Goal: Information Seeking & Learning: Compare options

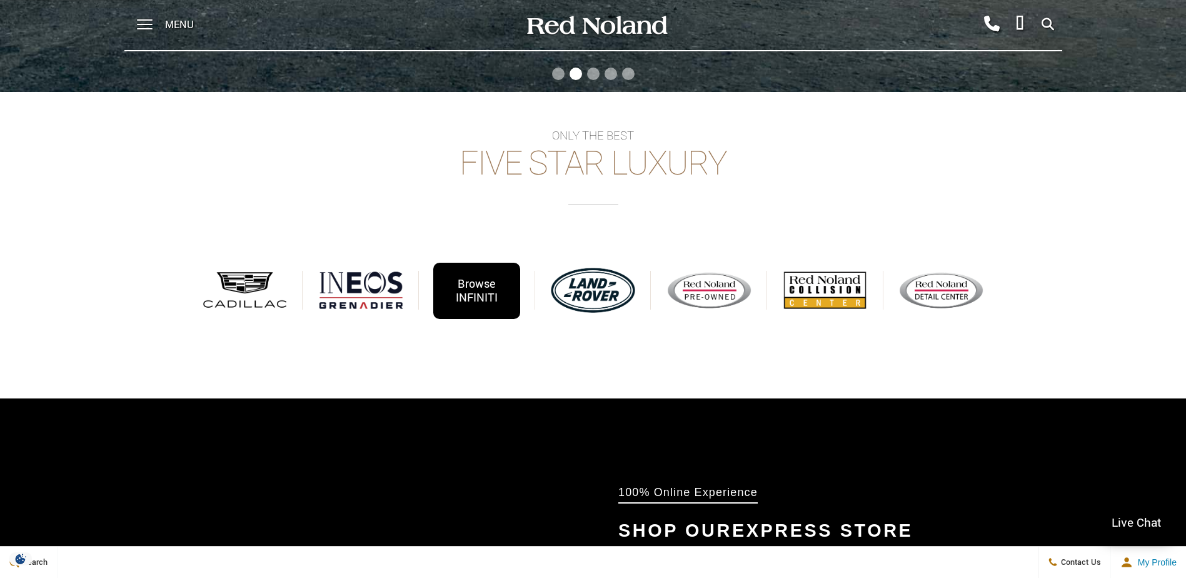
scroll to position [375, 0]
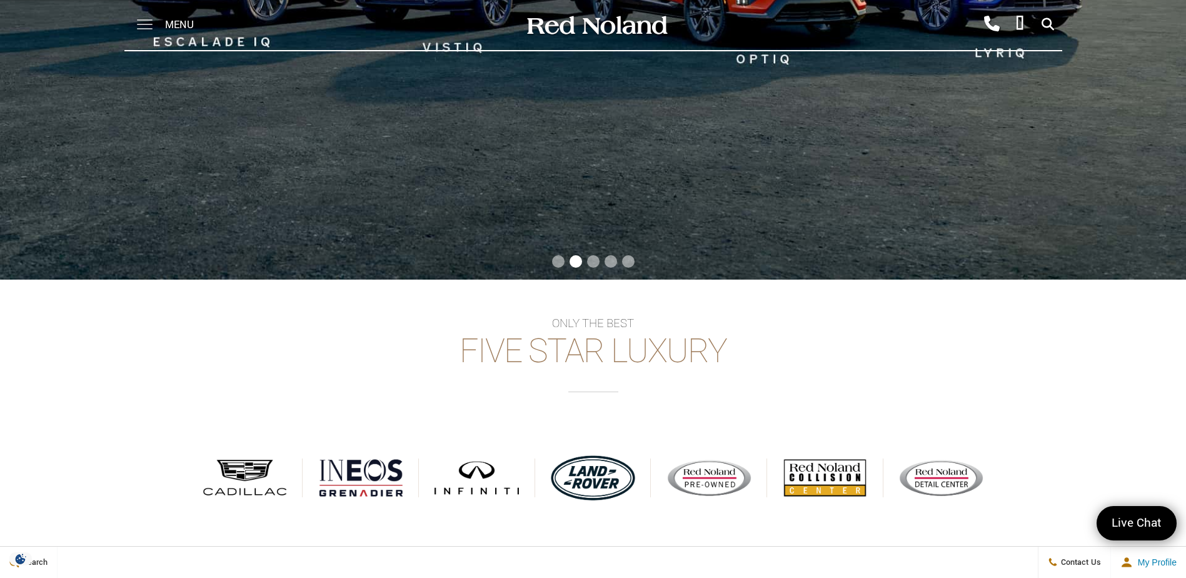
click at [137, 19] on span at bounding box center [145, 19] width 16 height 1
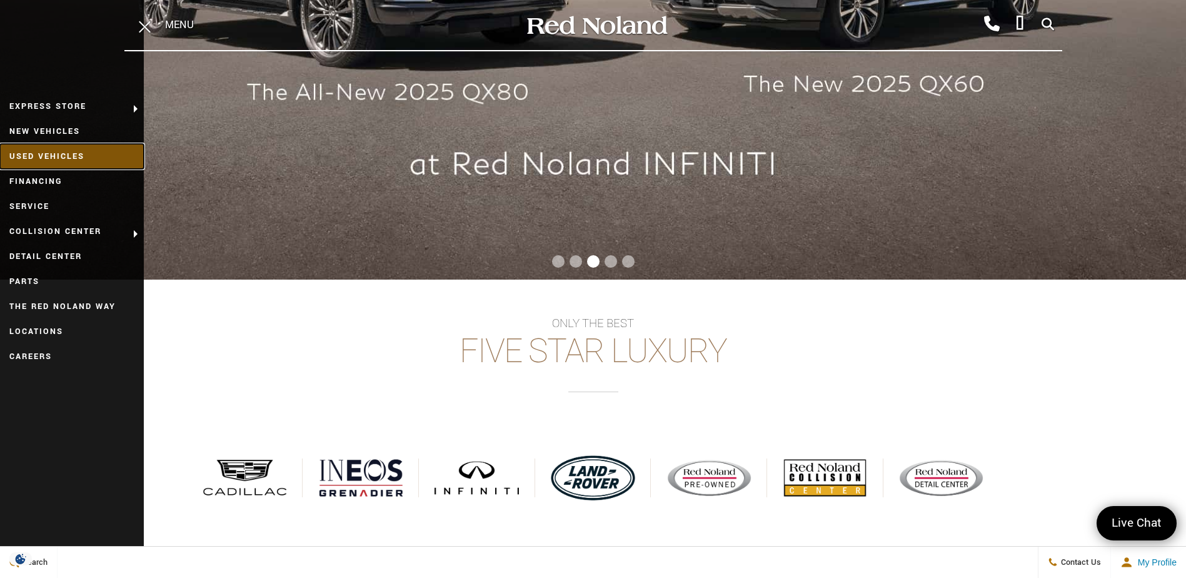
click at [52, 151] on link "Used Vehicles" at bounding box center [72, 156] width 144 height 25
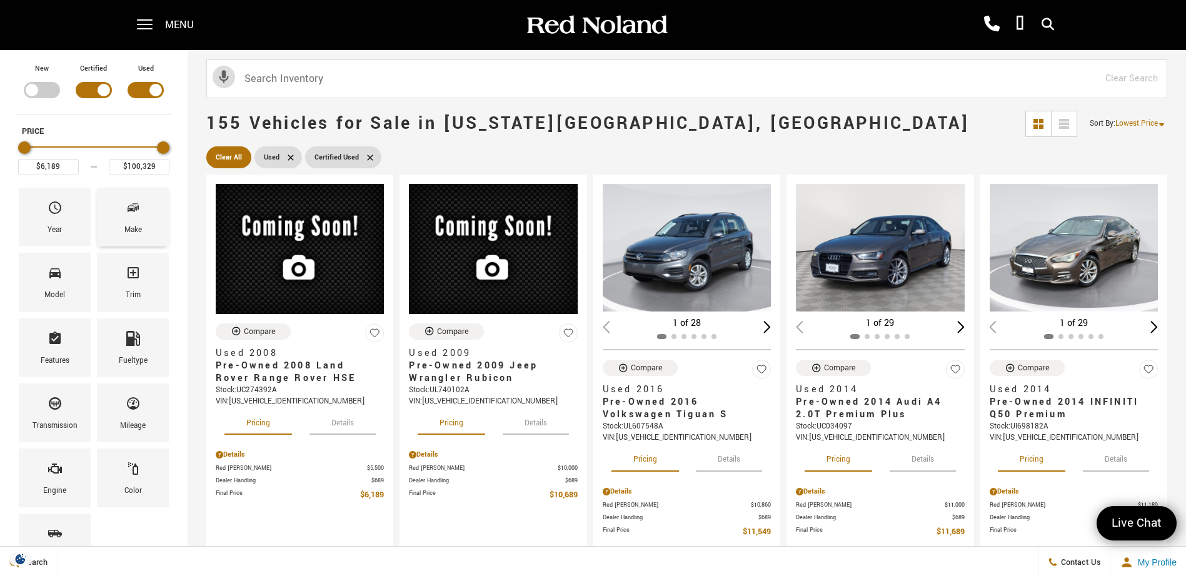
click at [132, 211] on icon "Make" at bounding box center [133, 207] width 15 height 15
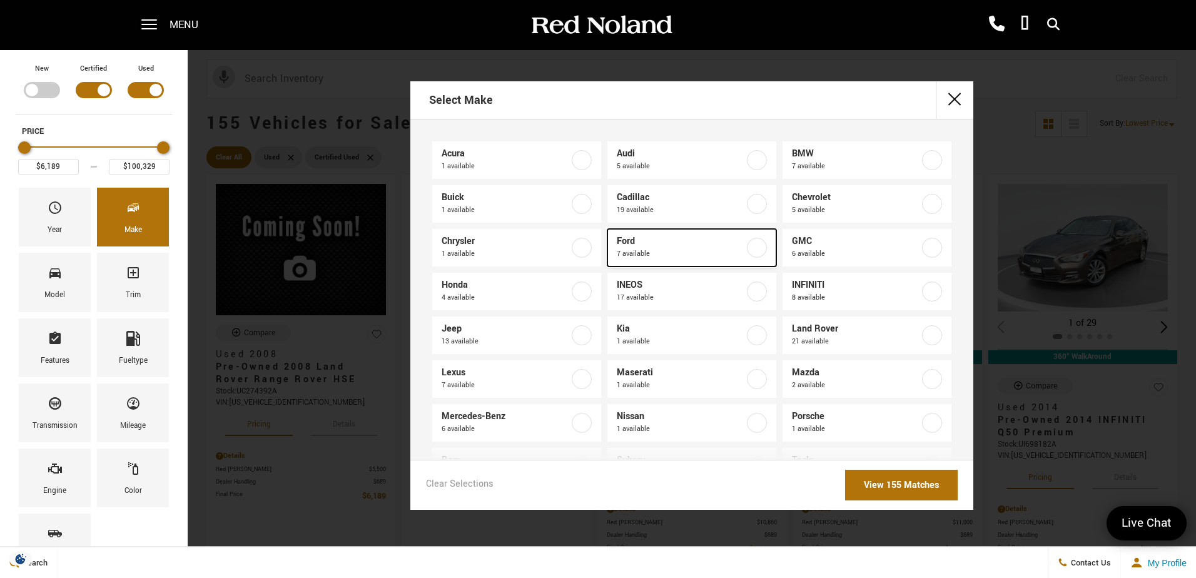
click at [748, 250] on label at bounding box center [757, 248] width 20 height 20
type input "$17,878"
type input "$42,466"
checkbox input "true"
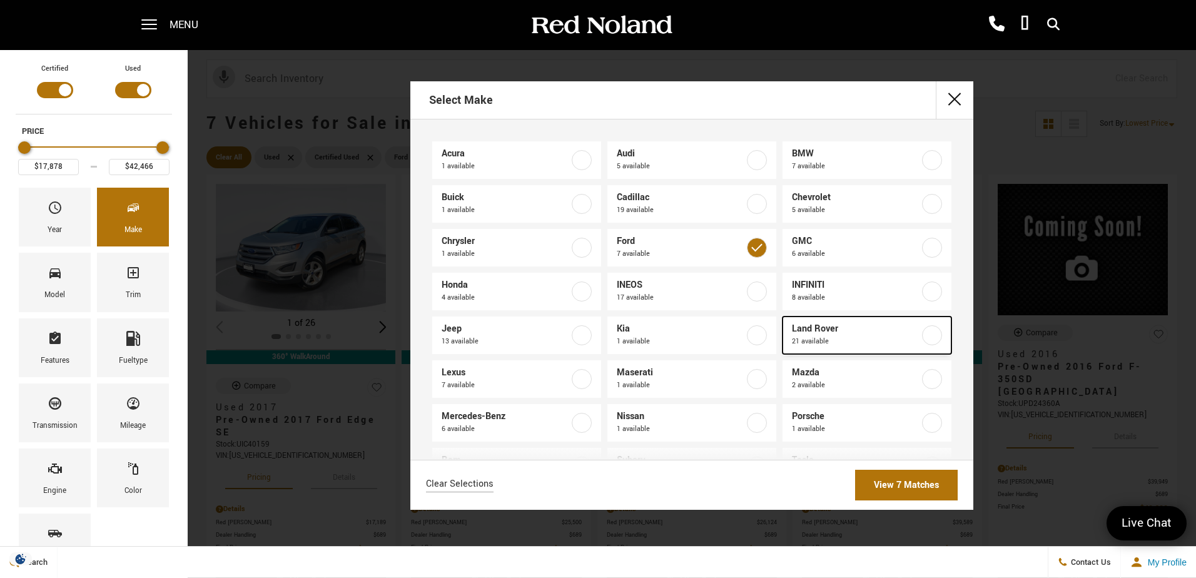
click at [922, 336] on label at bounding box center [932, 335] width 20 height 20
type input "$6,189"
type input "$97,176"
checkbox input "true"
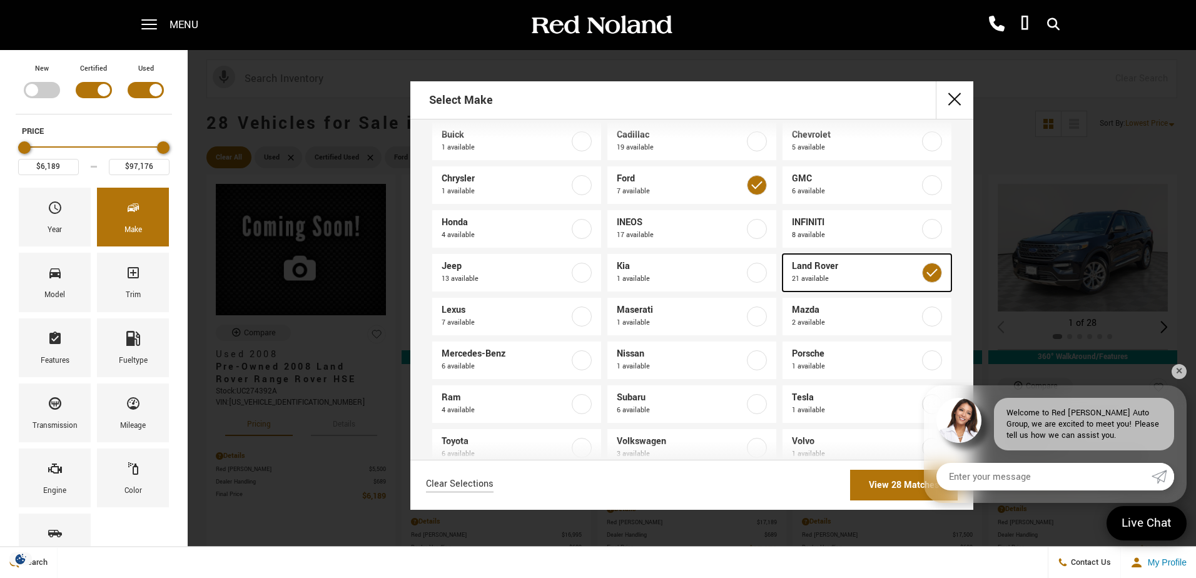
scroll to position [91, 0]
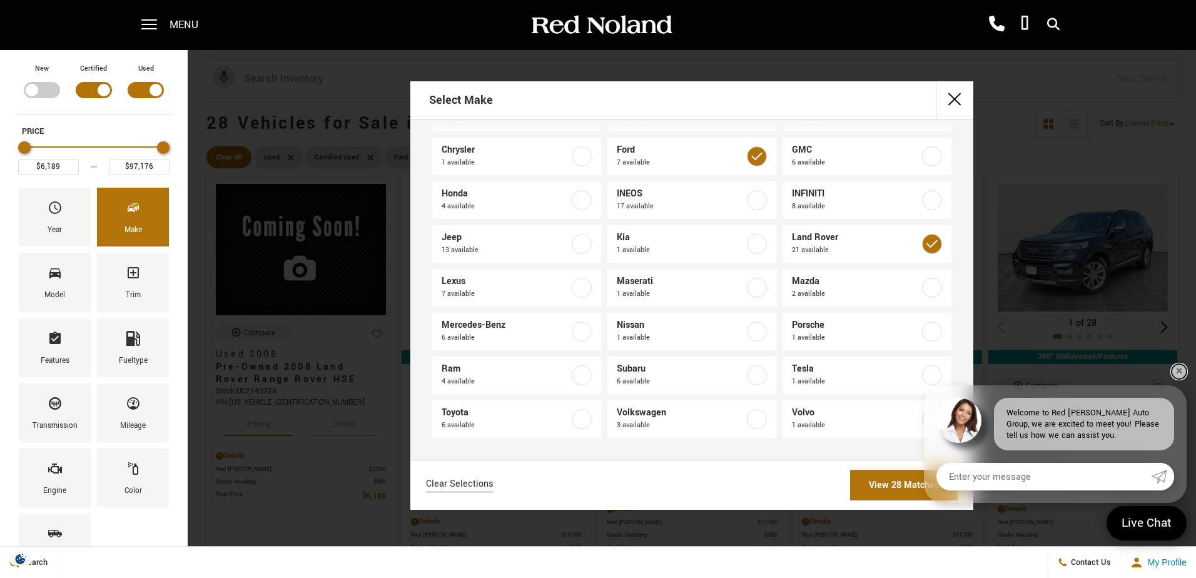
click at [1181, 371] on link "✕" at bounding box center [1178, 371] width 15 height 15
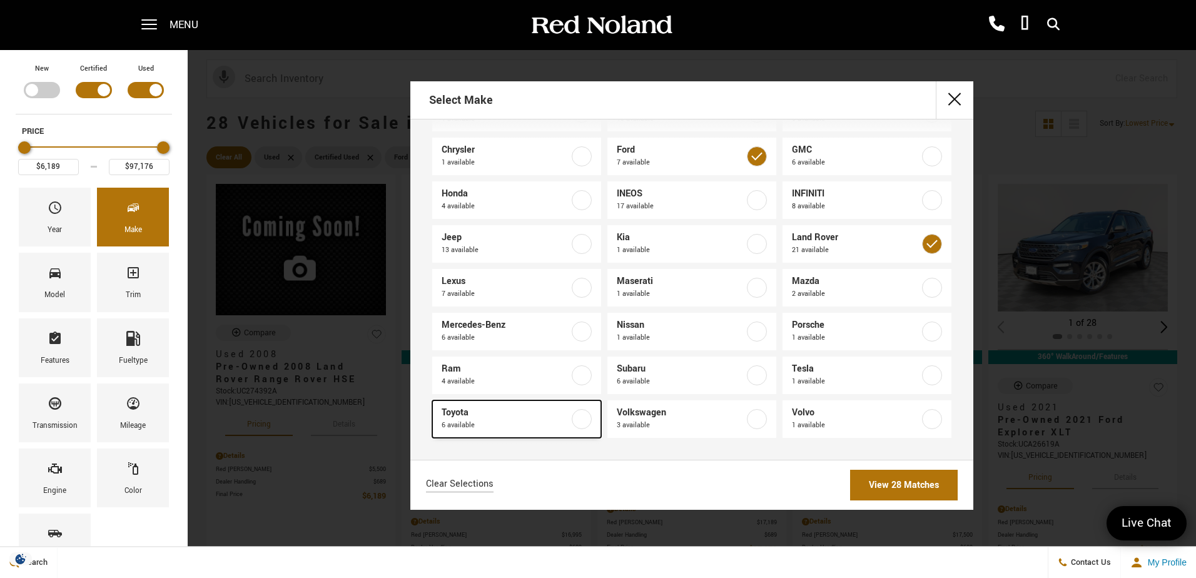
click at [573, 419] on label at bounding box center [582, 419] width 20 height 20
checkbox input "true"
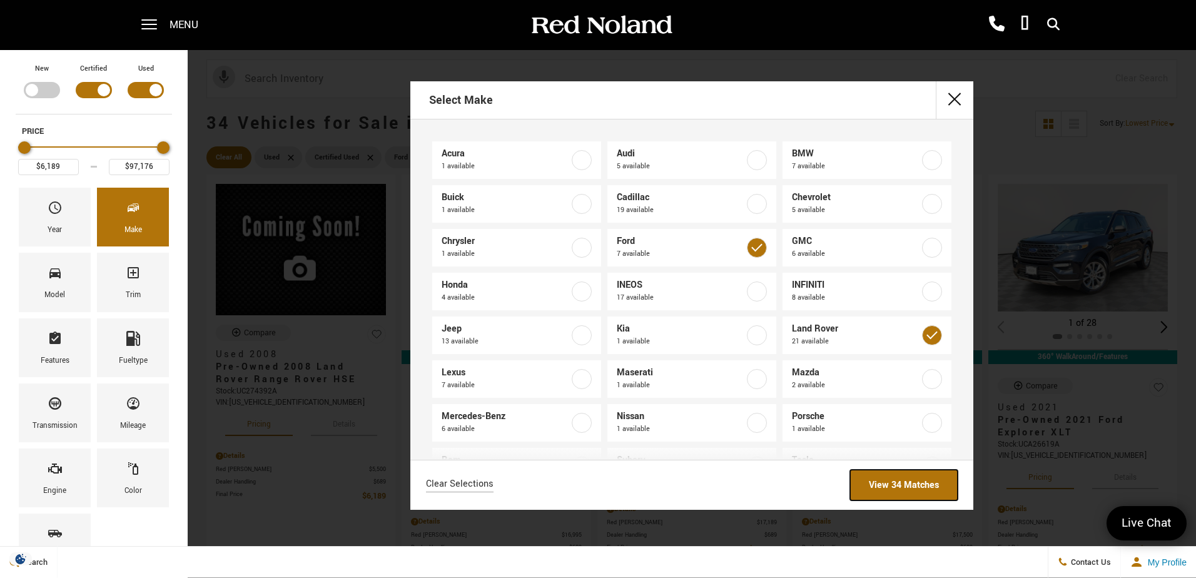
click at [872, 482] on link "View 34 Matches" at bounding box center [904, 485] width 108 height 31
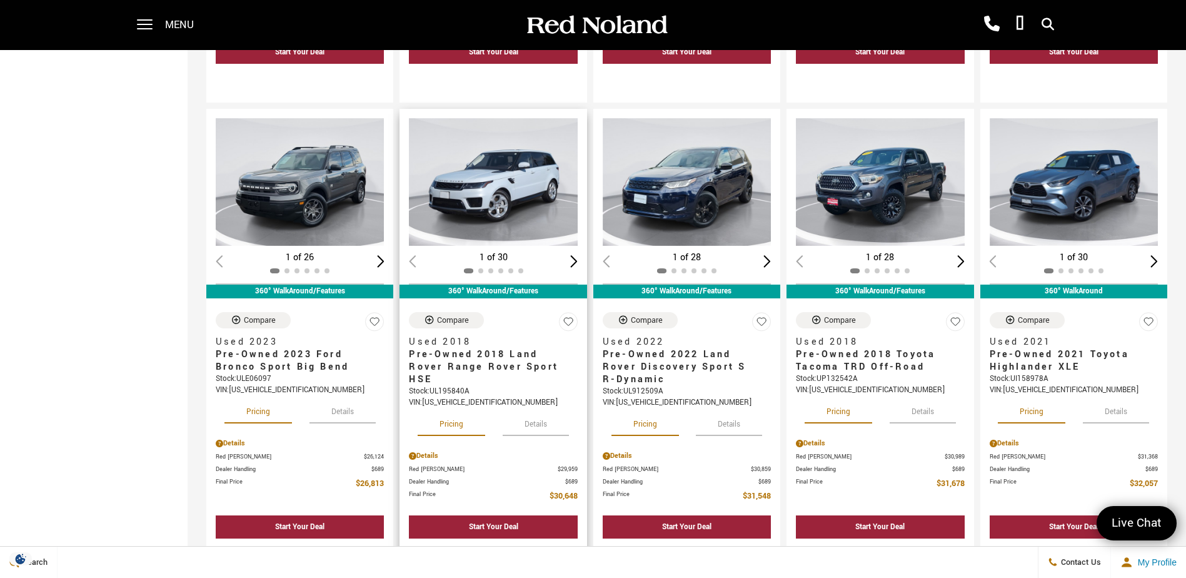
scroll to position [563, 0]
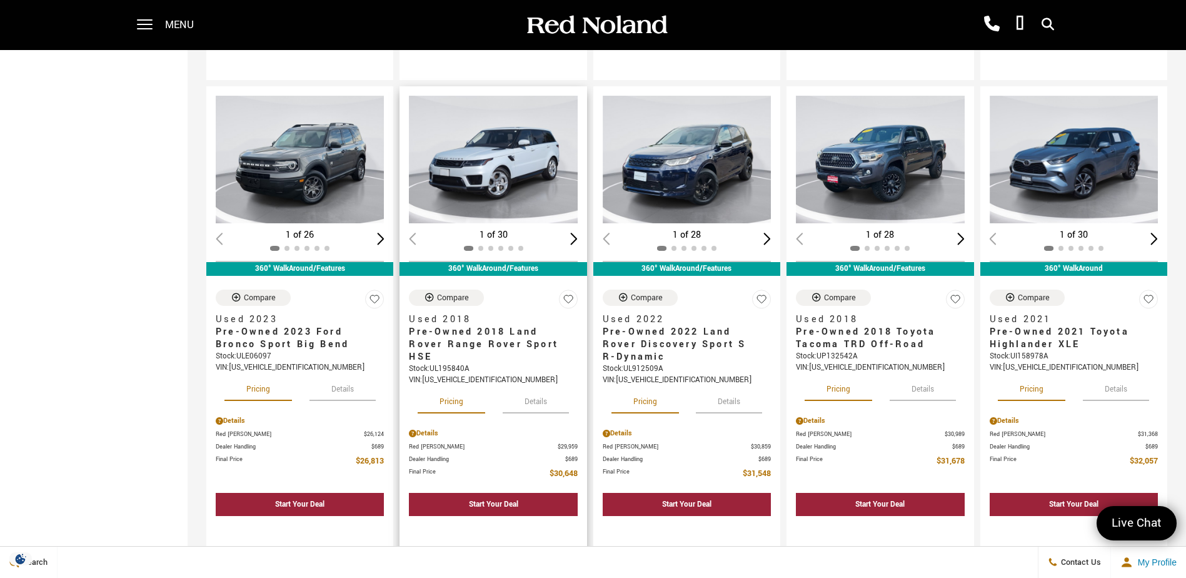
click at [578, 238] on div "Next slide" at bounding box center [574, 239] width 8 height 12
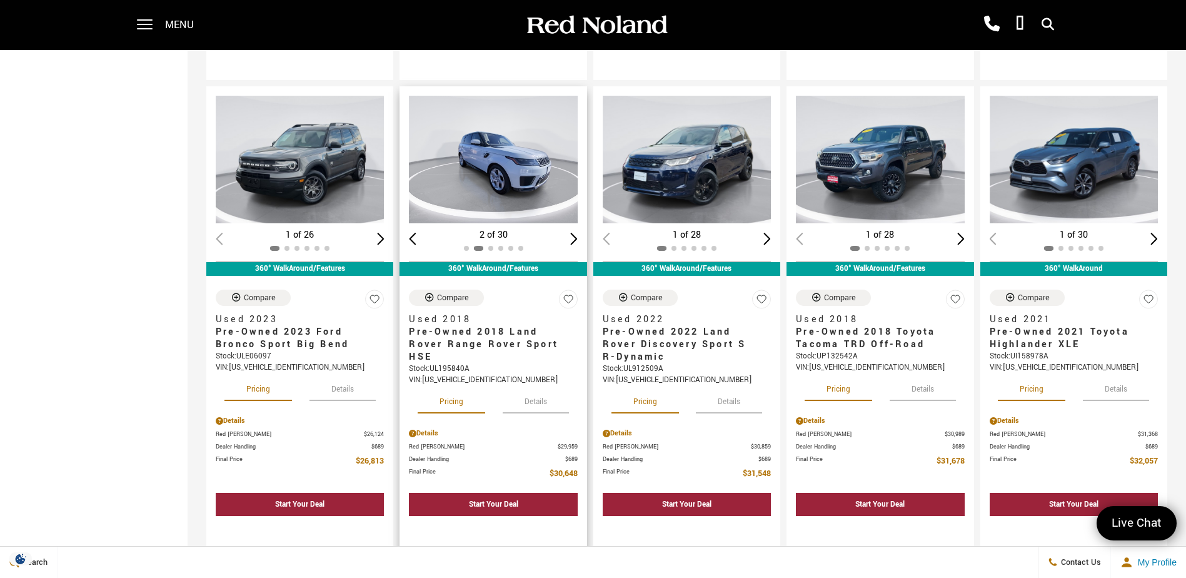
click at [578, 238] on div "Next slide" at bounding box center [574, 239] width 8 height 12
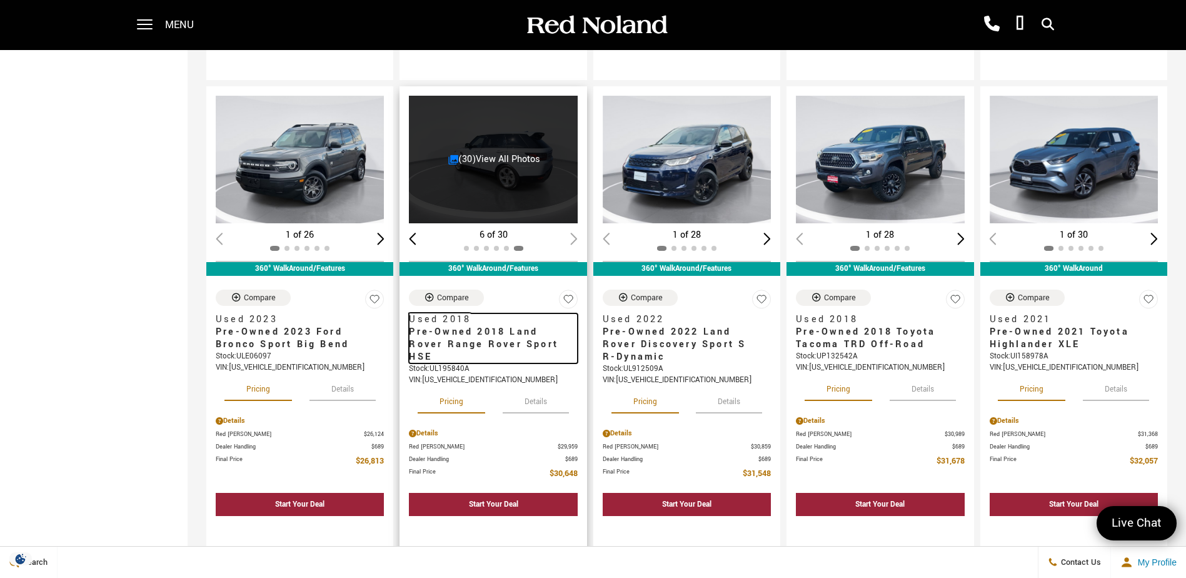
click at [453, 326] on span "Pre-Owned 2018 Land Rover Range Rover Sport HSE" at bounding box center [488, 345] width 159 height 38
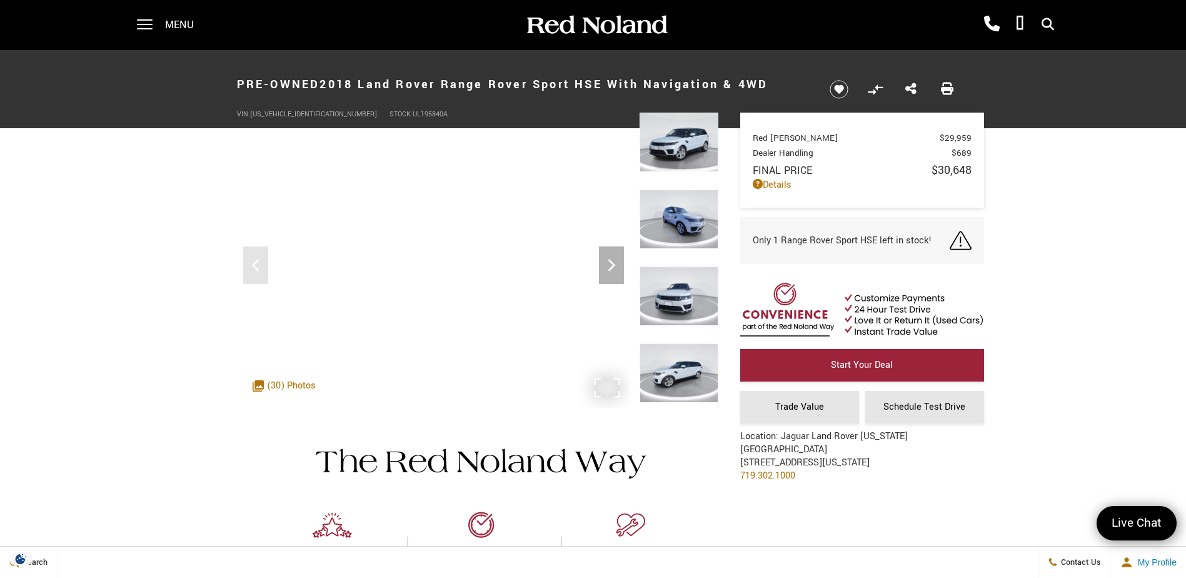
click at [685, 222] on img at bounding box center [679, 218] width 79 height 59
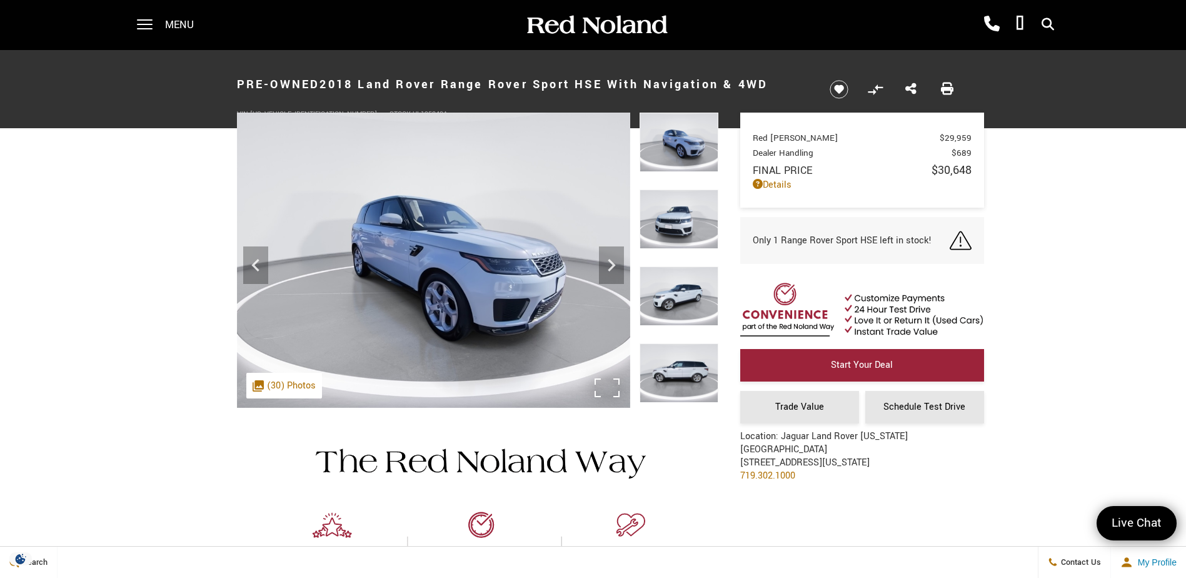
click at [683, 293] on img at bounding box center [679, 295] width 79 height 59
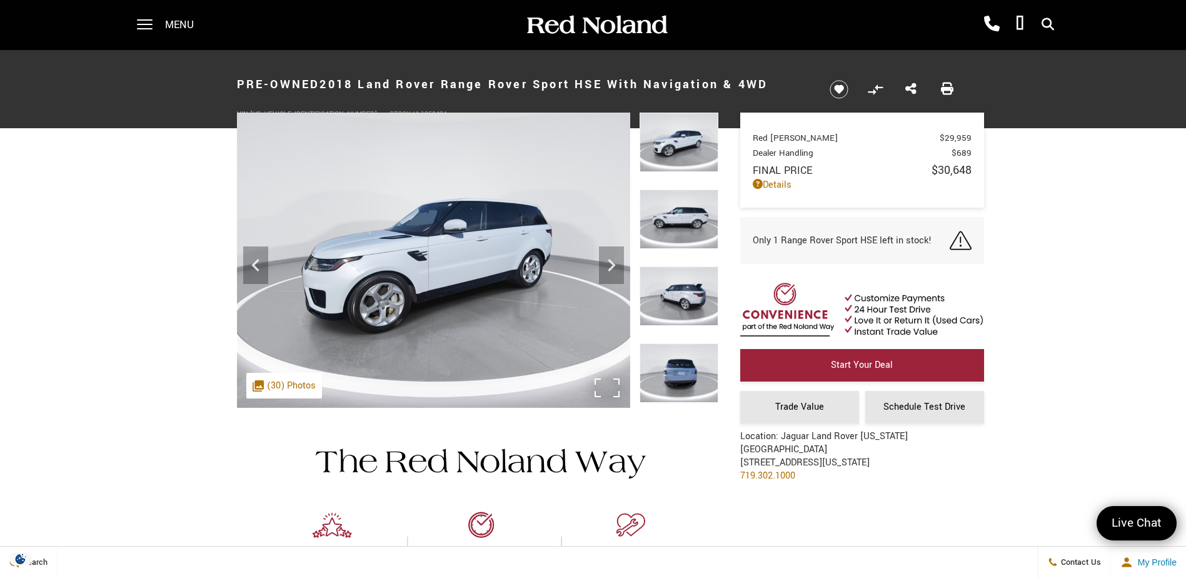
click at [683, 298] on img at bounding box center [679, 295] width 79 height 59
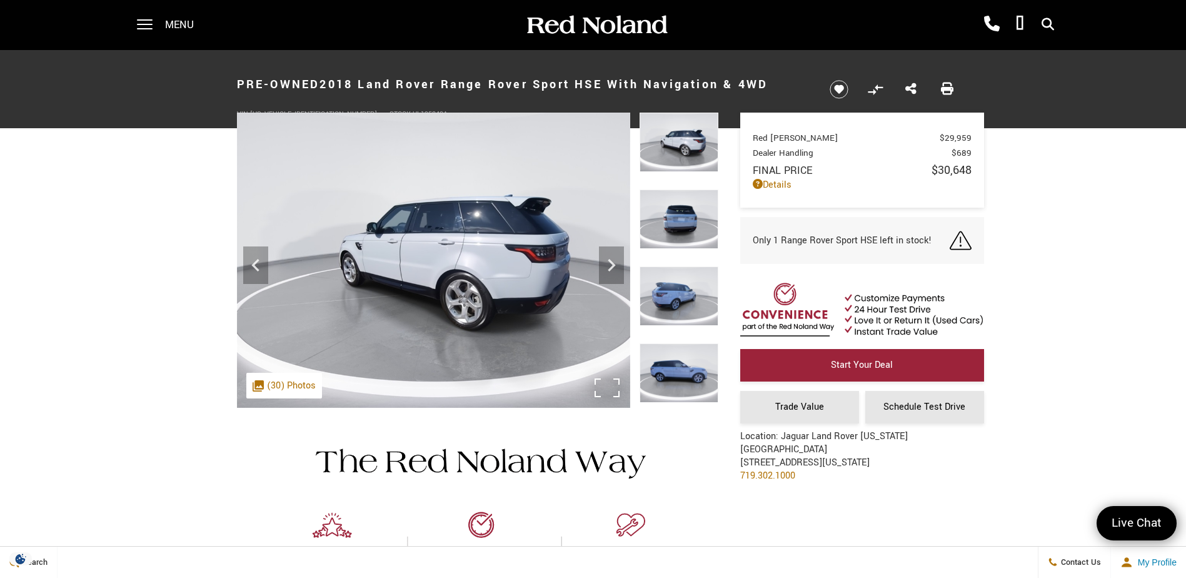
click at [683, 298] on img at bounding box center [679, 295] width 79 height 59
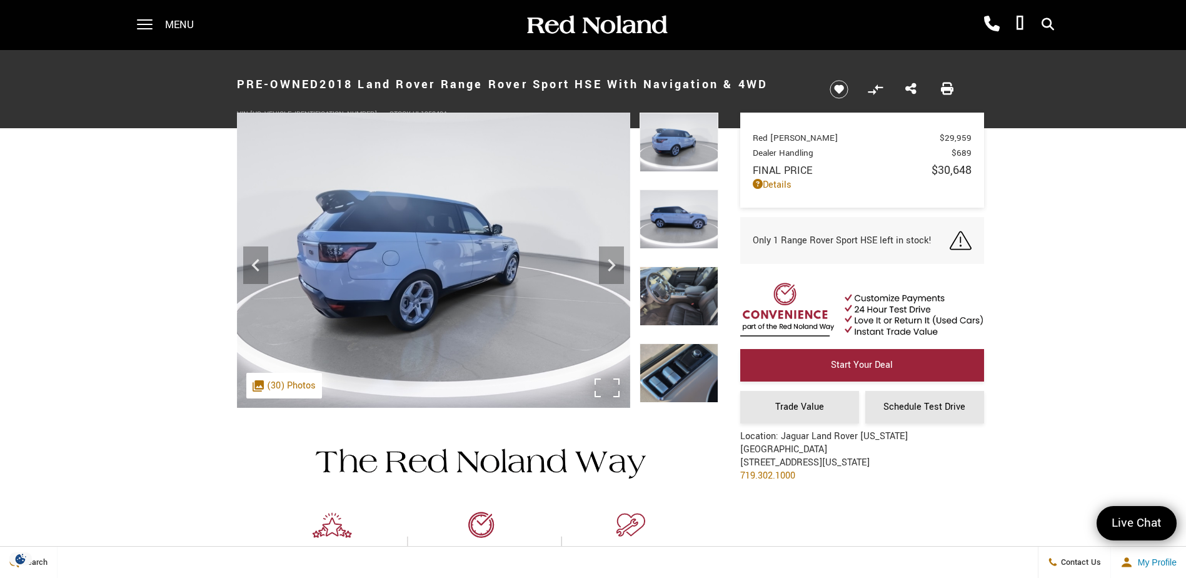
click at [670, 226] on img at bounding box center [679, 218] width 79 height 59
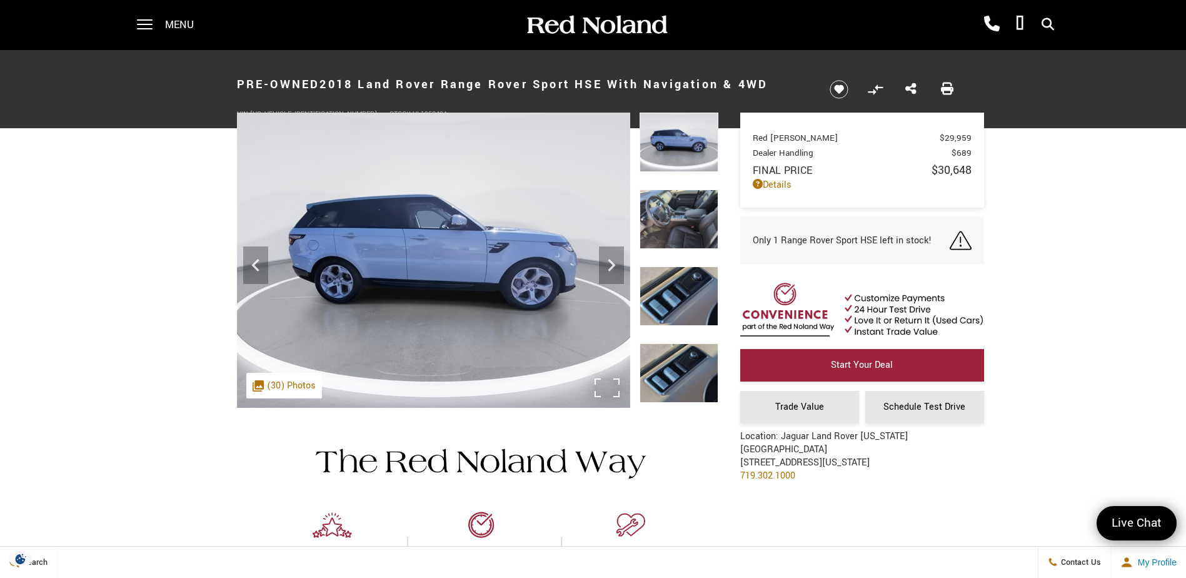
click at [664, 216] on img at bounding box center [679, 218] width 79 height 59
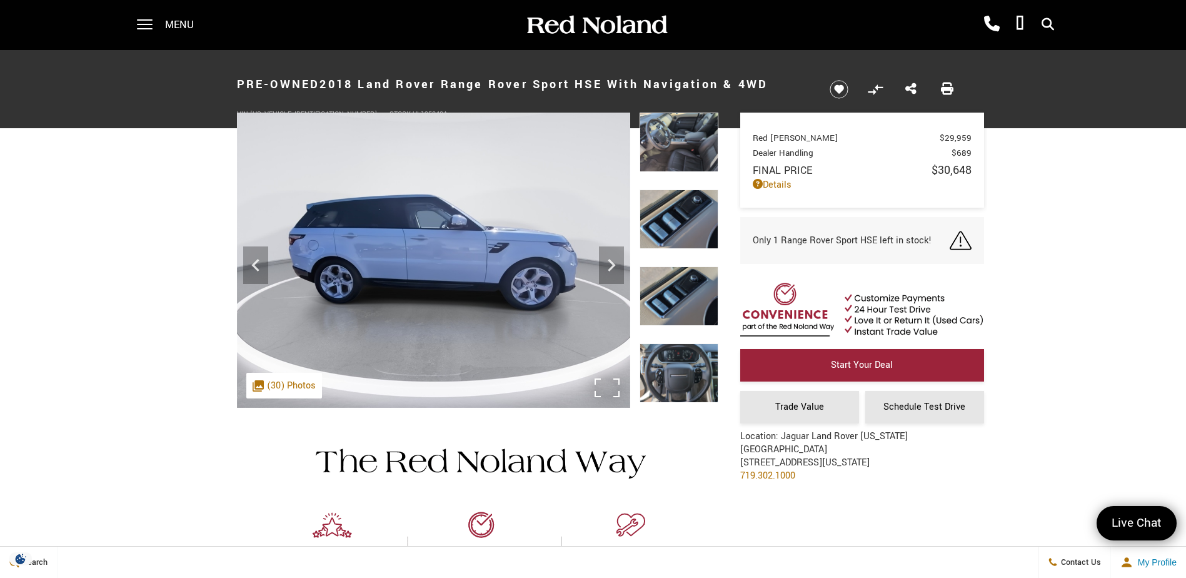
click at [664, 216] on img at bounding box center [679, 218] width 79 height 59
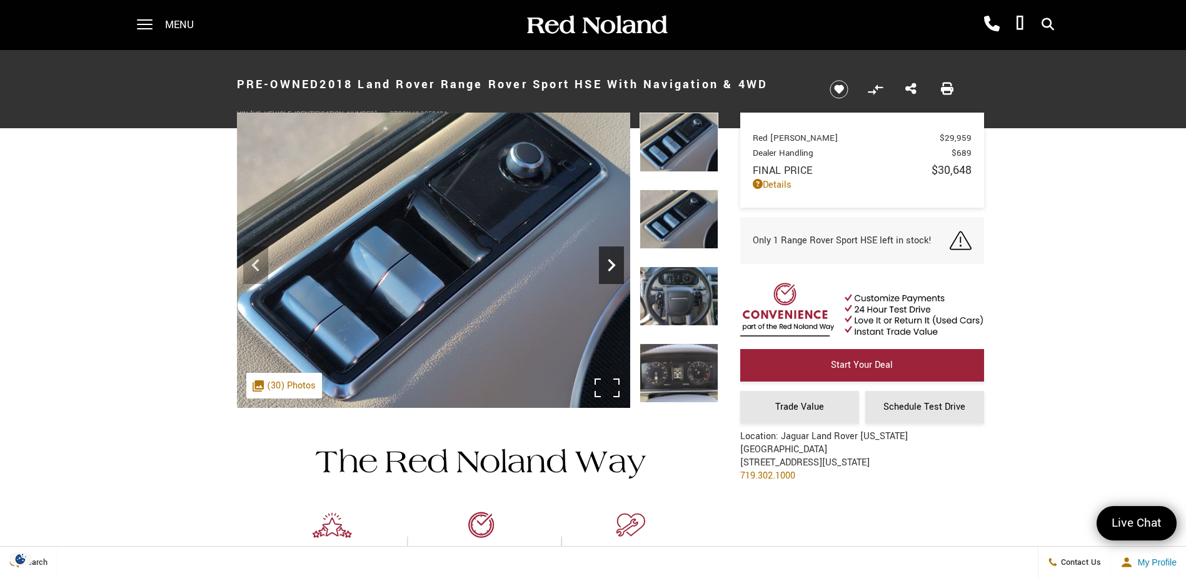
click at [609, 270] on icon "Next" at bounding box center [612, 265] width 8 height 13
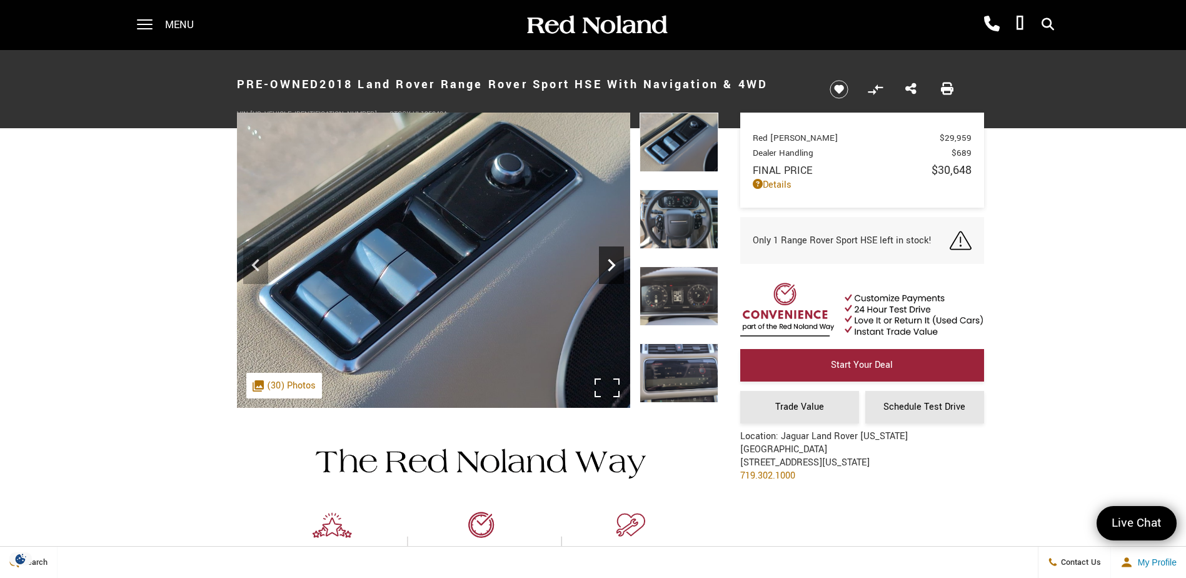
click at [609, 270] on icon "Next" at bounding box center [612, 265] width 8 height 13
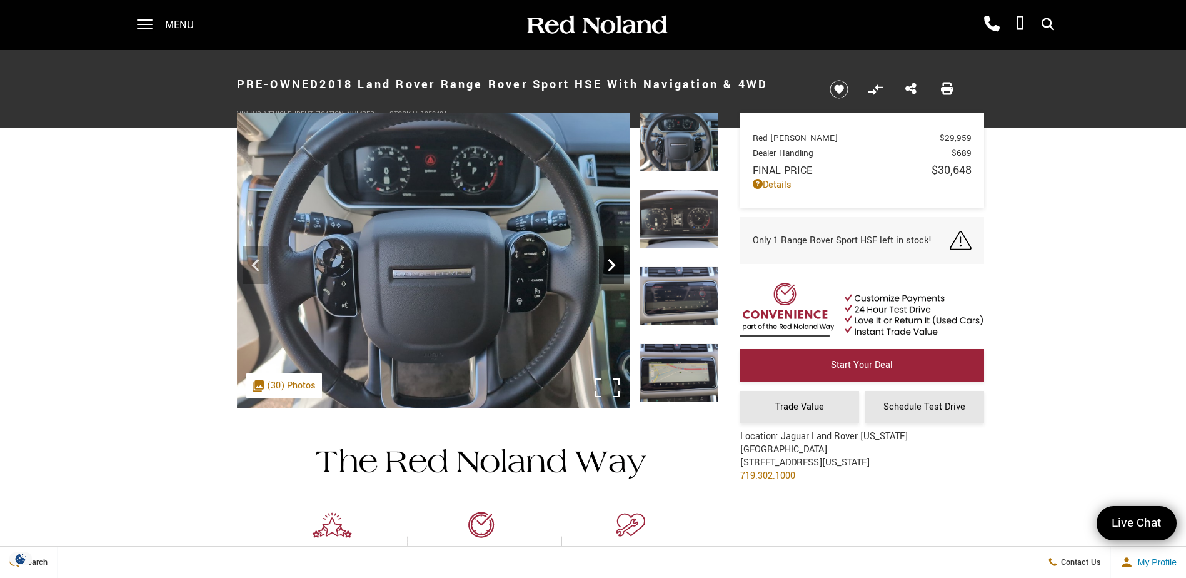
click at [609, 270] on icon "Next" at bounding box center [612, 265] width 8 height 13
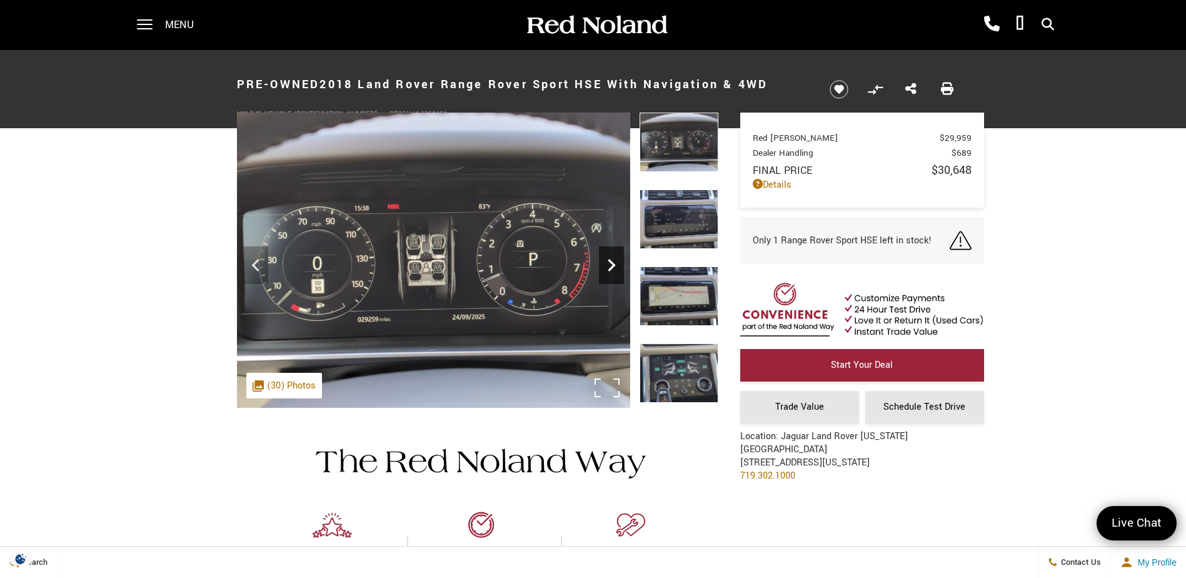
click at [609, 270] on icon "Next" at bounding box center [612, 265] width 8 height 13
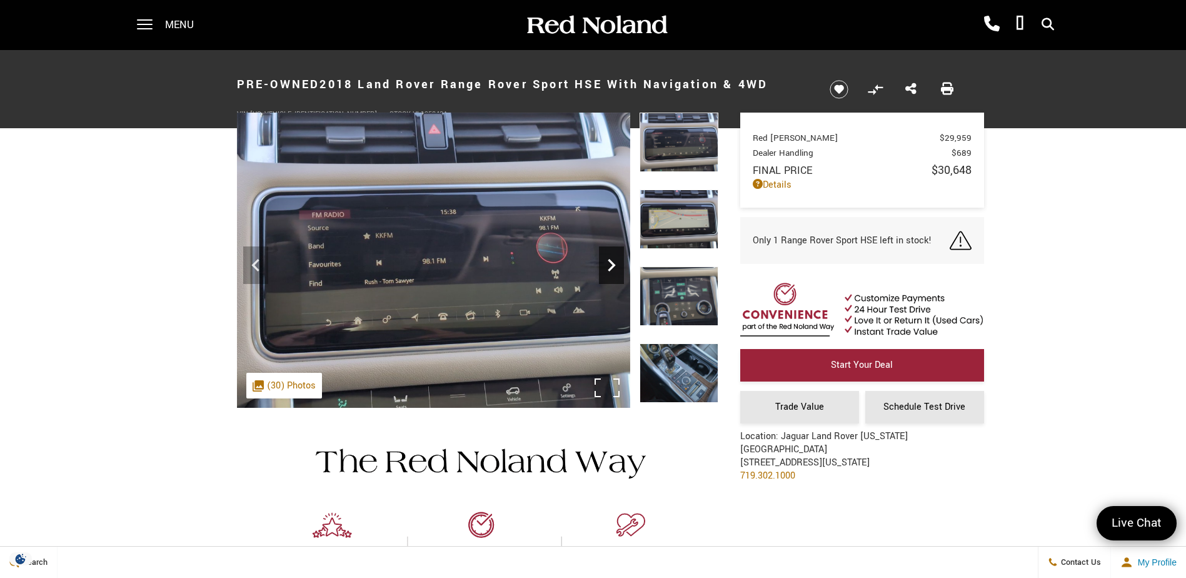
click at [609, 270] on icon "Next" at bounding box center [612, 265] width 8 height 13
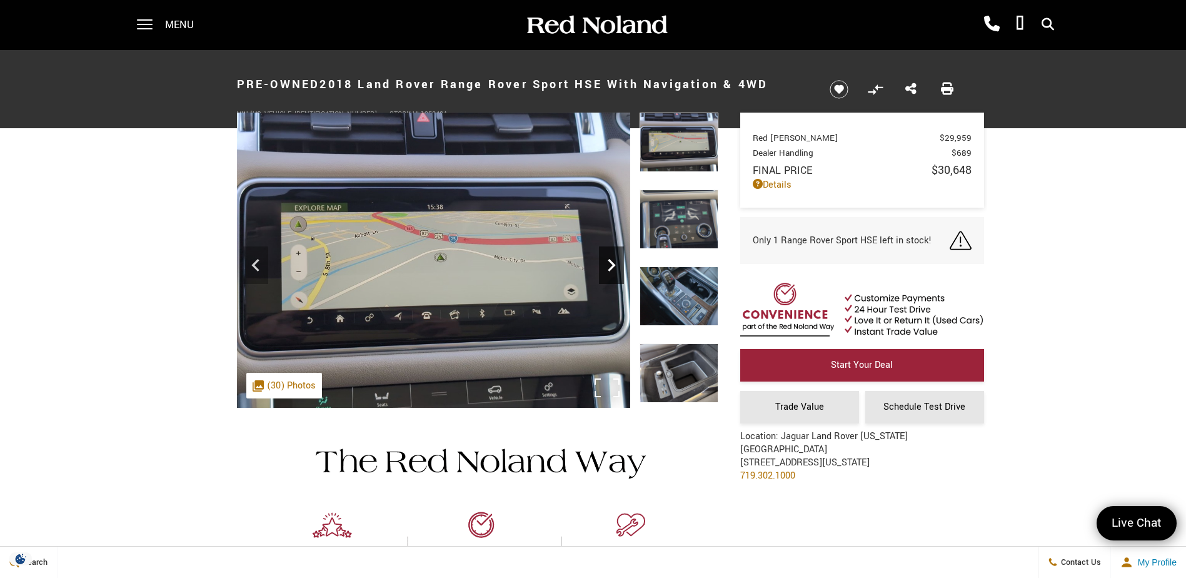
click at [609, 270] on icon "Next" at bounding box center [612, 265] width 8 height 13
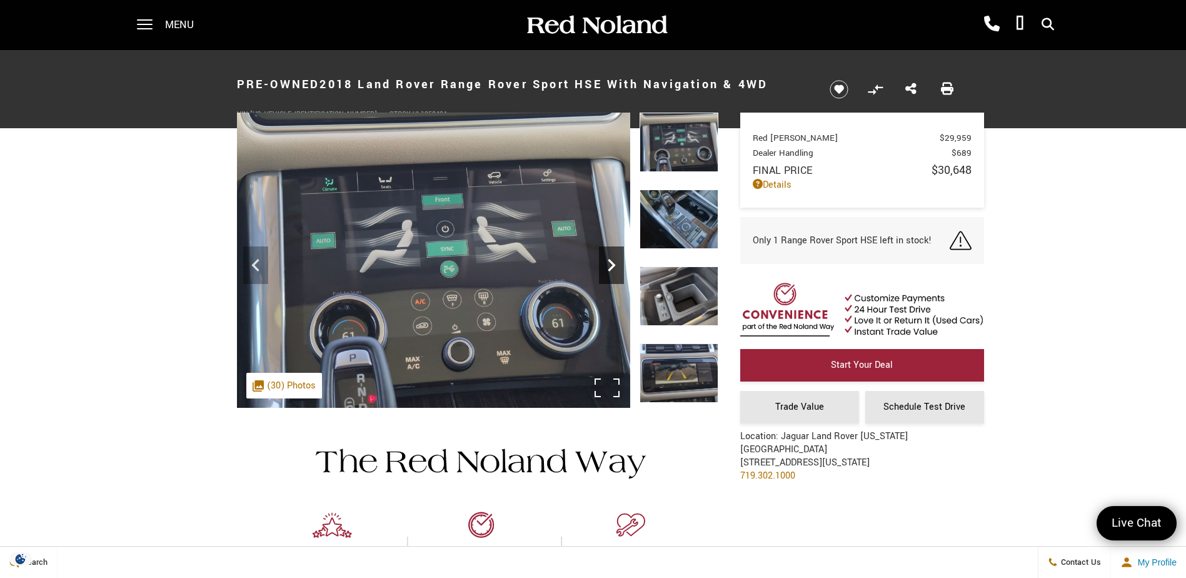
click at [609, 270] on icon "Next" at bounding box center [612, 265] width 8 height 13
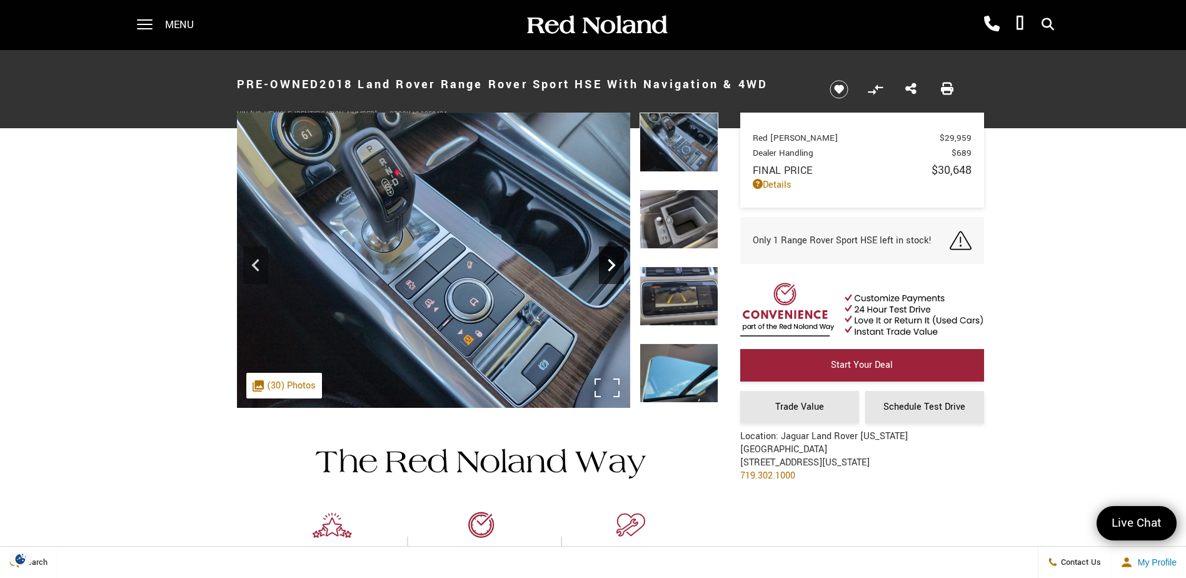
click at [609, 270] on icon "Next" at bounding box center [612, 265] width 8 height 13
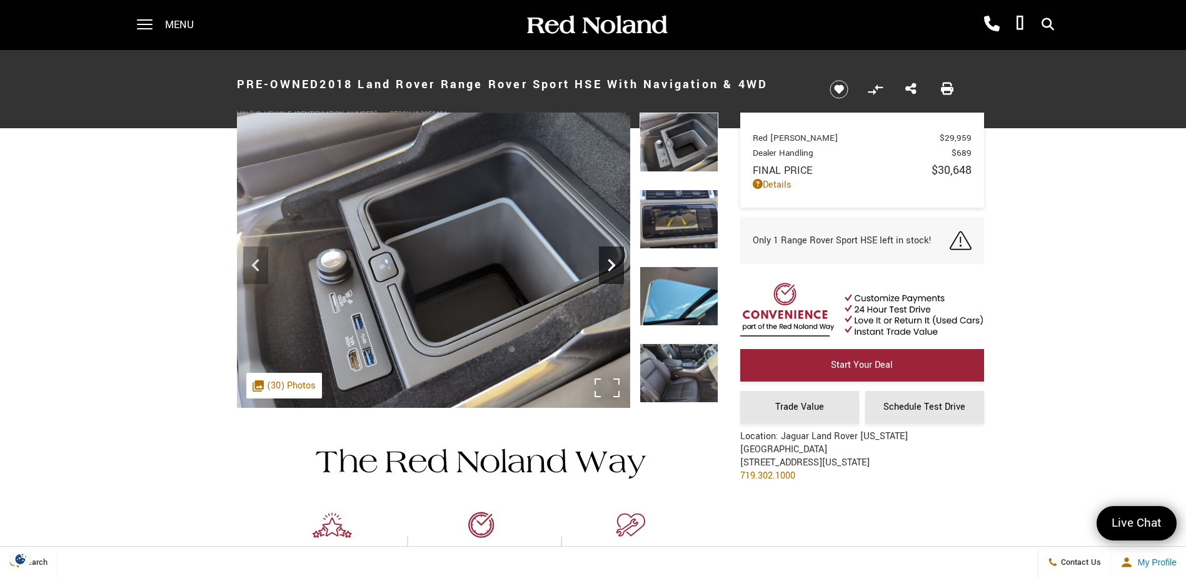
click at [609, 270] on icon "Next" at bounding box center [612, 265] width 8 height 13
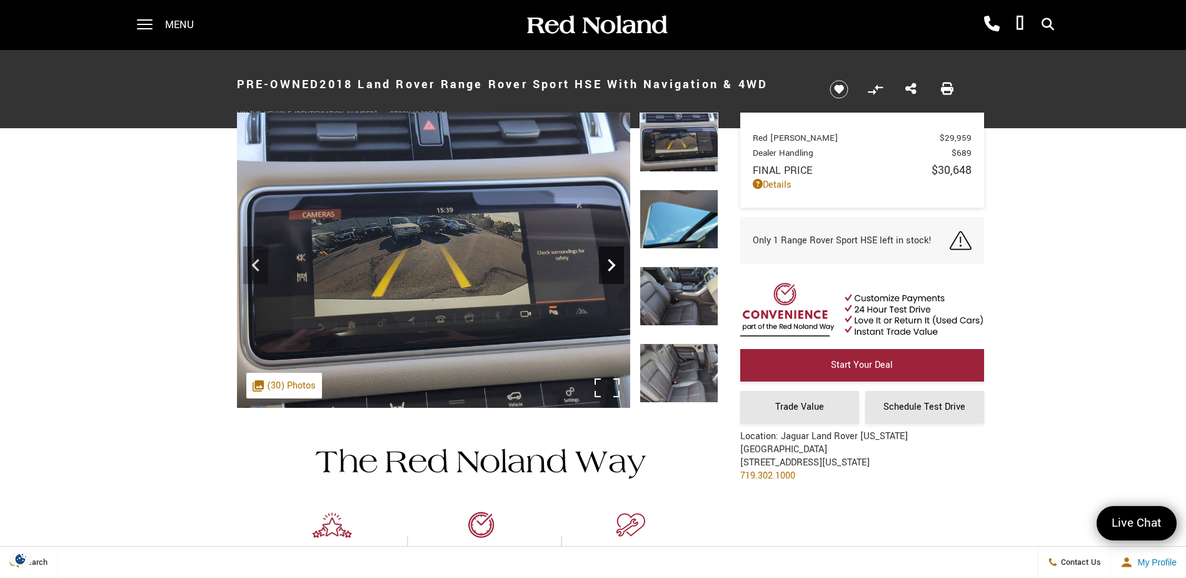
click at [609, 270] on icon "Next" at bounding box center [612, 265] width 8 height 13
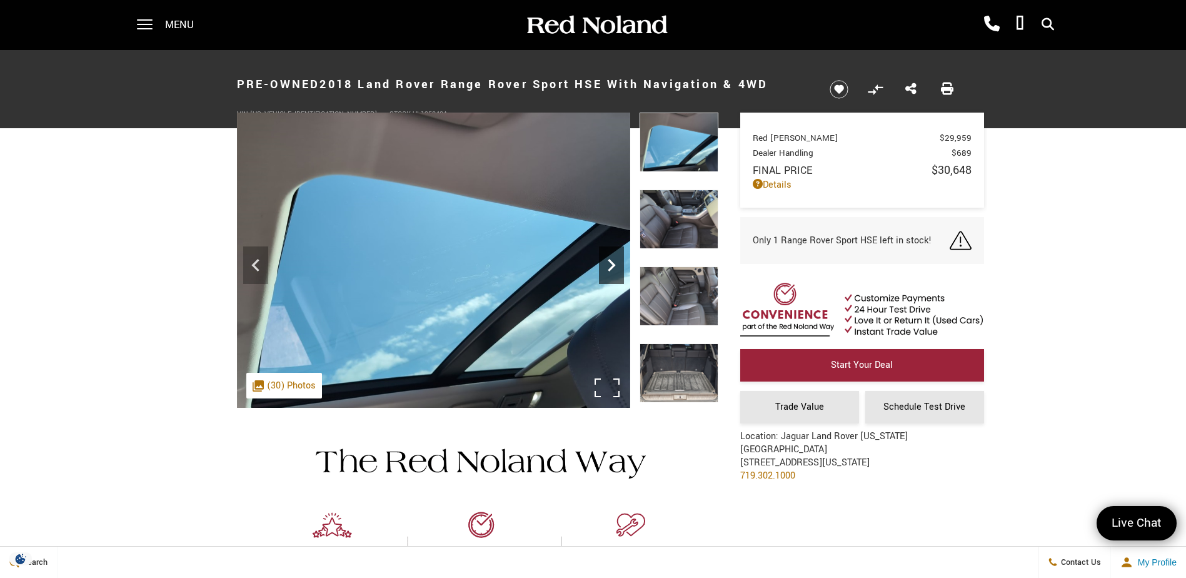
click at [609, 270] on icon "Next" at bounding box center [612, 265] width 8 height 13
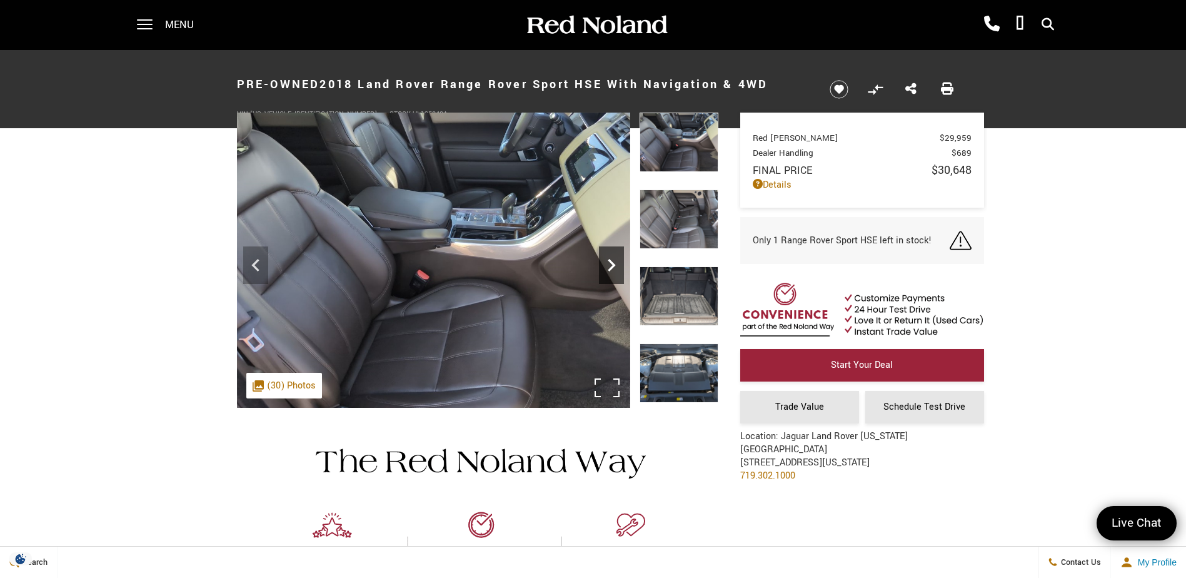
click at [609, 270] on icon "Next" at bounding box center [612, 265] width 8 height 13
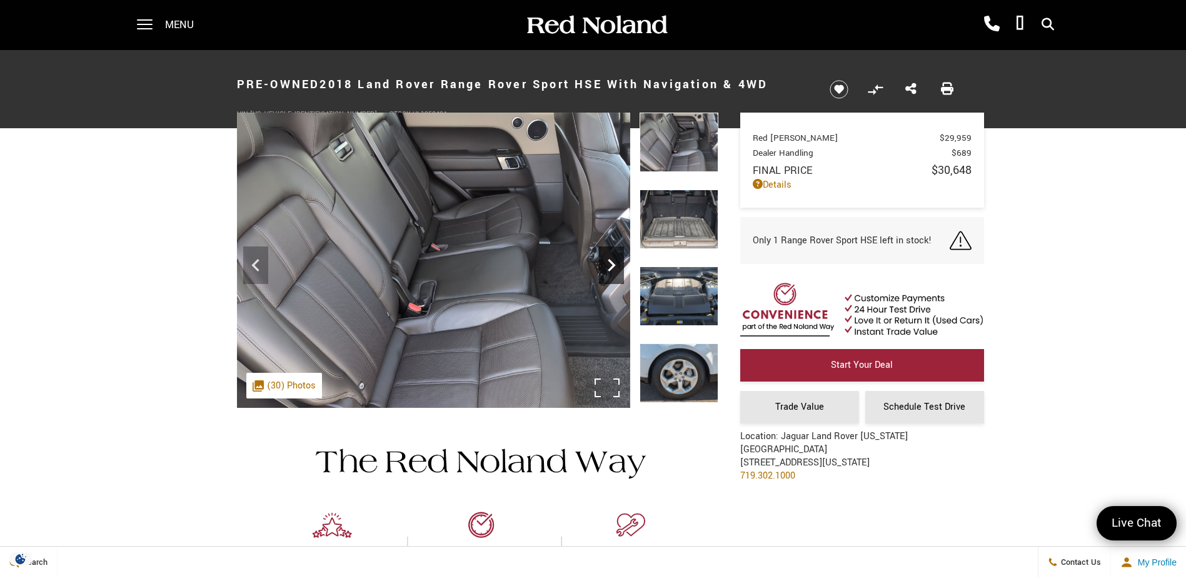
click at [609, 270] on icon "Next" at bounding box center [612, 265] width 8 height 13
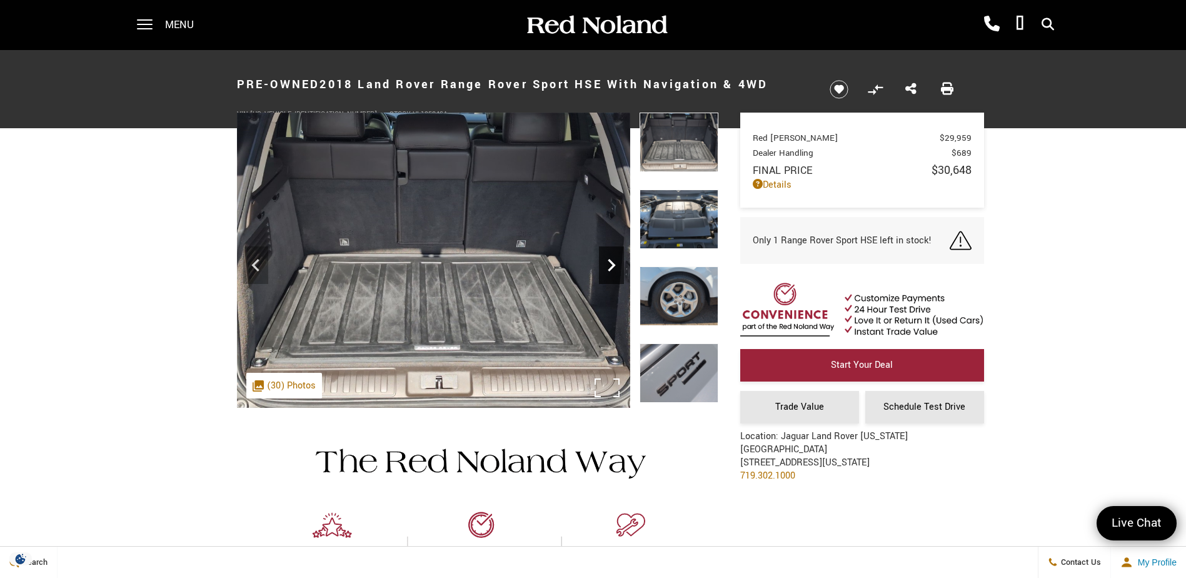
click at [609, 270] on icon "Next" at bounding box center [612, 265] width 8 height 13
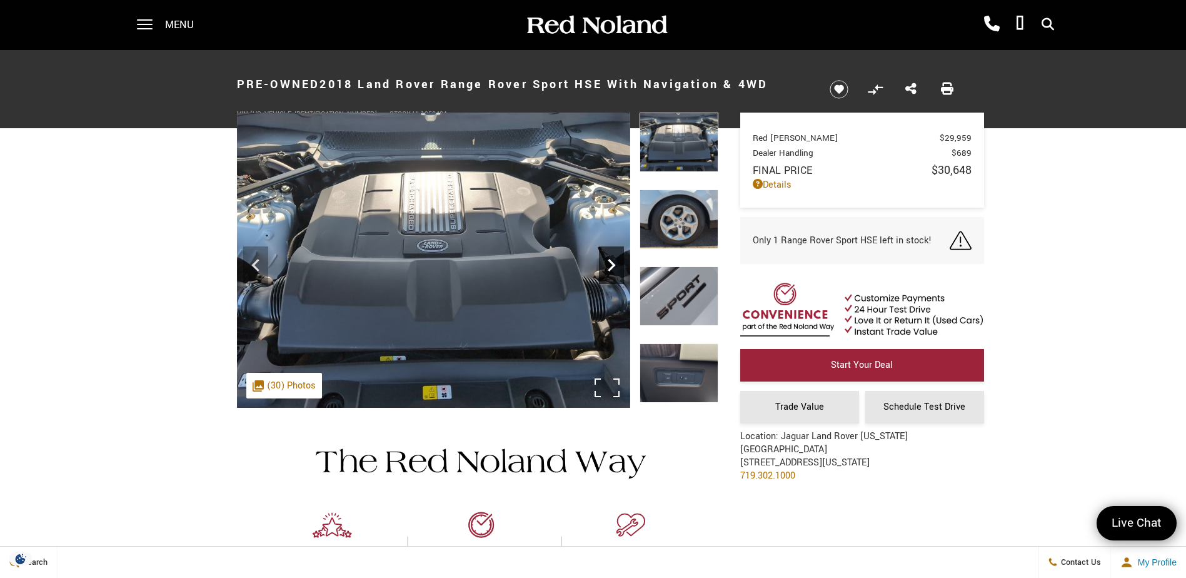
click at [609, 270] on icon "Next" at bounding box center [612, 265] width 8 height 13
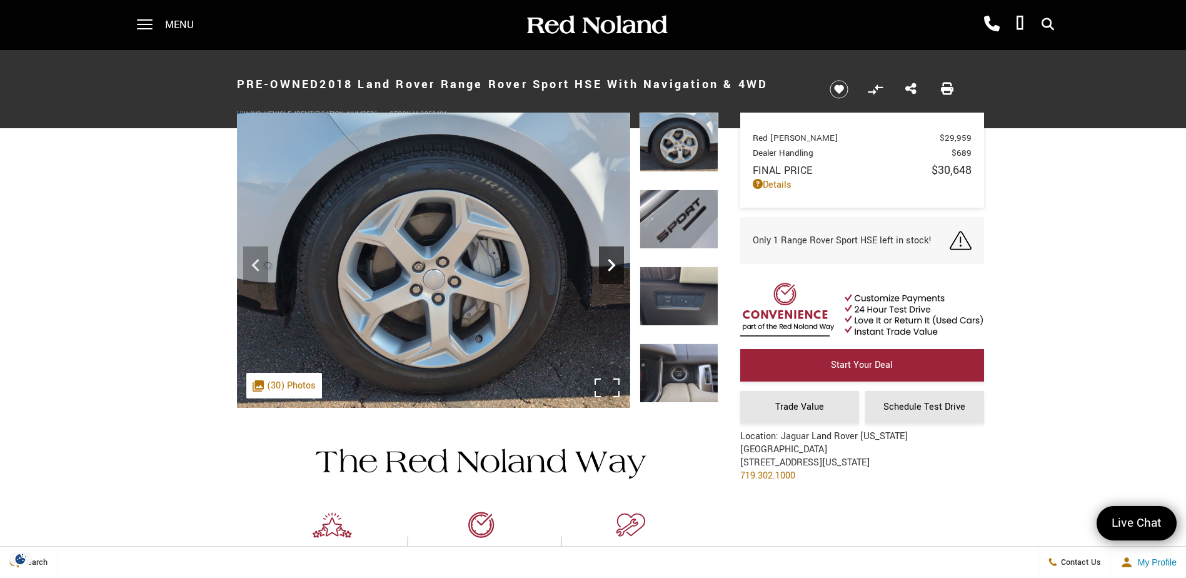
click at [609, 270] on icon "Next" at bounding box center [612, 265] width 8 height 13
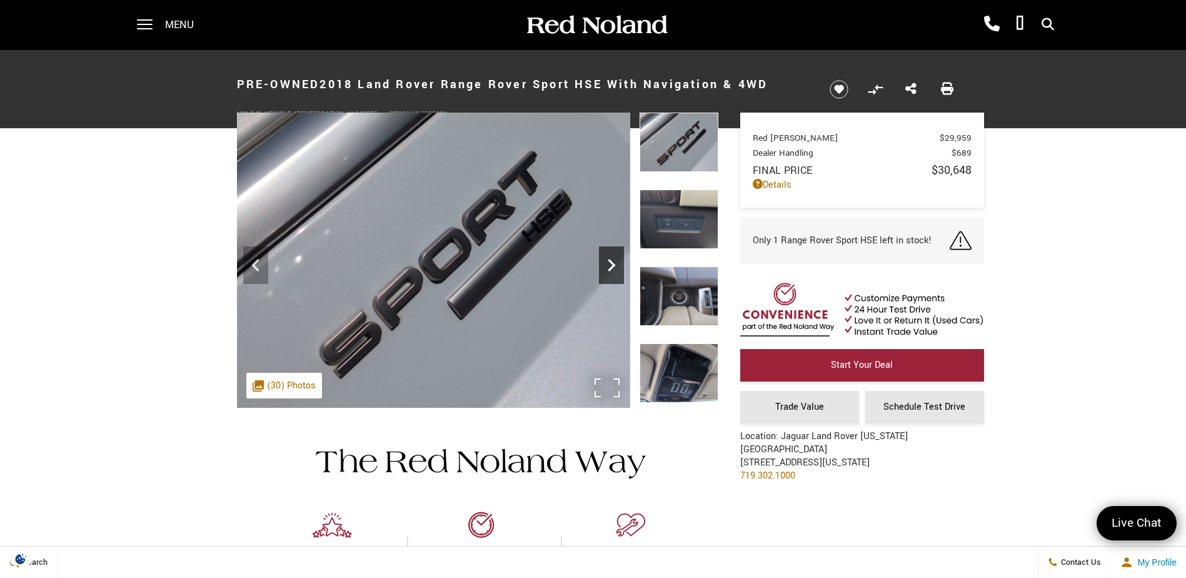
click at [609, 270] on icon "Next" at bounding box center [612, 265] width 8 height 13
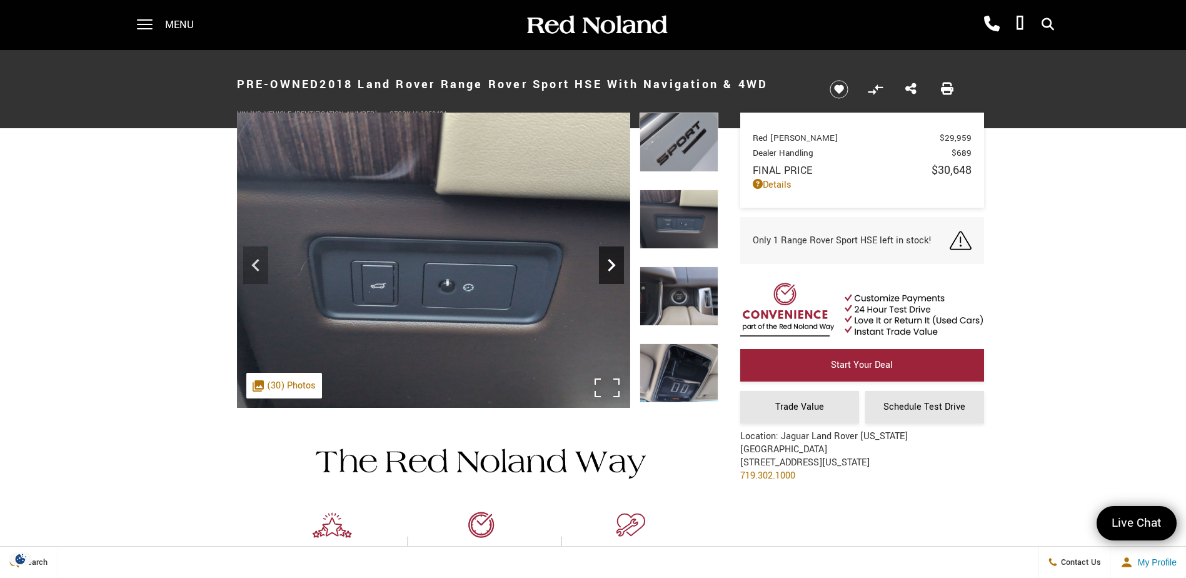
click at [609, 270] on icon "Next" at bounding box center [612, 265] width 8 height 13
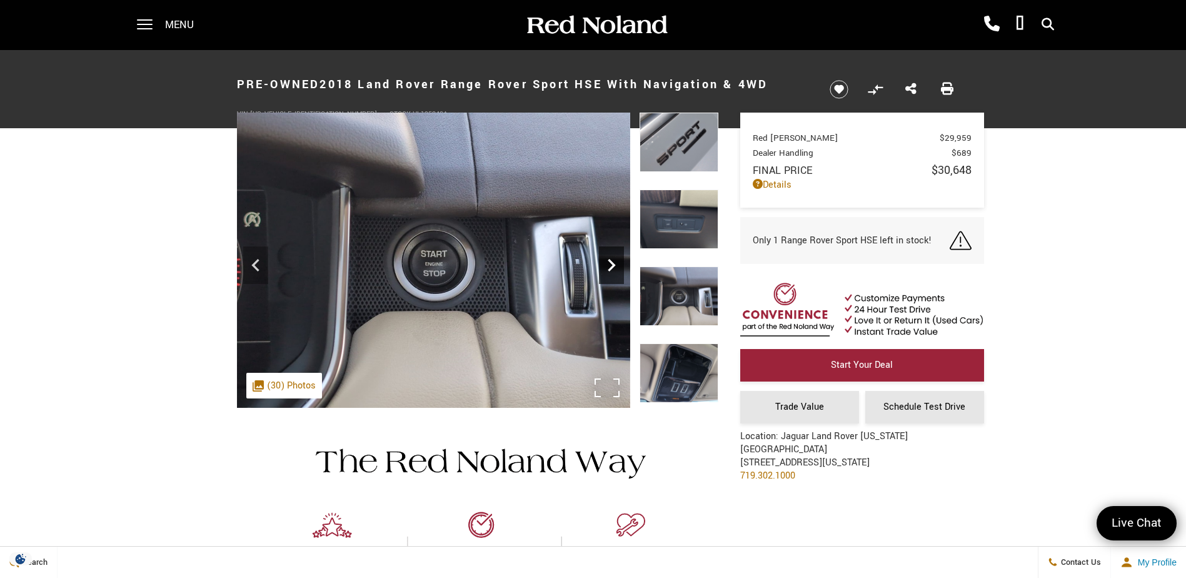
click at [607, 271] on icon "Next" at bounding box center [611, 265] width 25 height 25
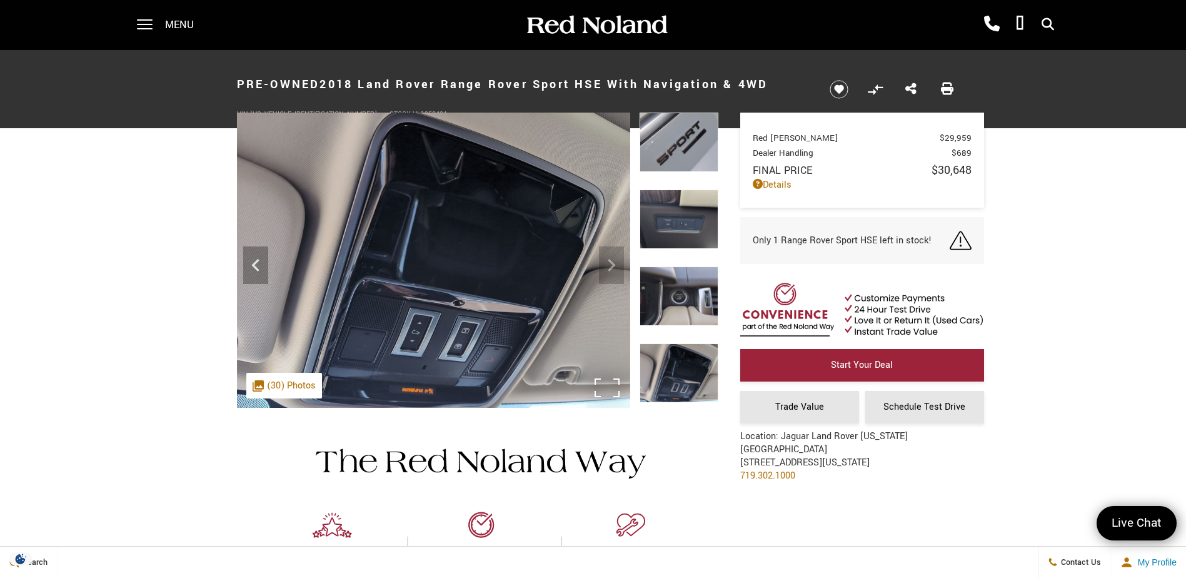
click at [607, 271] on img at bounding box center [433, 261] width 393 height 296
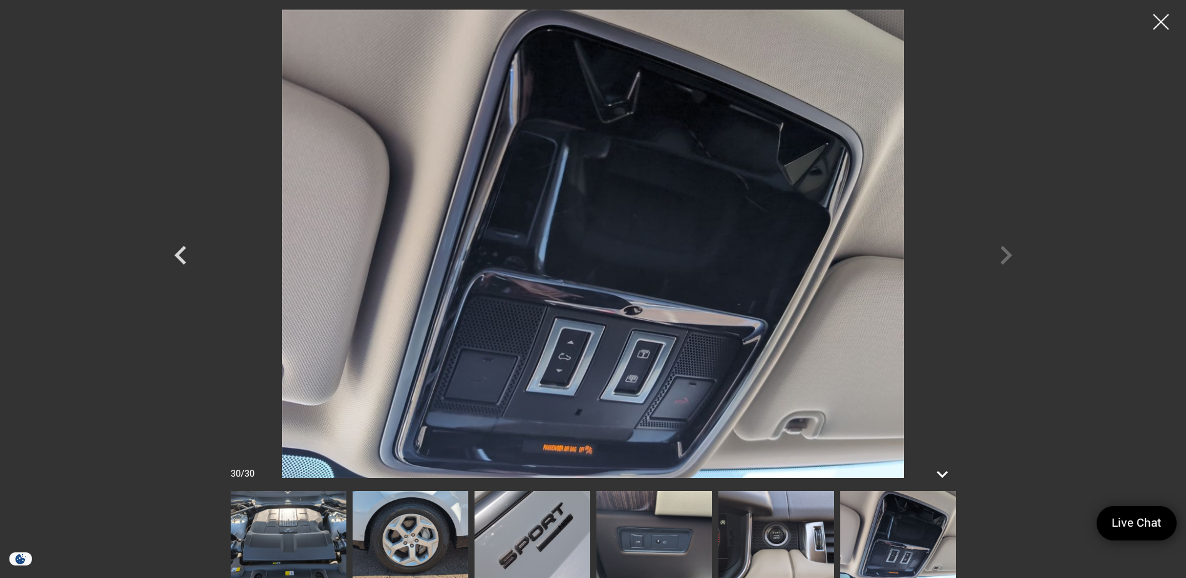
click at [1007, 258] on div at bounding box center [594, 243] width 876 height 468
click at [1169, 14] on div at bounding box center [1161, 22] width 33 height 33
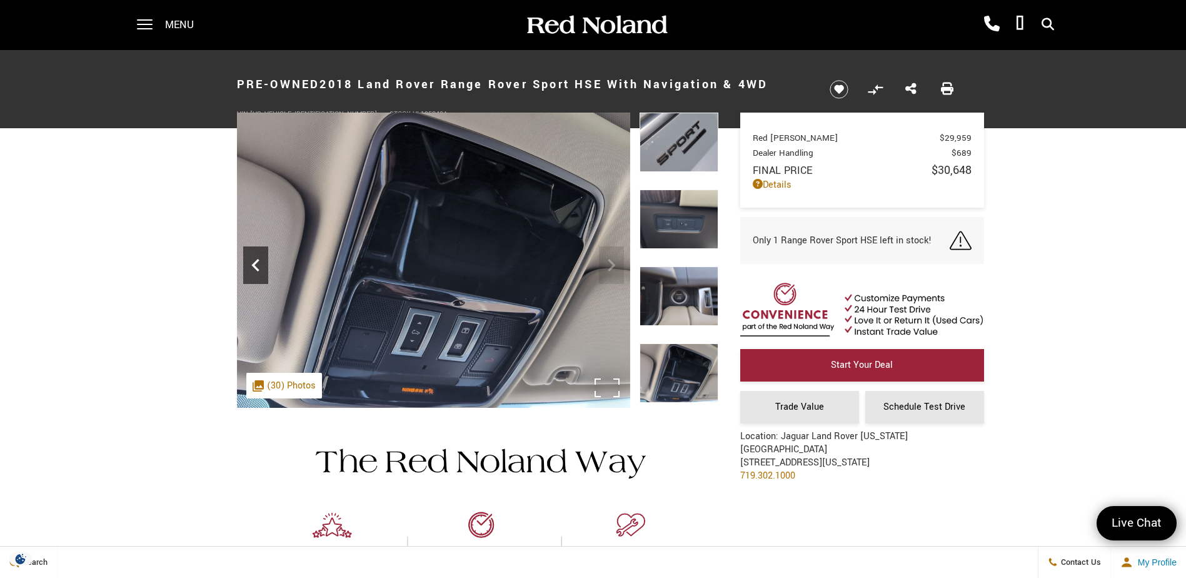
click at [253, 267] on icon "Previous" at bounding box center [255, 265] width 8 height 13
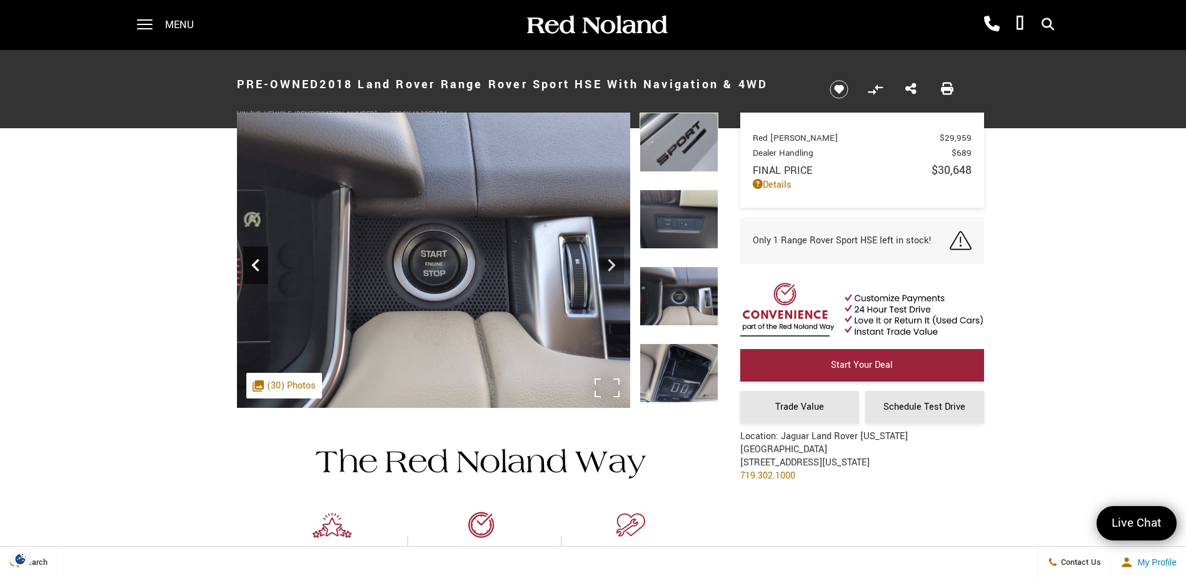
click at [253, 267] on icon "Previous" at bounding box center [255, 265] width 8 height 13
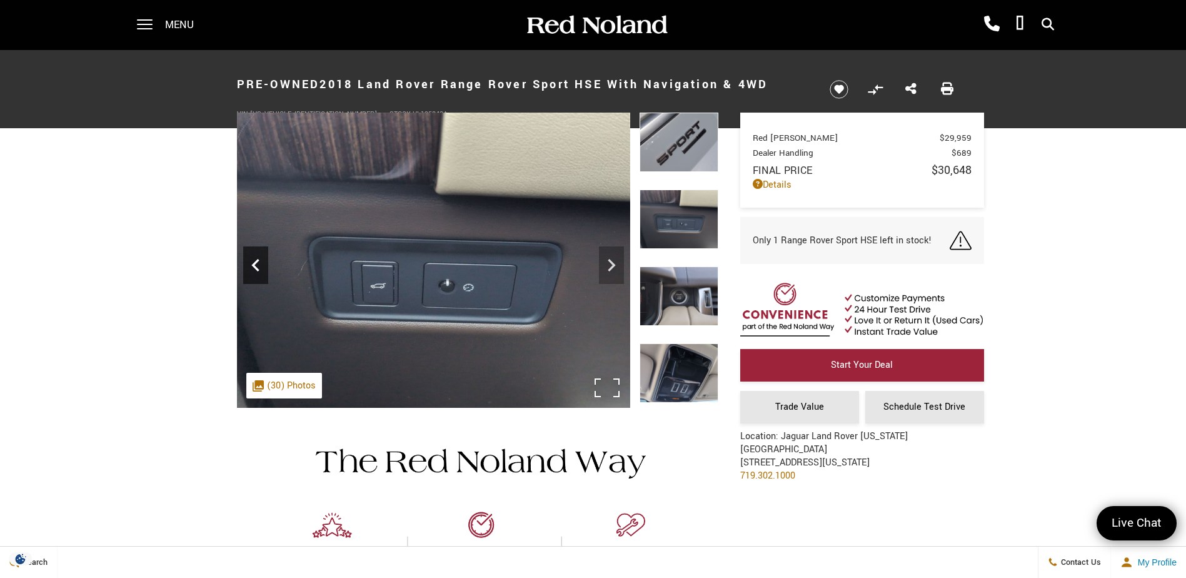
click at [253, 267] on icon "Previous" at bounding box center [255, 265] width 8 height 13
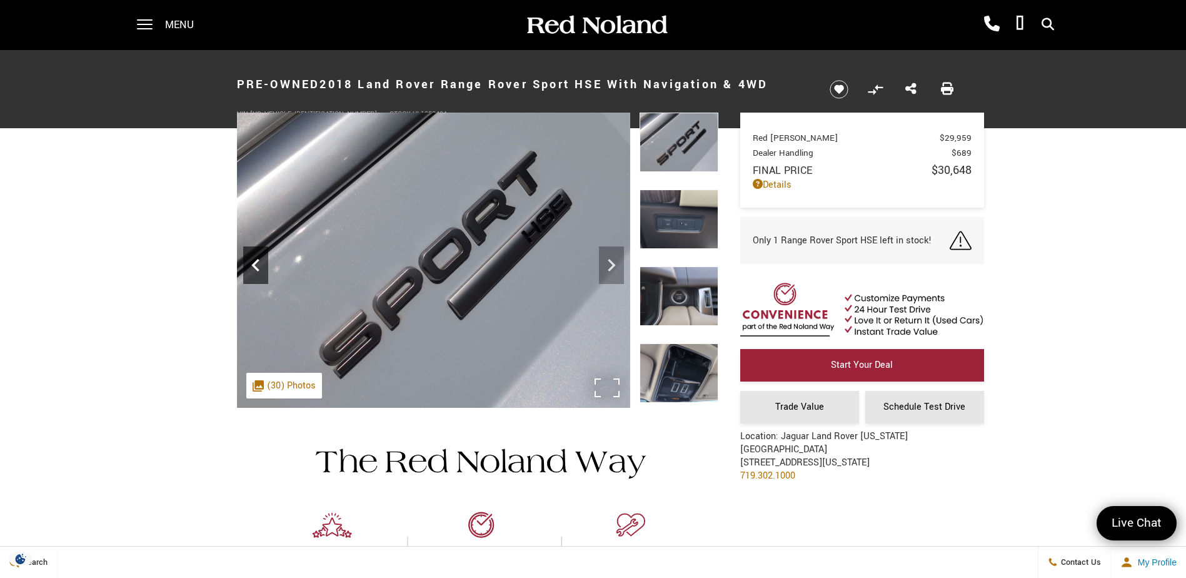
click at [253, 267] on icon "Previous" at bounding box center [255, 265] width 8 height 13
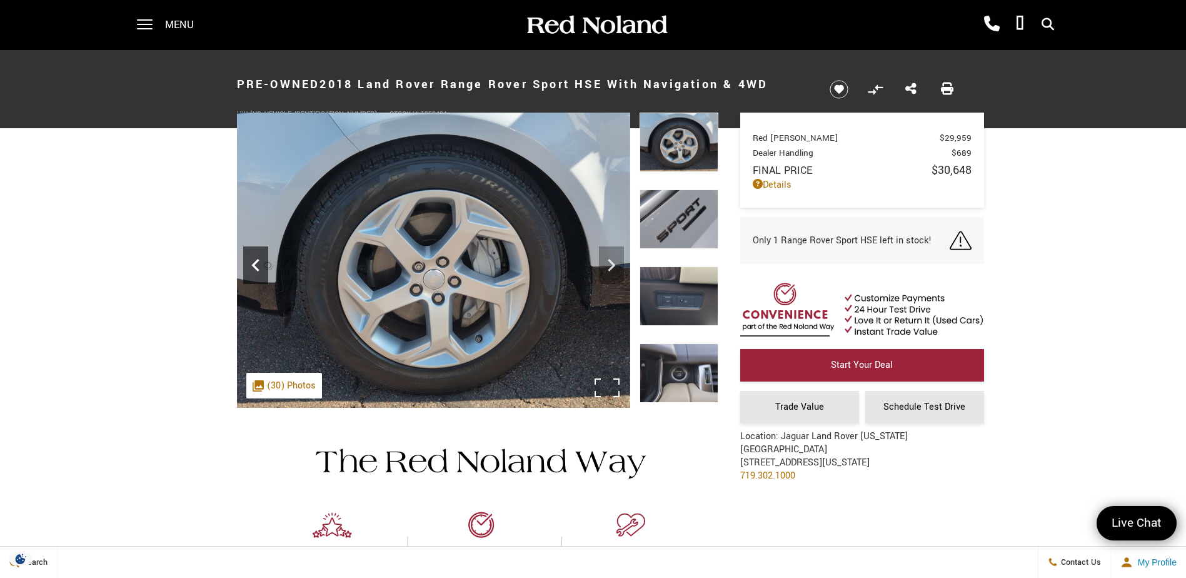
click at [253, 267] on icon "Previous" at bounding box center [255, 265] width 8 height 13
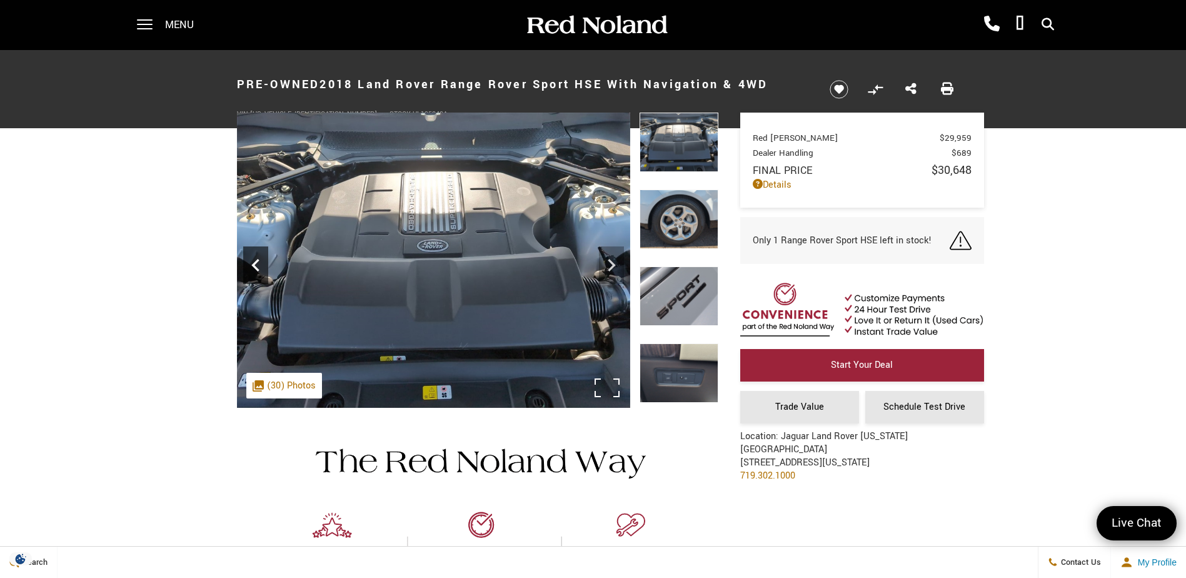
click at [253, 267] on icon "Previous" at bounding box center [255, 265] width 8 height 13
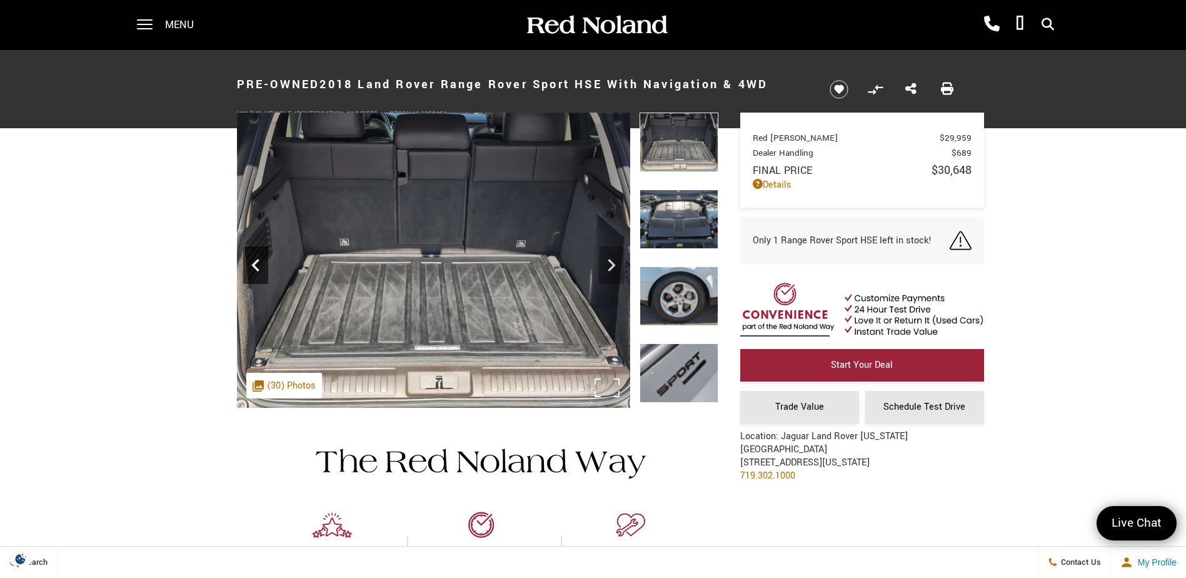
click at [253, 267] on icon "Previous" at bounding box center [255, 265] width 8 height 13
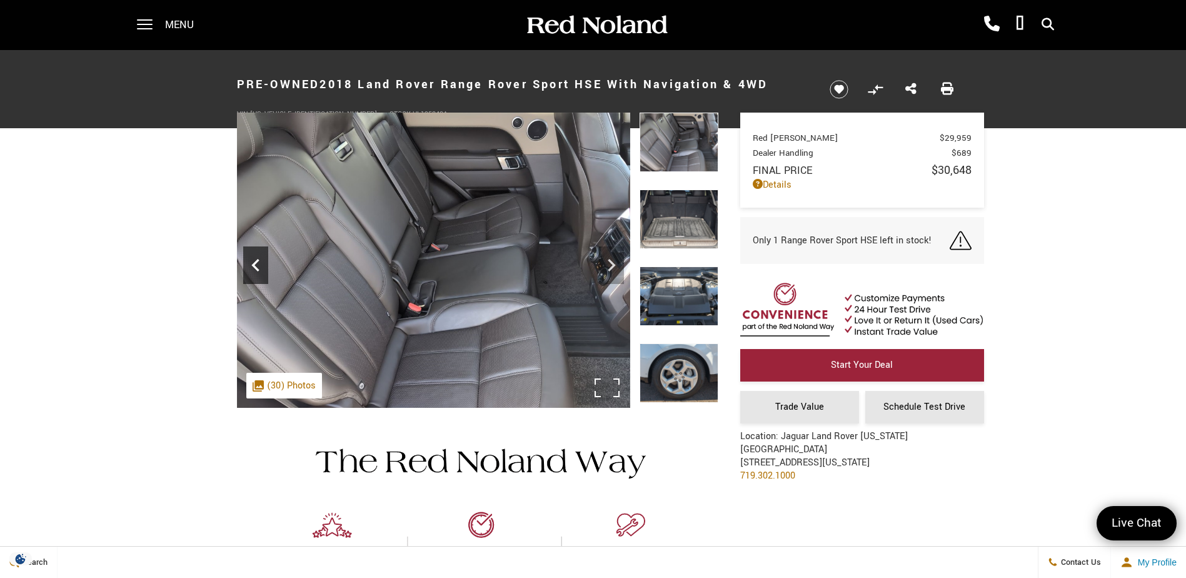
click at [253, 267] on icon "Previous" at bounding box center [255, 265] width 8 height 13
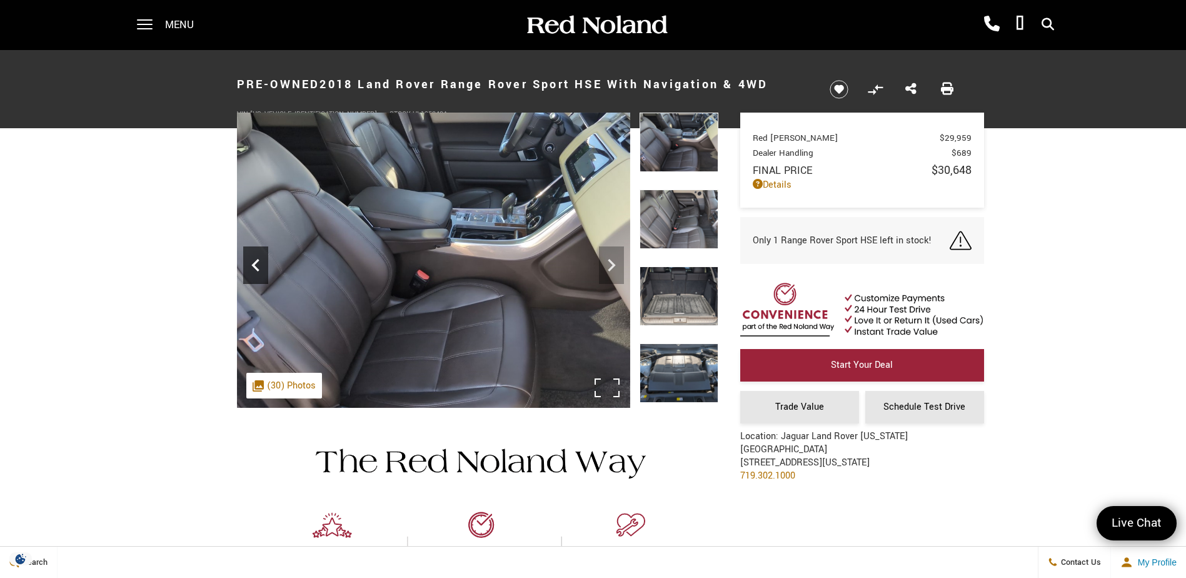
click at [253, 267] on icon "Previous" at bounding box center [255, 265] width 8 height 13
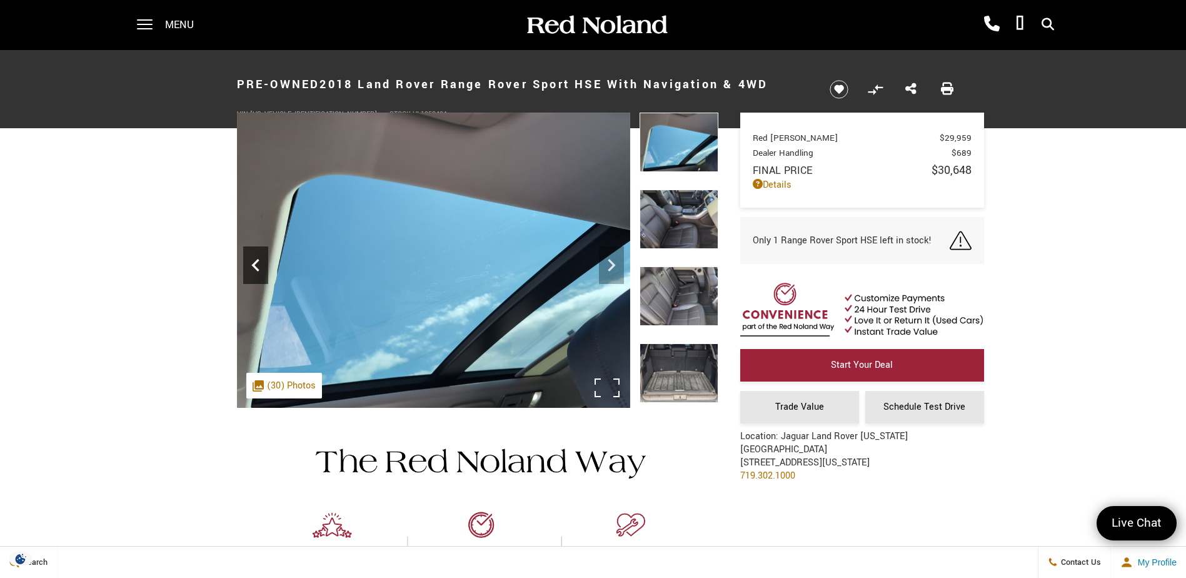
click at [253, 267] on icon "Previous" at bounding box center [255, 265] width 8 height 13
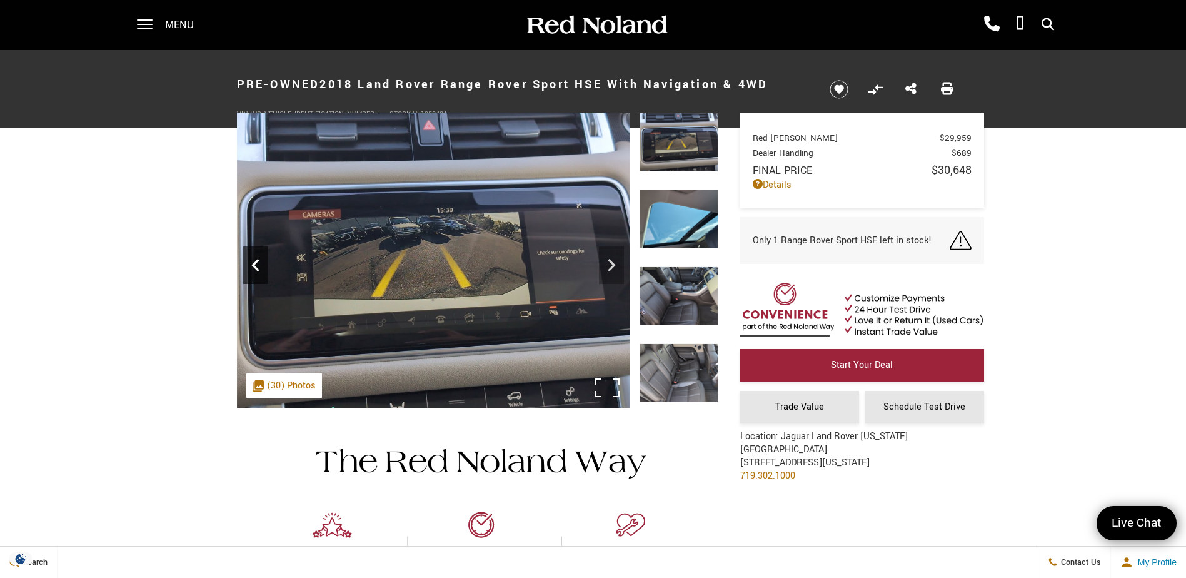
click at [253, 267] on icon "Previous" at bounding box center [255, 265] width 8 height 13
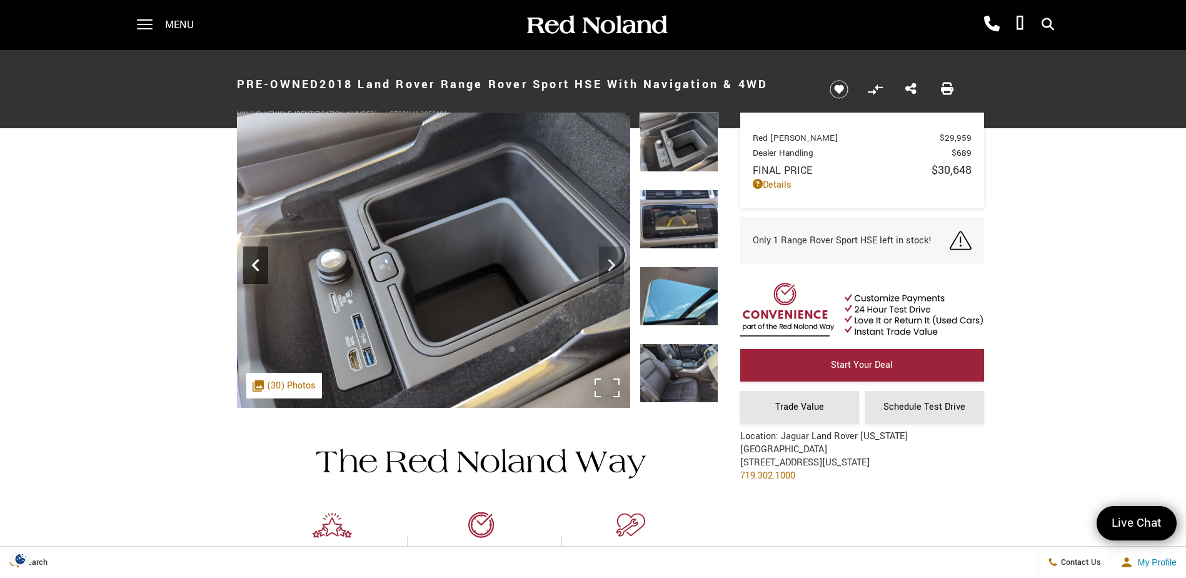
click at [253, 267] on icon "Previous" at bounding box center [255, 265] width 8 height 13
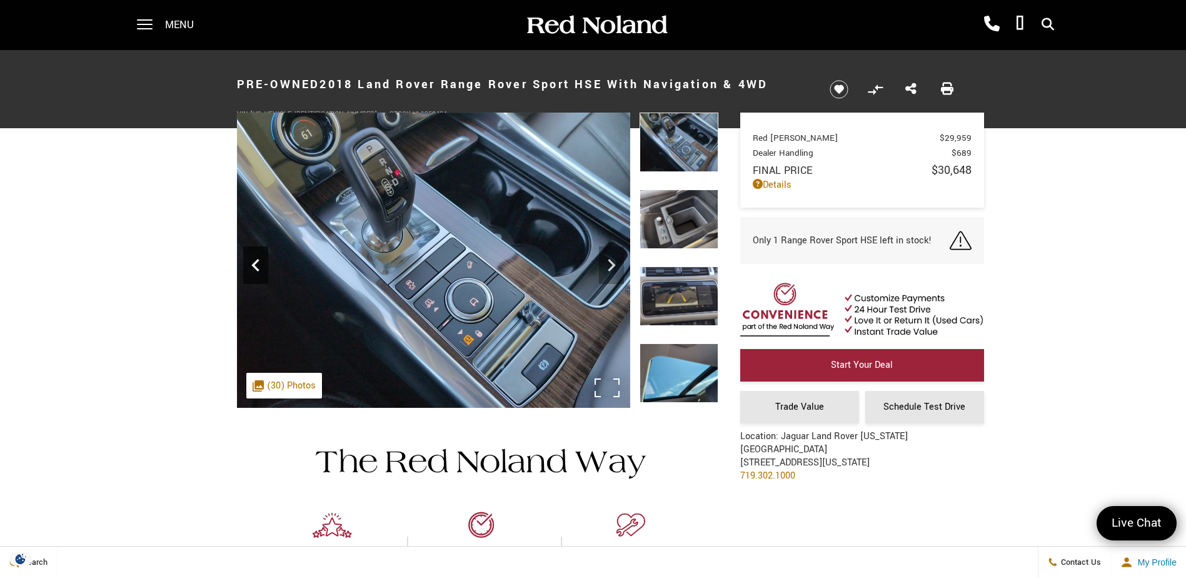
click at [253, 267] on icon "Previous" at bounding box center [255, 265] width 8 height 13
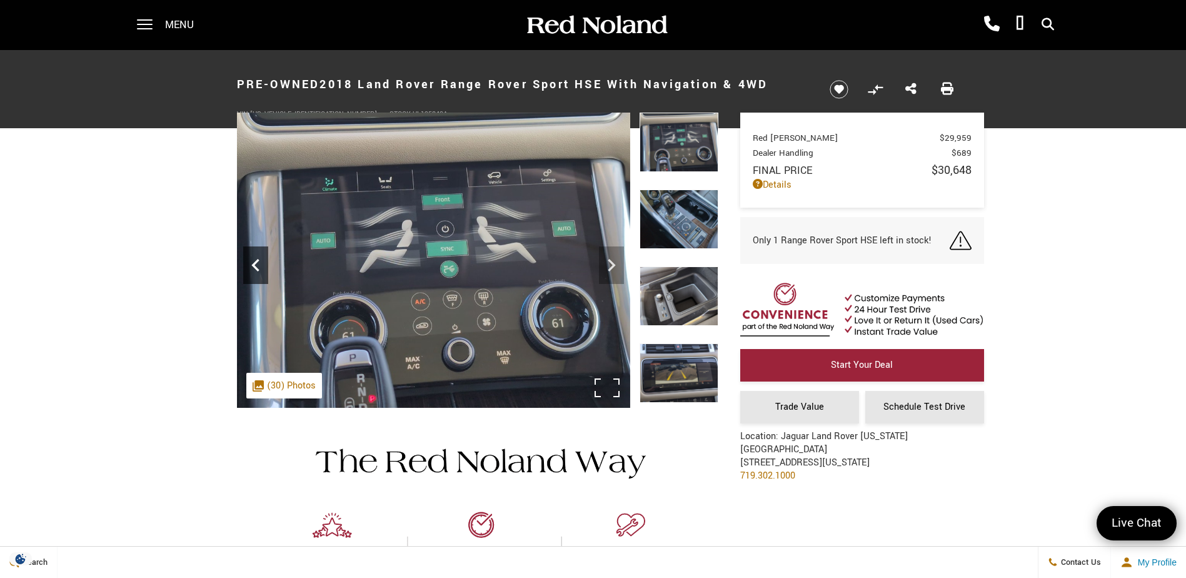
click at [253, 267] on icon "Previous" at bounding box center [255, 265] width 8 height 13
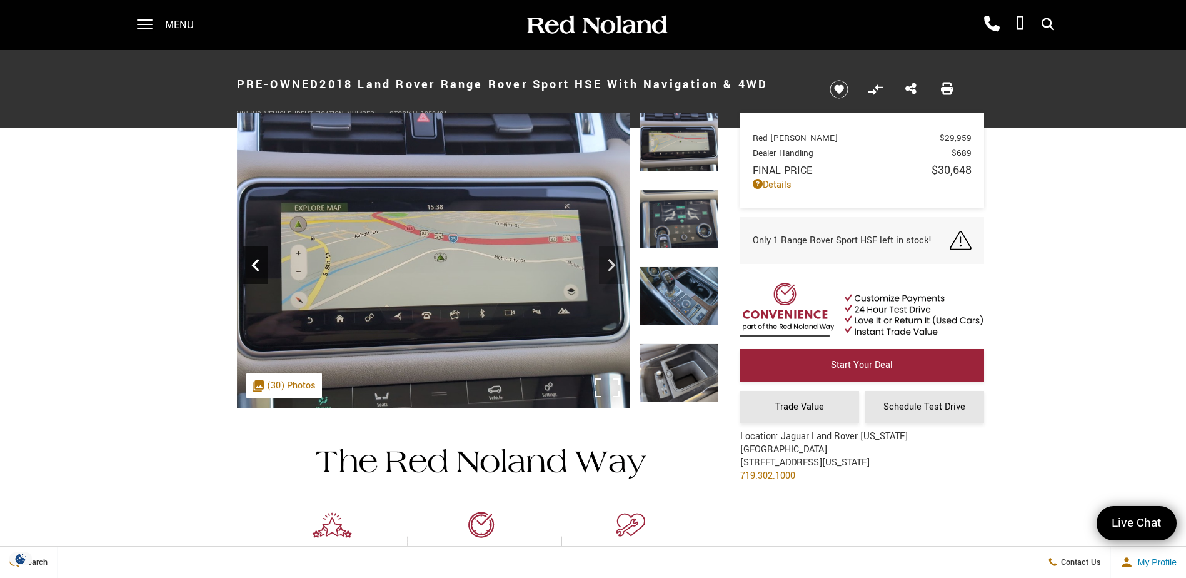
click at [253, 267] on icon "Previous" at bounding box center [255, 265] width 8 height 13
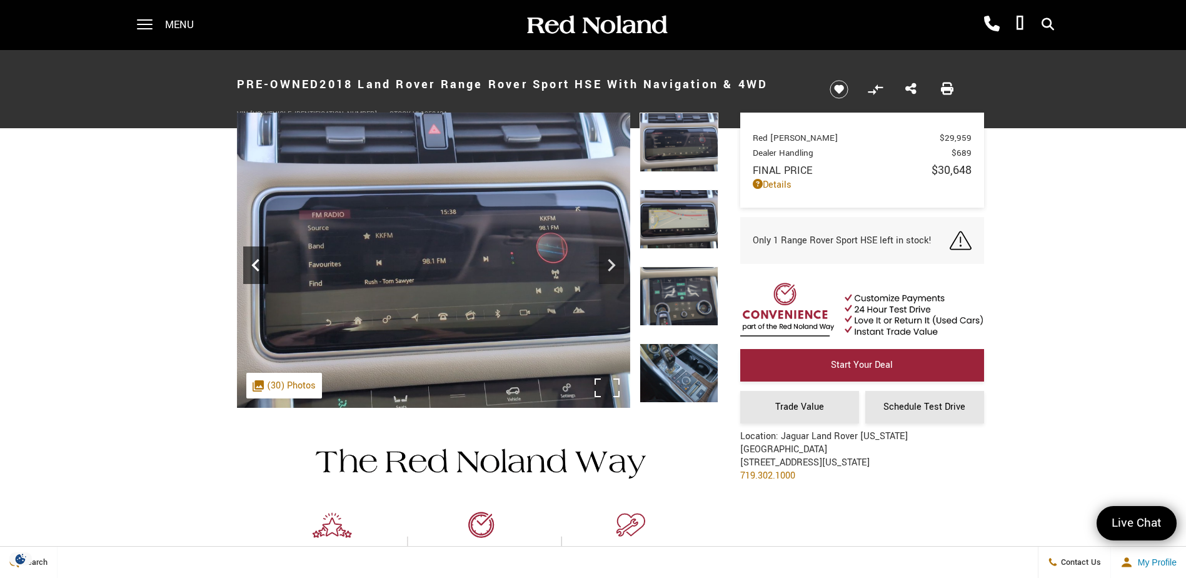
click at [253, 267] on icon "Previous" at bounding box center [255, 265] width 8 height 13
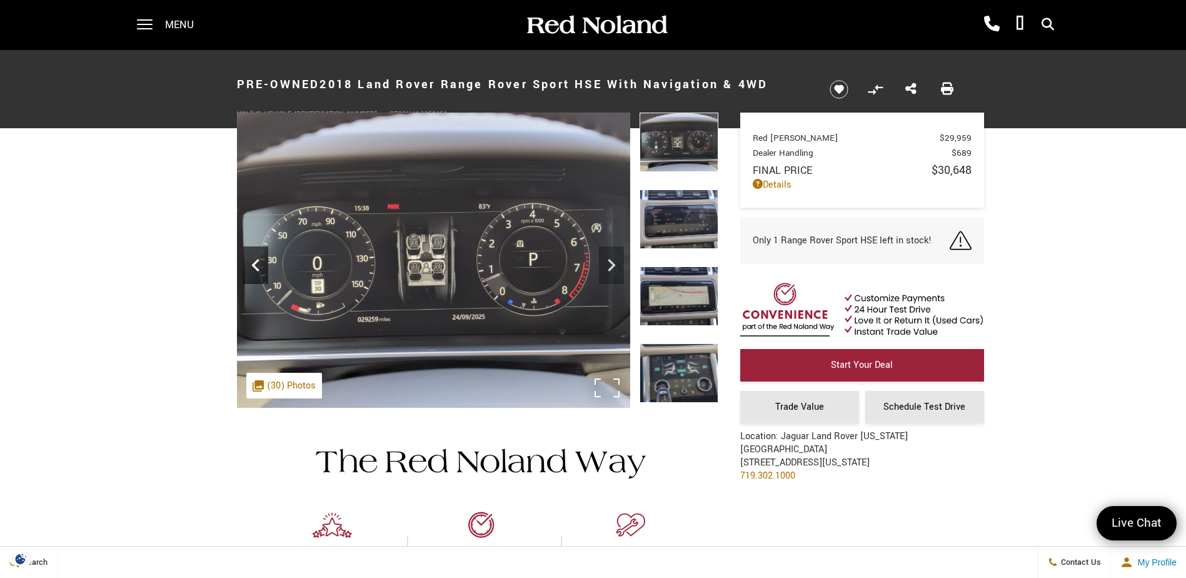
click at [253, 267] on icon "Previous" at bounding box center [255, 265] width 8 height 13
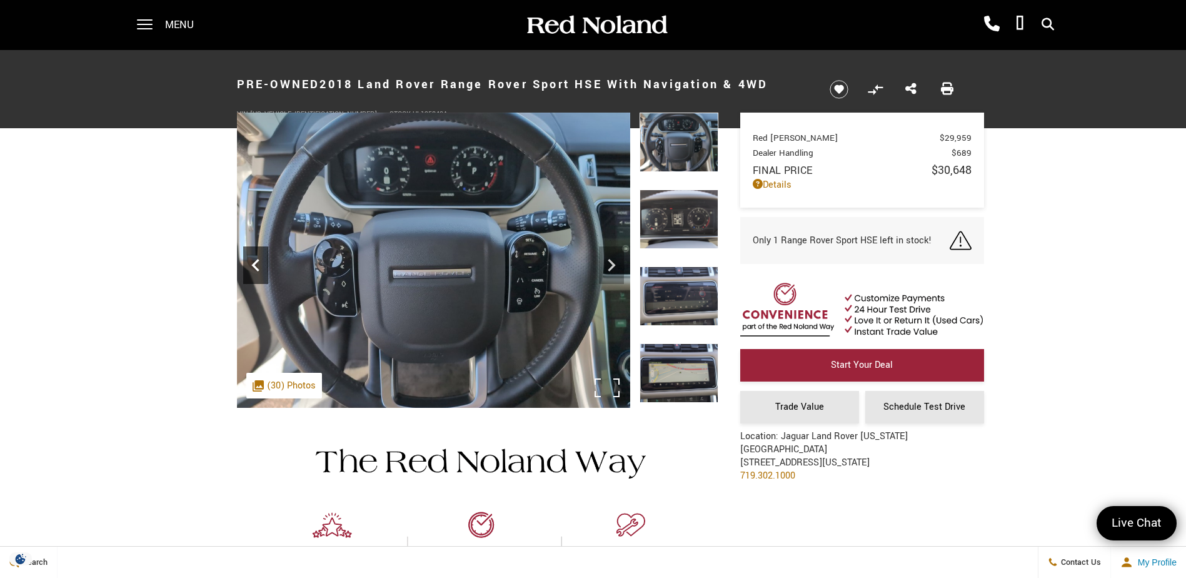
click at [253, 267] on icon "Previous" at bounding box center [255, 265] width 8 height 13
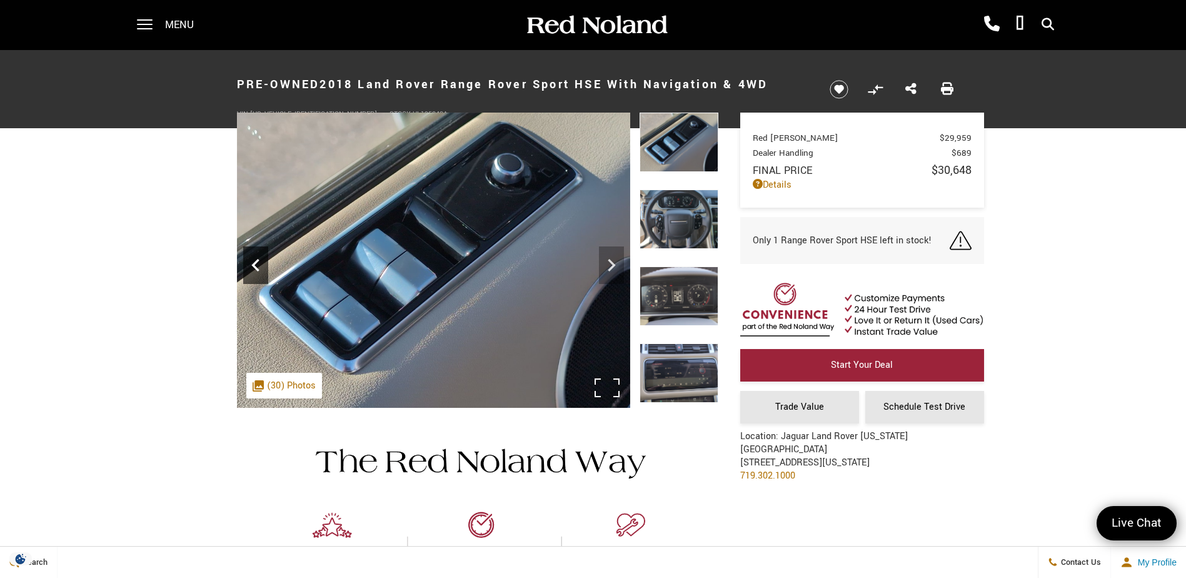
click at [253, 267] on icon "Previous" at bounding box center [255, 265] width 8 height 13
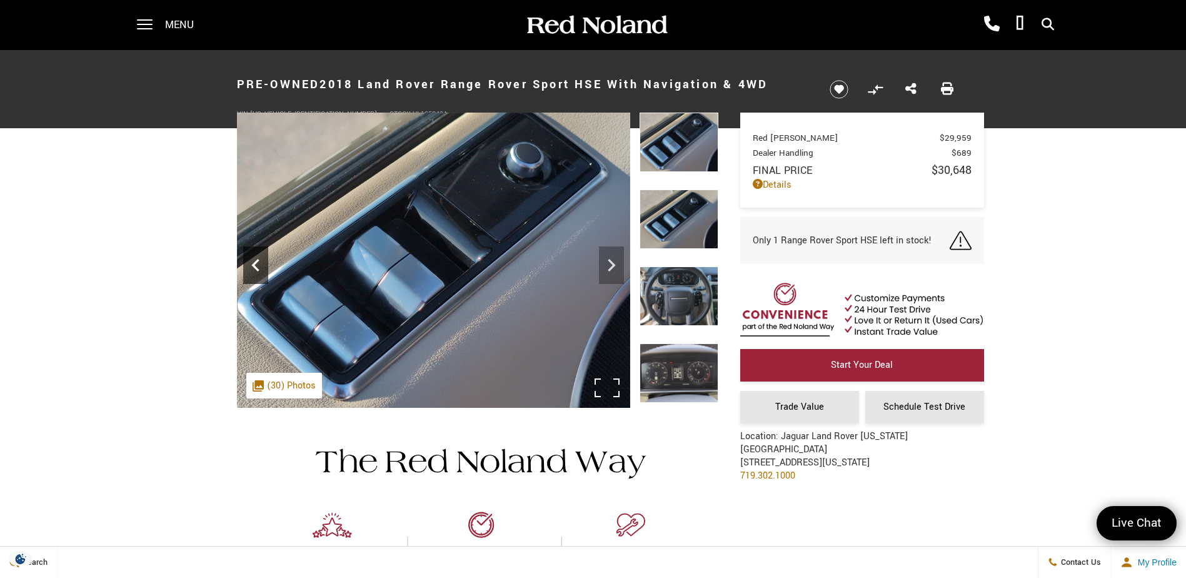
click at [253, 267] on icon "Previous" at bounding box center [255, 265] width 8 height 13
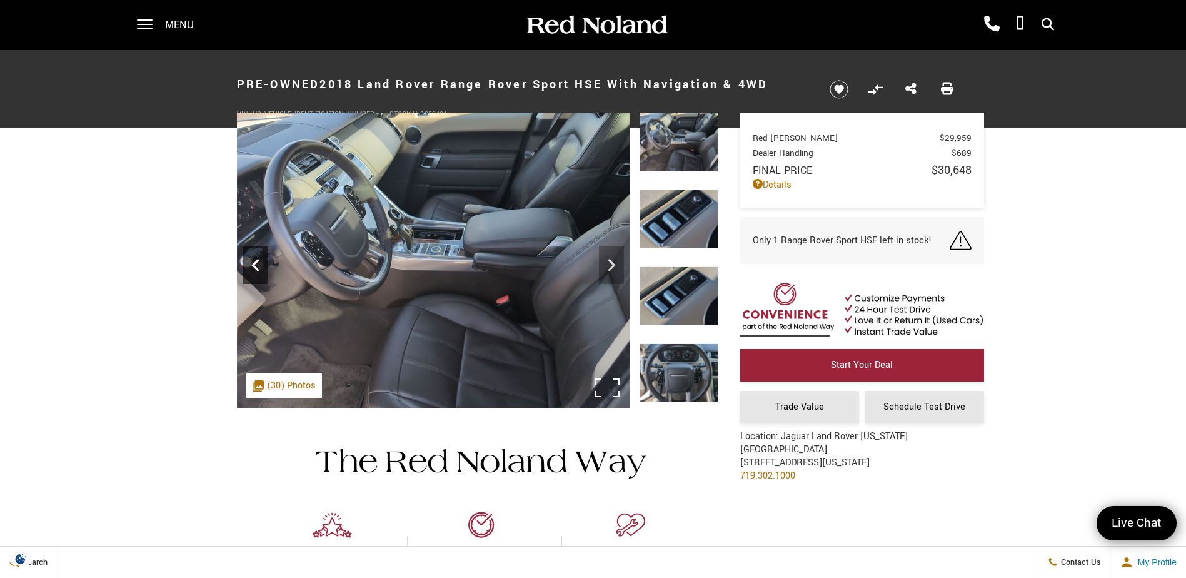
click at [253, 267] on icon "Previous" at bounding box center [255, 265] width 8 height 13
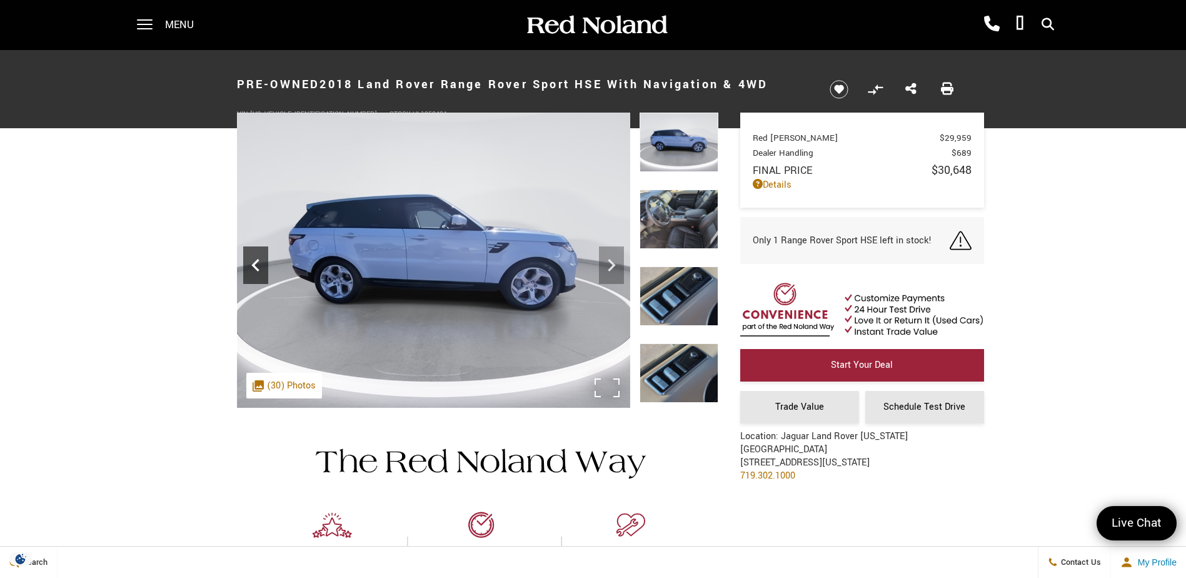
click at [253, 267] on icon "Previous" at bounding box center [255, 265] width 8 height 13
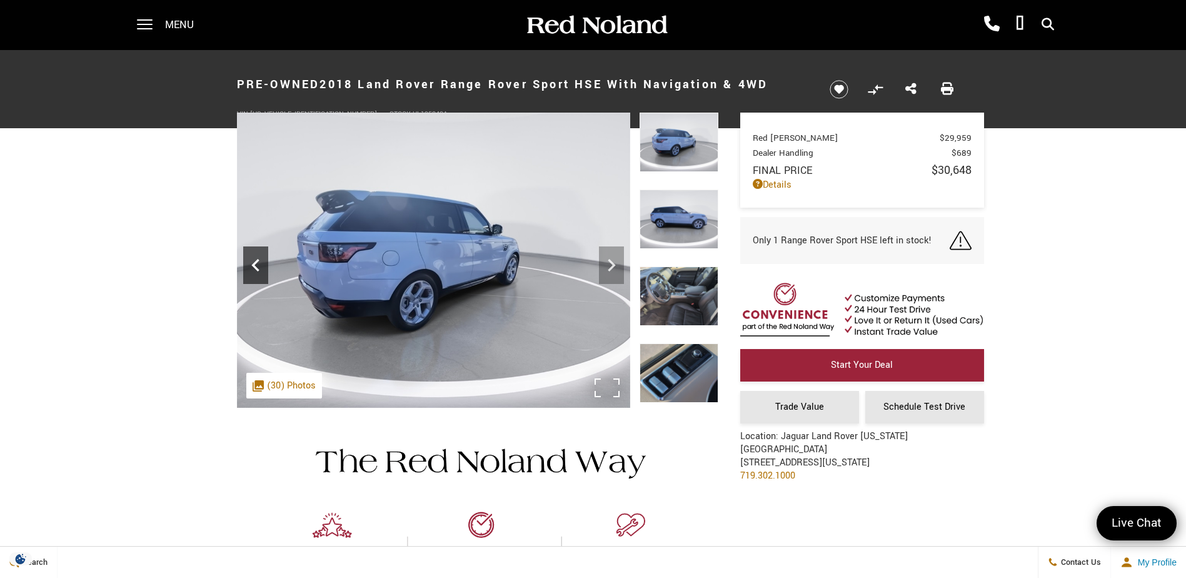
click at [253, 267] on icon "Previous" at bounding box center [255, 265] width 8 height 13
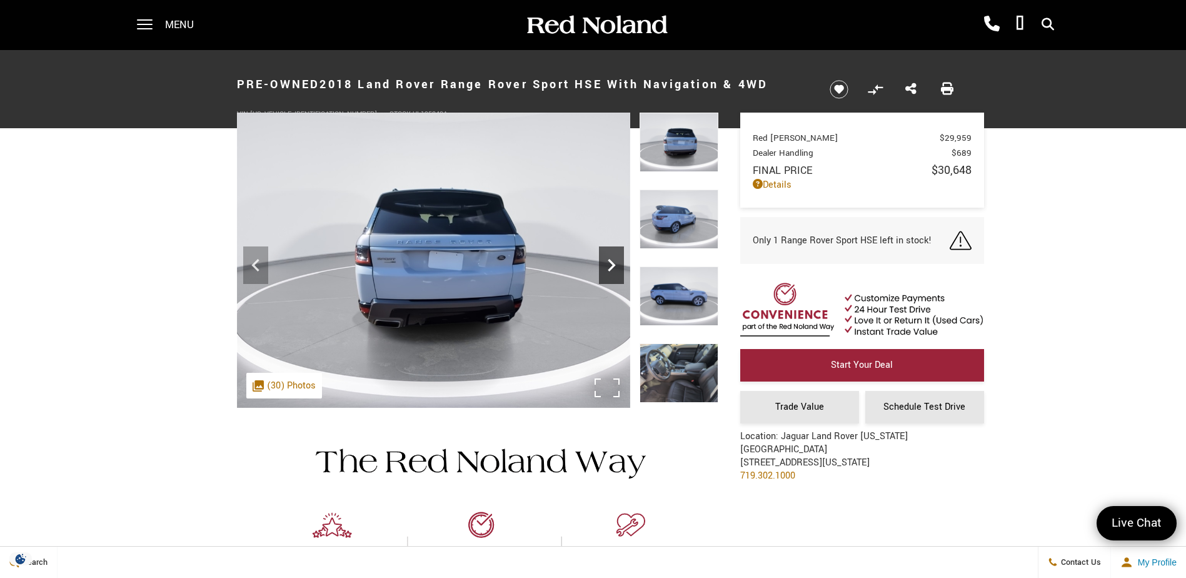
click at [618, 268] on icon "Next" at bounding box center [611, 265] width 25 height 25
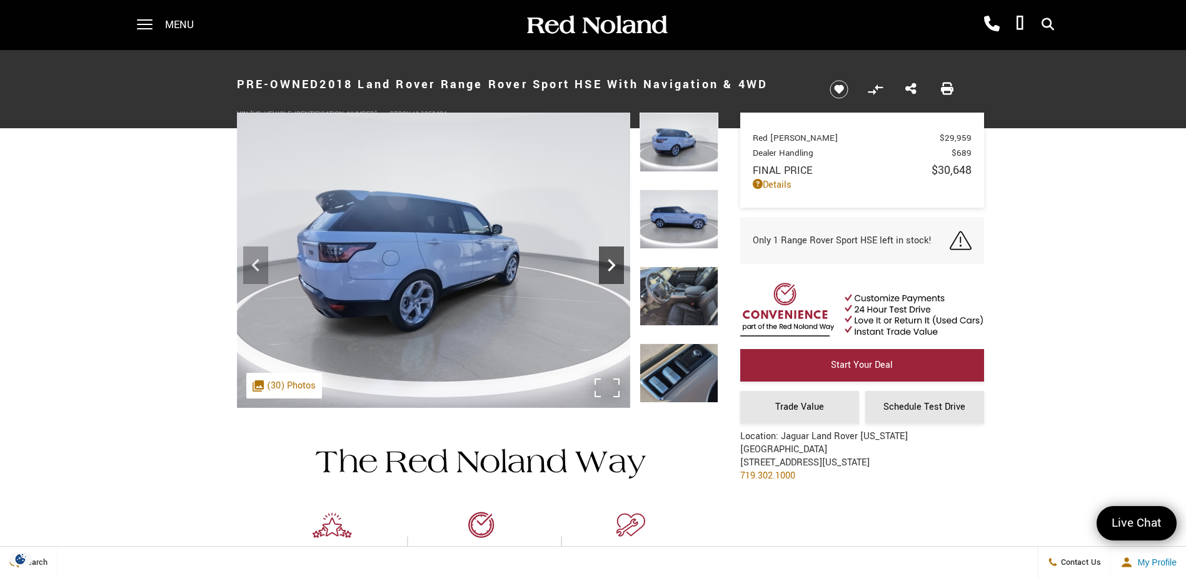
click at [618, 267] on icon "Next" at bounding box center [611, 265] width 25 height 25
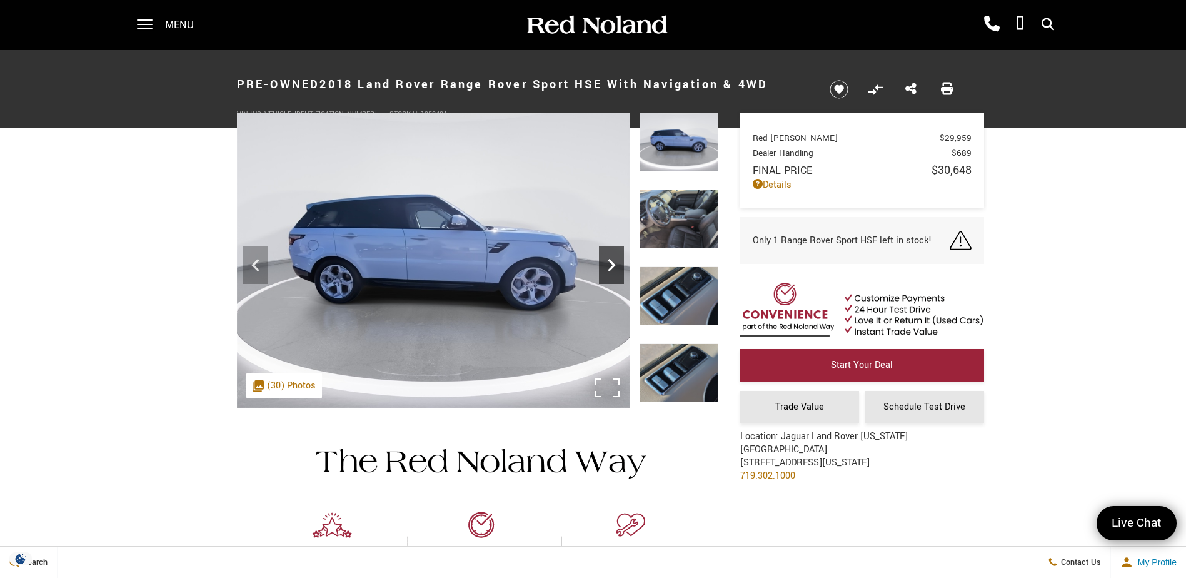
click at [618, 267] on icon "Next" at bounding box center [611, 265] width 25 height 25
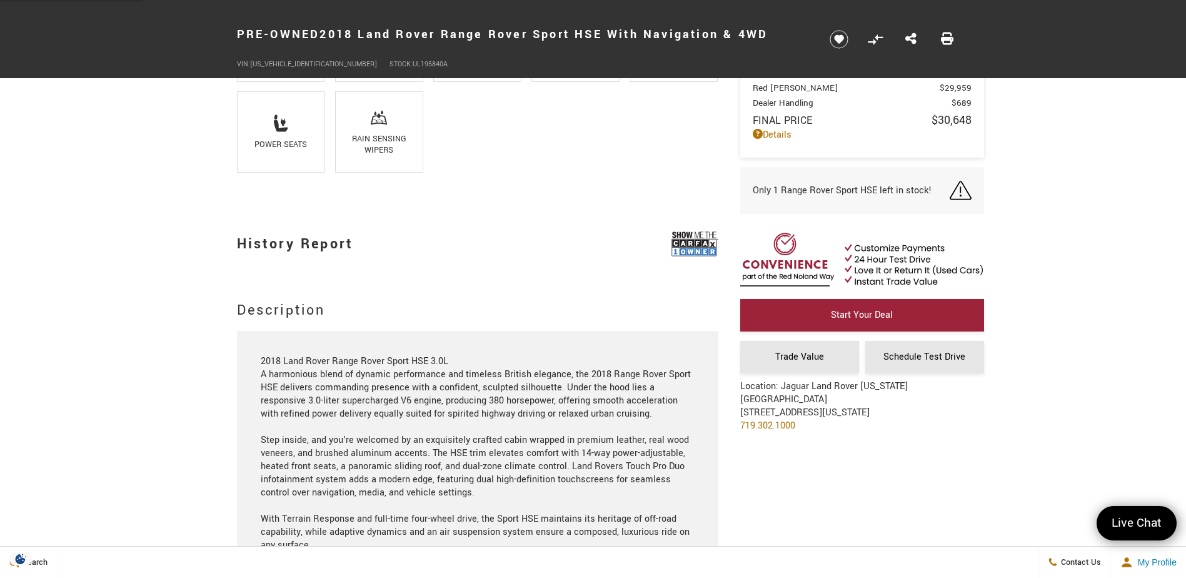
scroll to position [1126, 0]
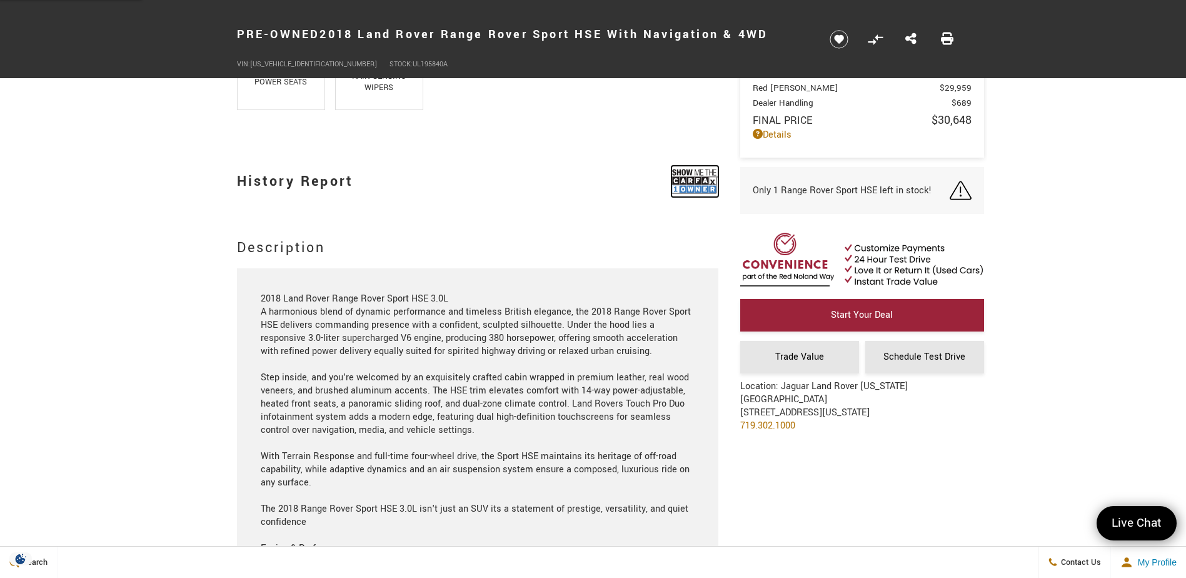
click at [703, 179] on img at bounding box center [695, 181] width 47 height 31
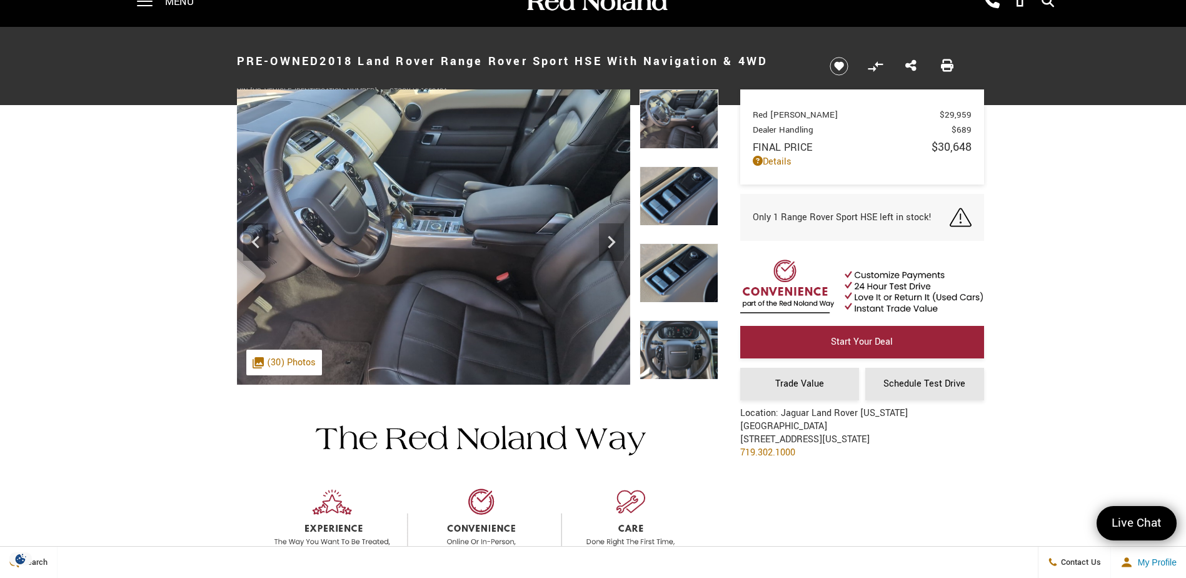
scroll to position [0, 0]
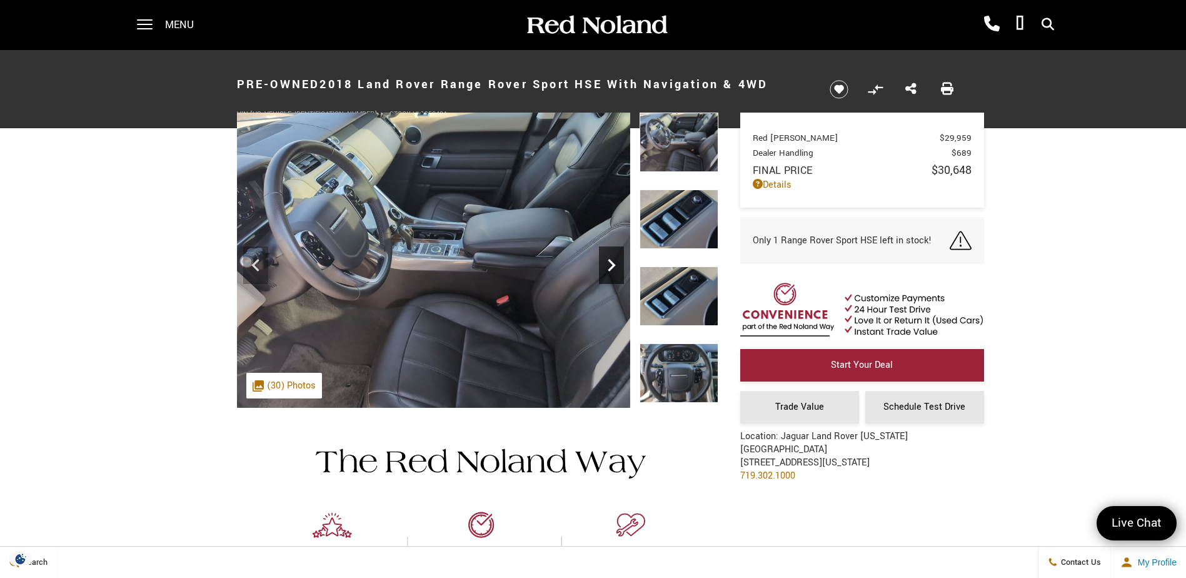
click at [609, 263] on icon "Next" at bounding box center [611, 265] width 25 height 25
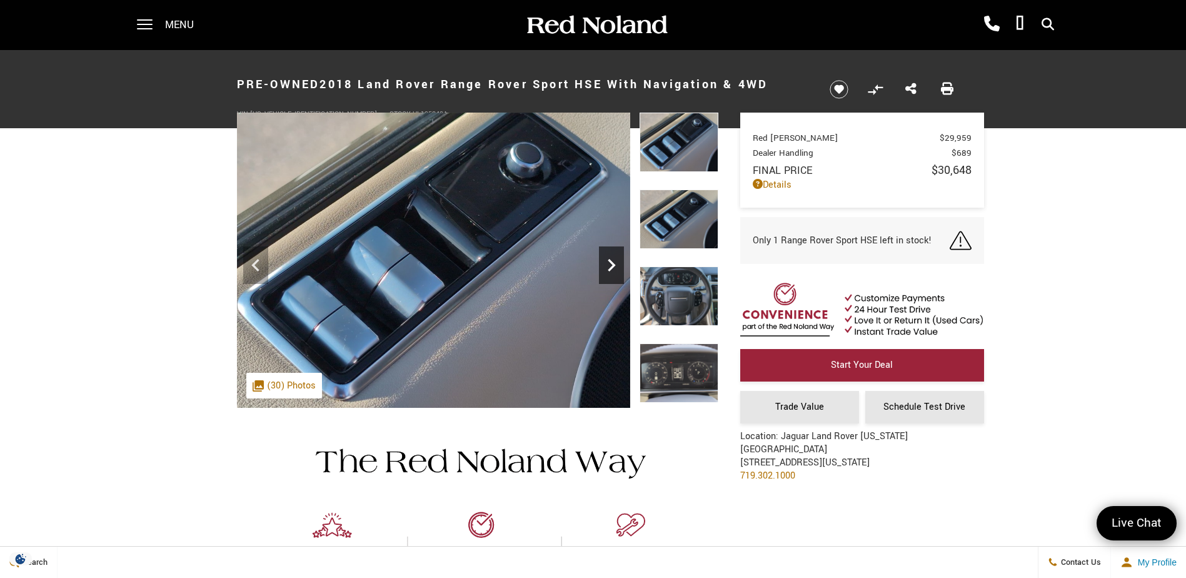
click at [607, 267] on icon "Next" at bounding box center [611, 265] width 25 height 25
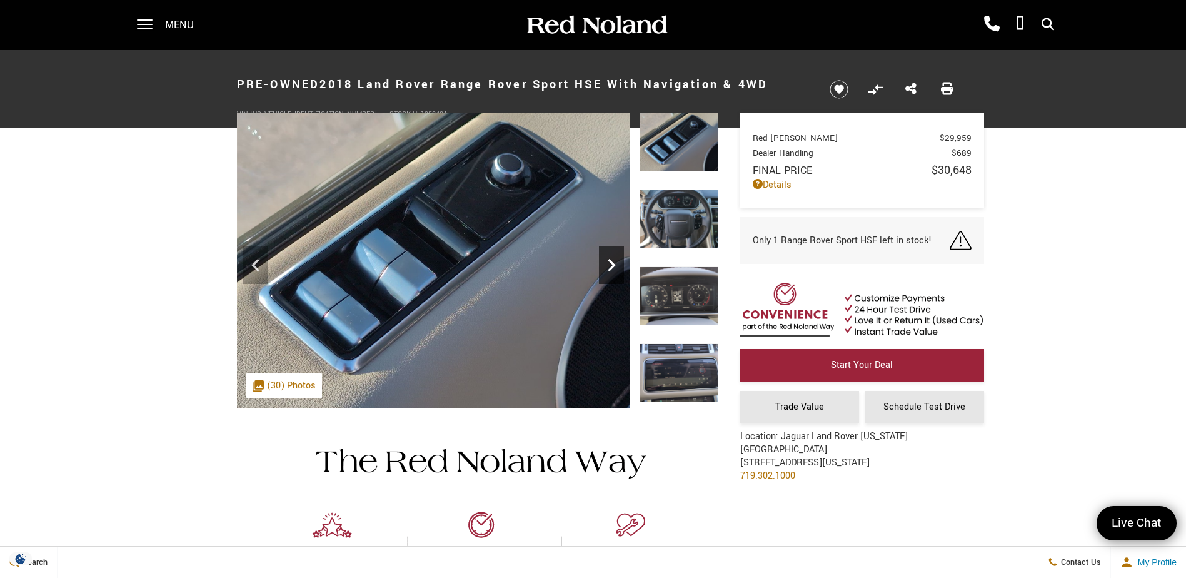
click at [607, 267] on icon "Next" at bounding box center [611, 265] width 25 height 25
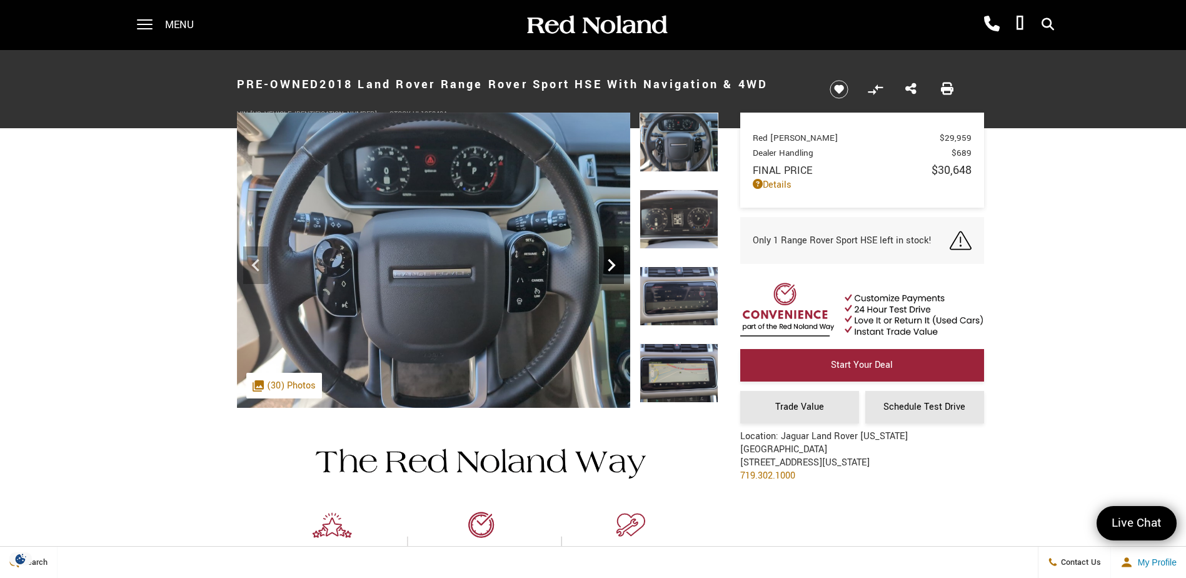
click at [607, 267] on icon "Next" at bounding box center [611, 265] width 25 height 25
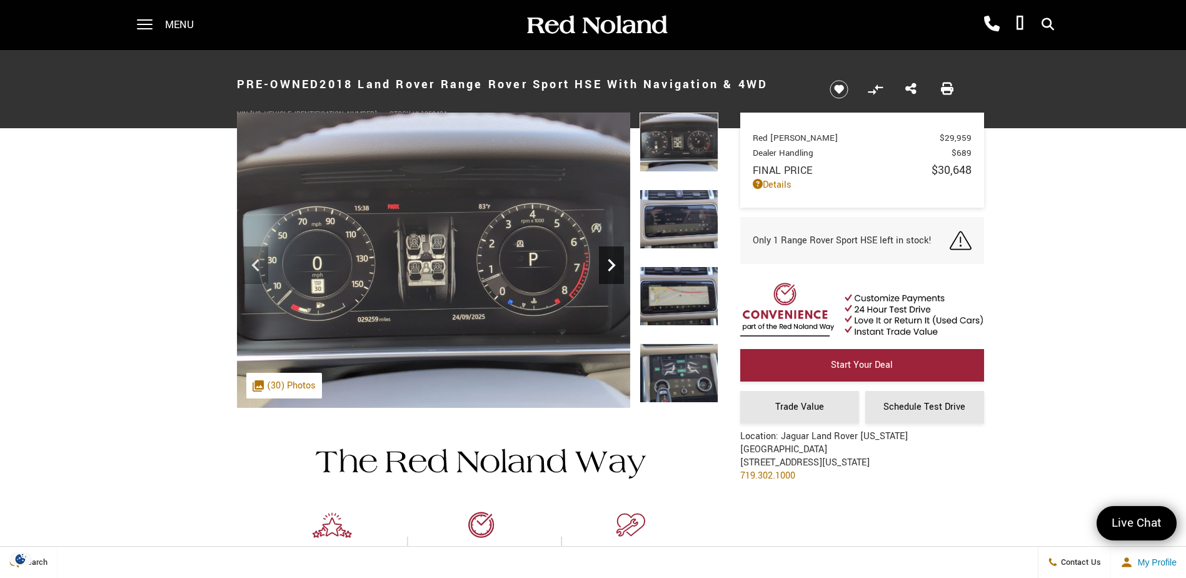
click at [607, 267] on icon "Next" at bounding box center [611, 265] width 25 height 25
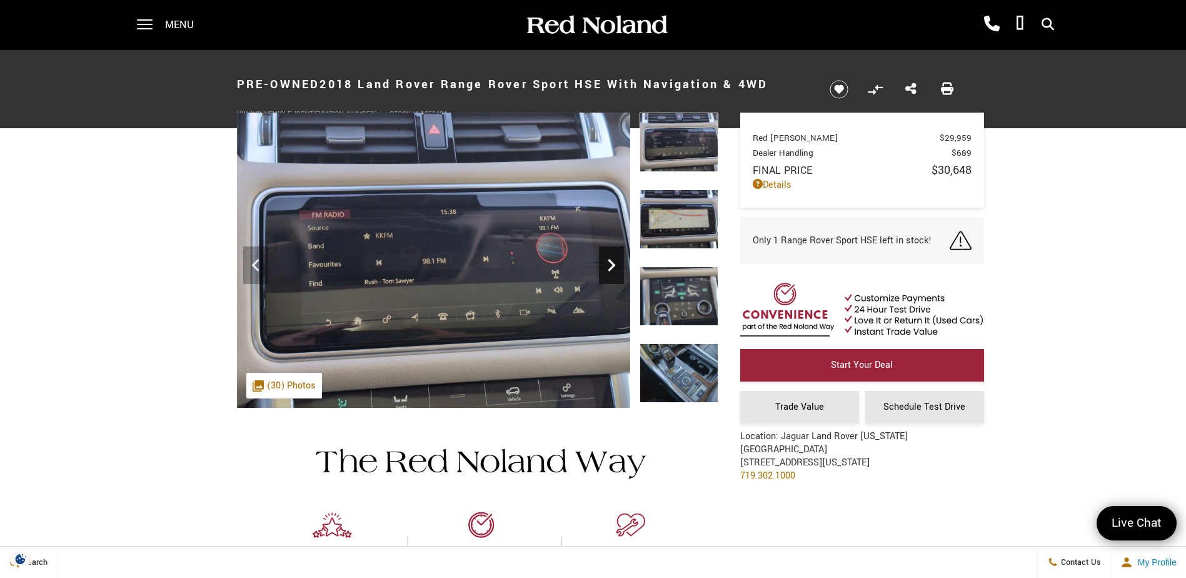
click at [607, 267] on icon "Next" at bounding box center [611, 265] width 25 height 25
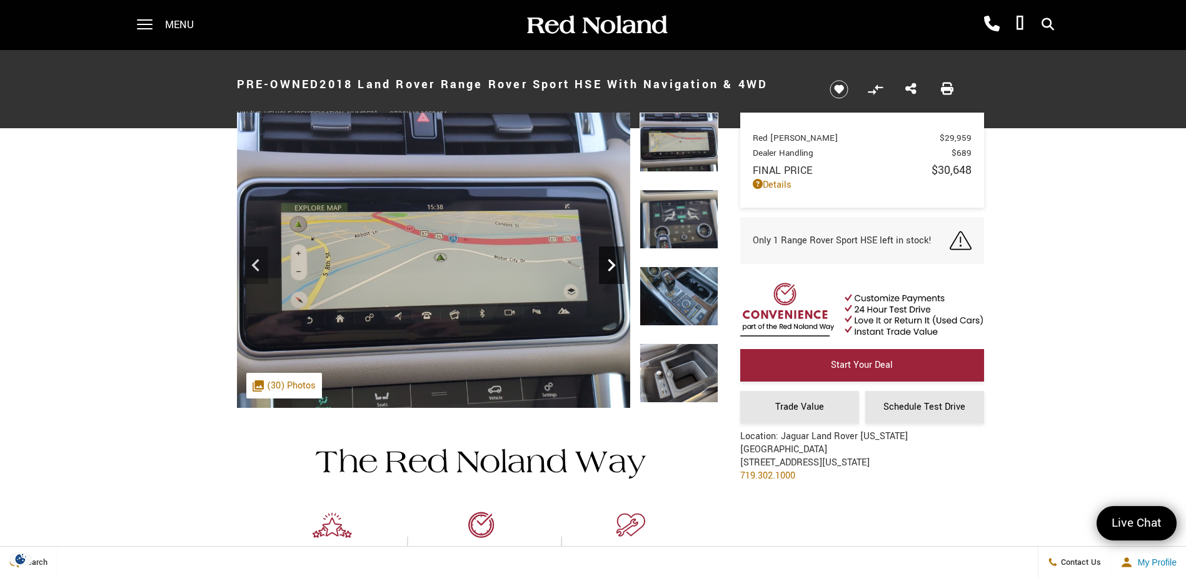
click at [609, 266] on icon "Next" at bounding box center [611, 265] width 25 height 25
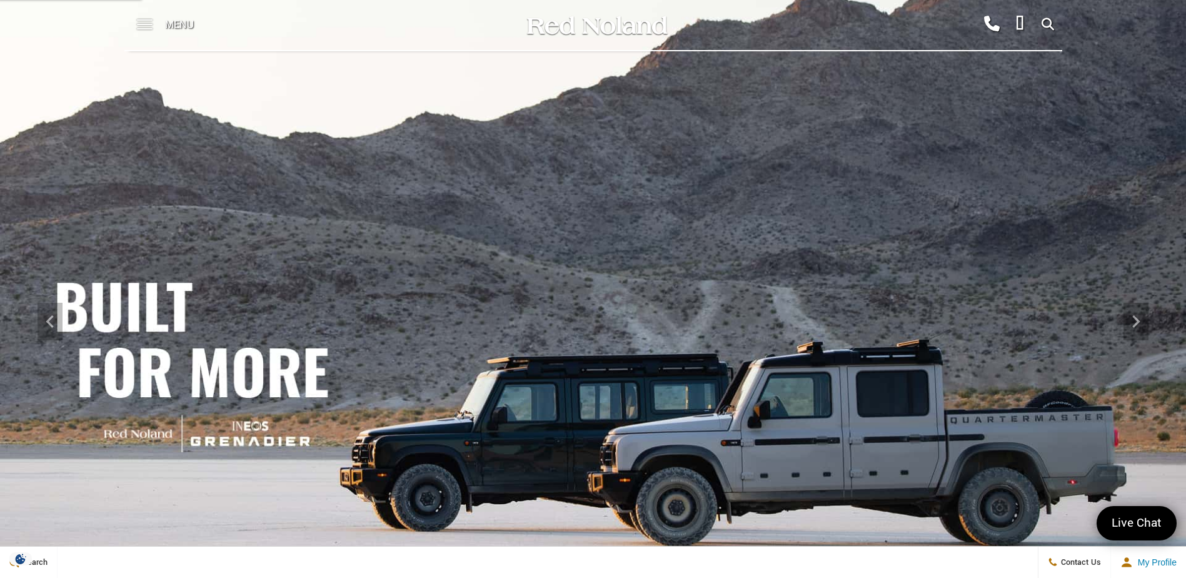
click at [144, 26] on span at bounding box center [145, 25] width 16 height 50
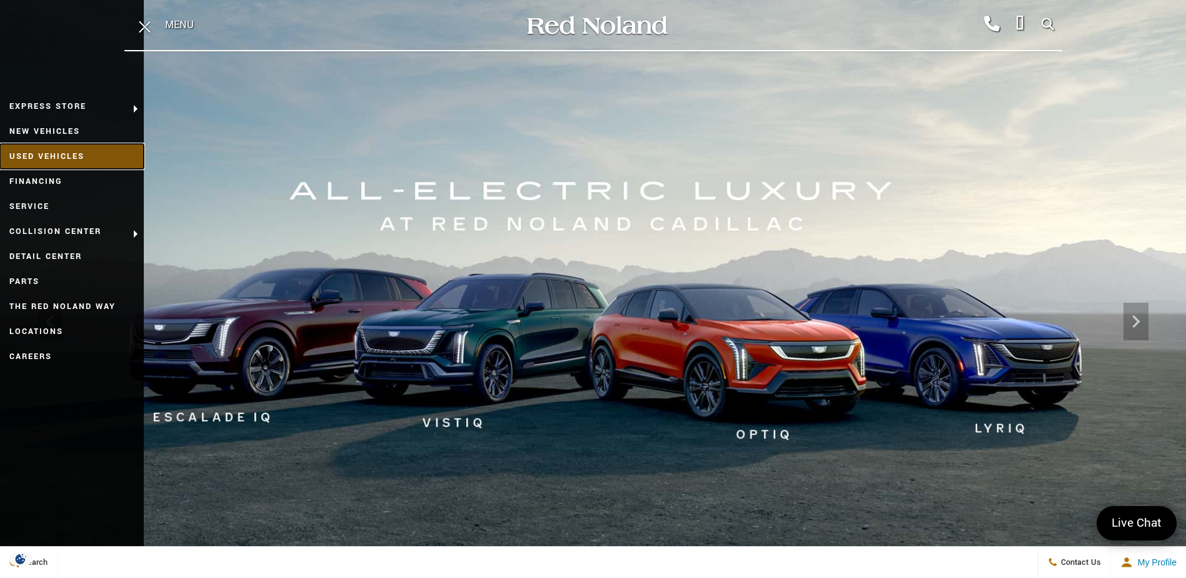
click at [58, 151] on link "Used Vehicles" at bounding box center [72, 156] width 144 height 25
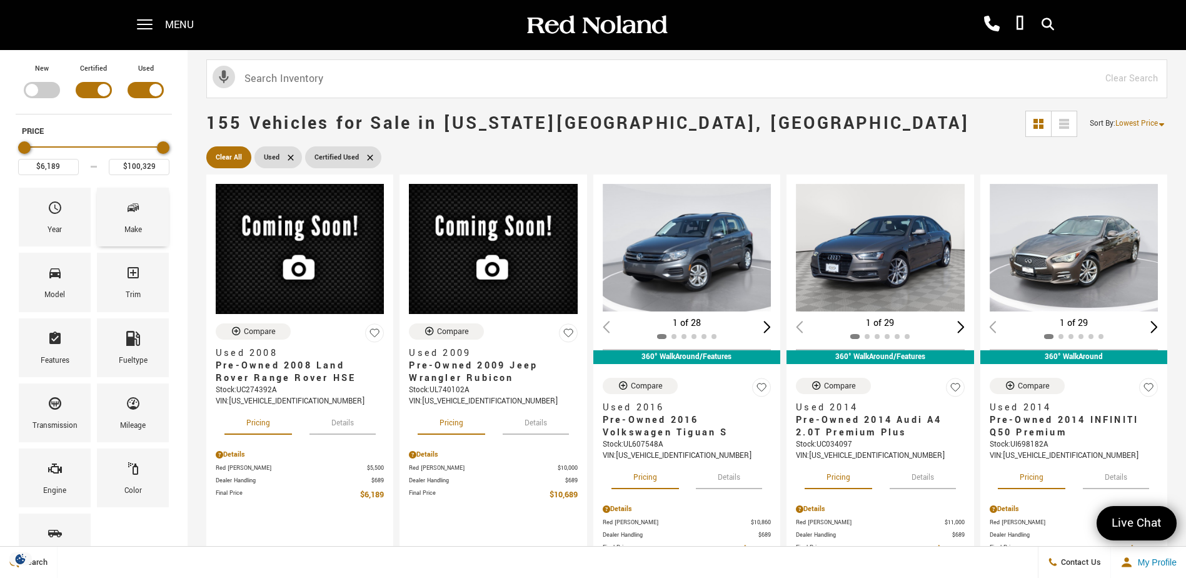
click at [121, 220] on div "Make" at bounding box center [133, 217] width 72 height 59
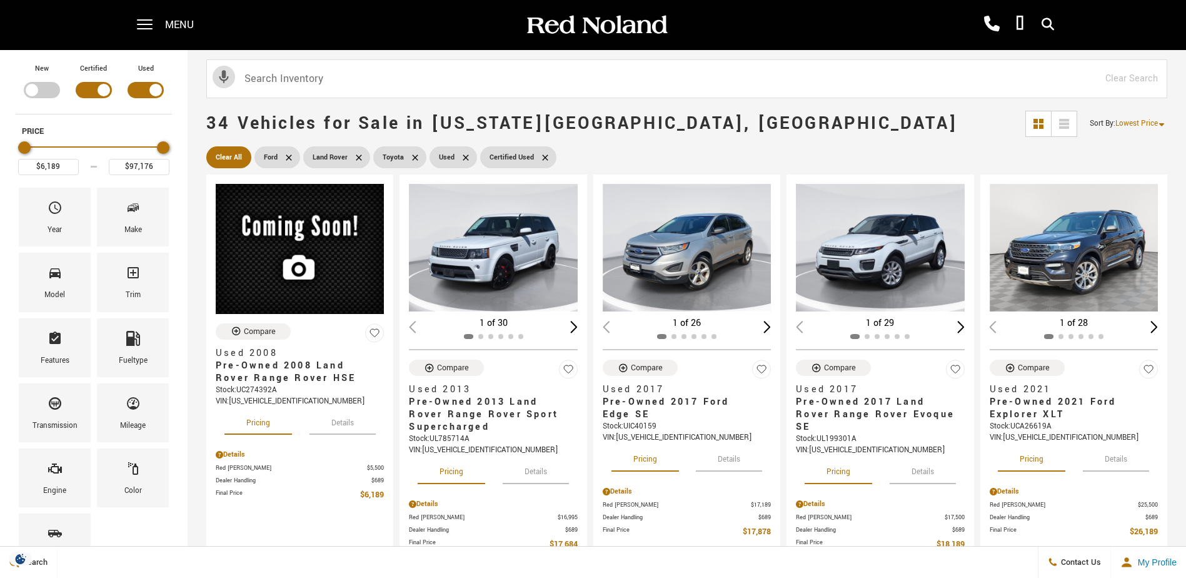
scroll to position [563, 0]
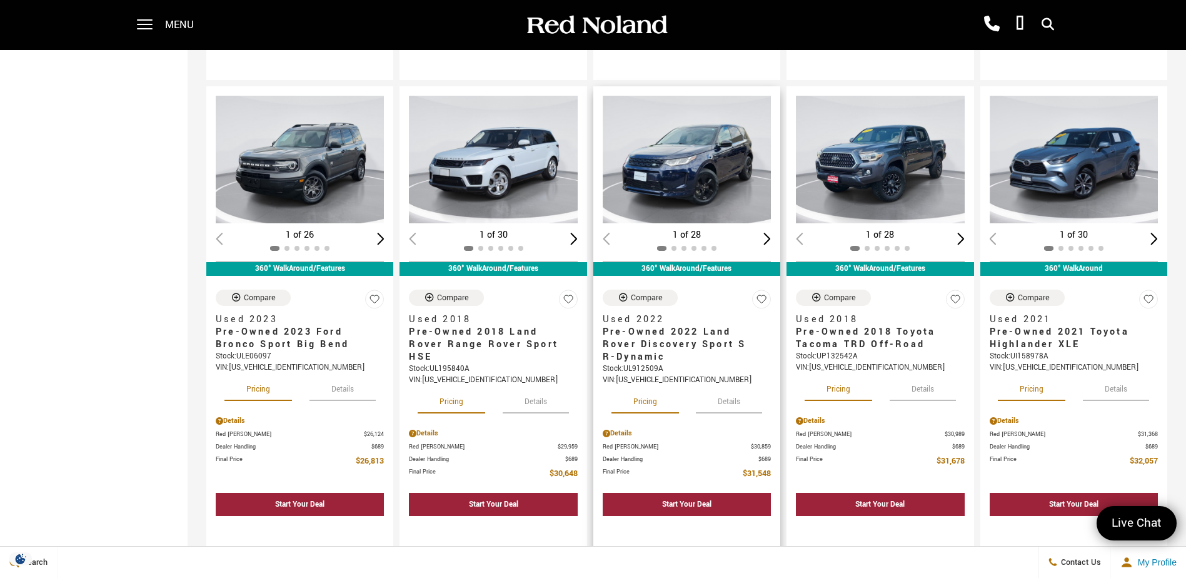
click at [702, 171] on img "1 / 2" at bounding box center [688, 160] width 170 height 128
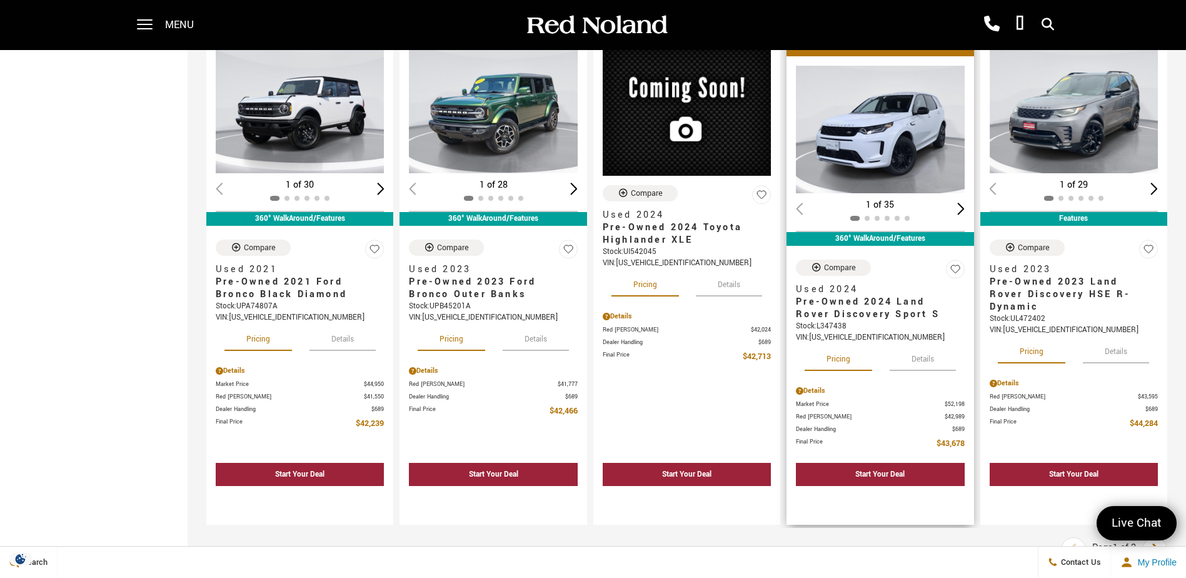
scroll to position [1563, 0]
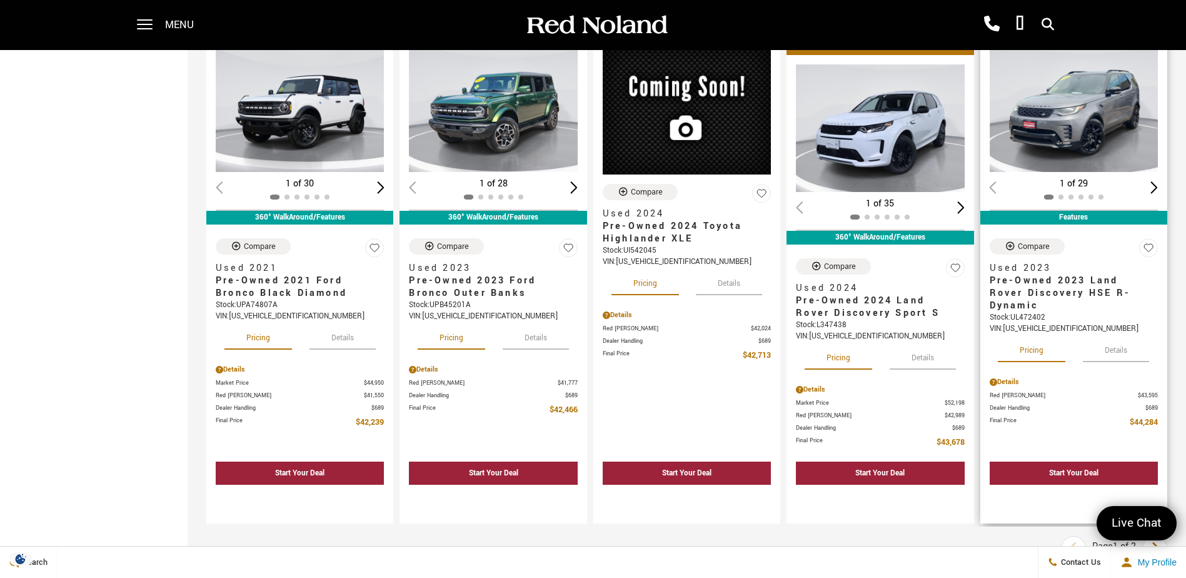
click at [1106, 111] on img "1 / 2" at bounding box center [1075, 108] width 170 height 128
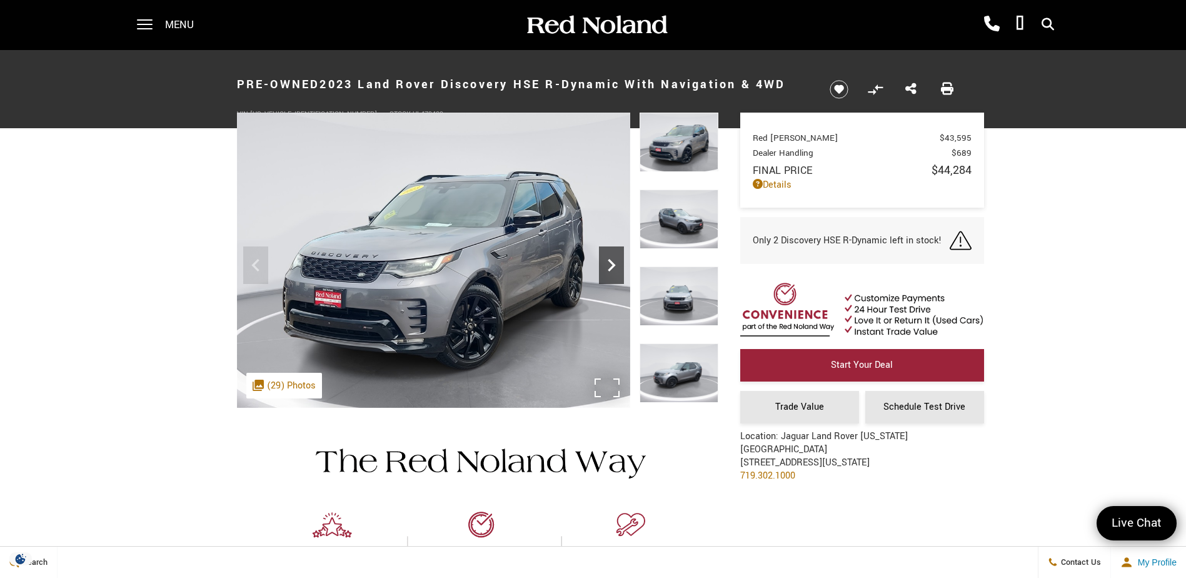
click at [603, 271] on icon "Next" at bounding box center [611, 265] width 25 height 25
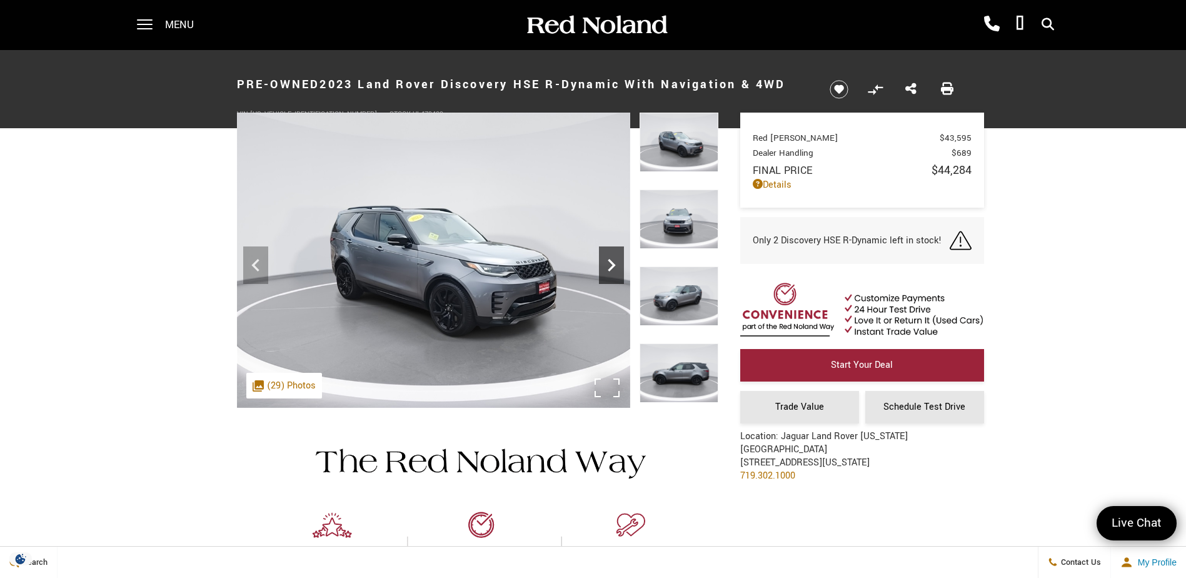
click at [604, 271] on icon "Next" at bounding box center [611, 265] width 25 height 25
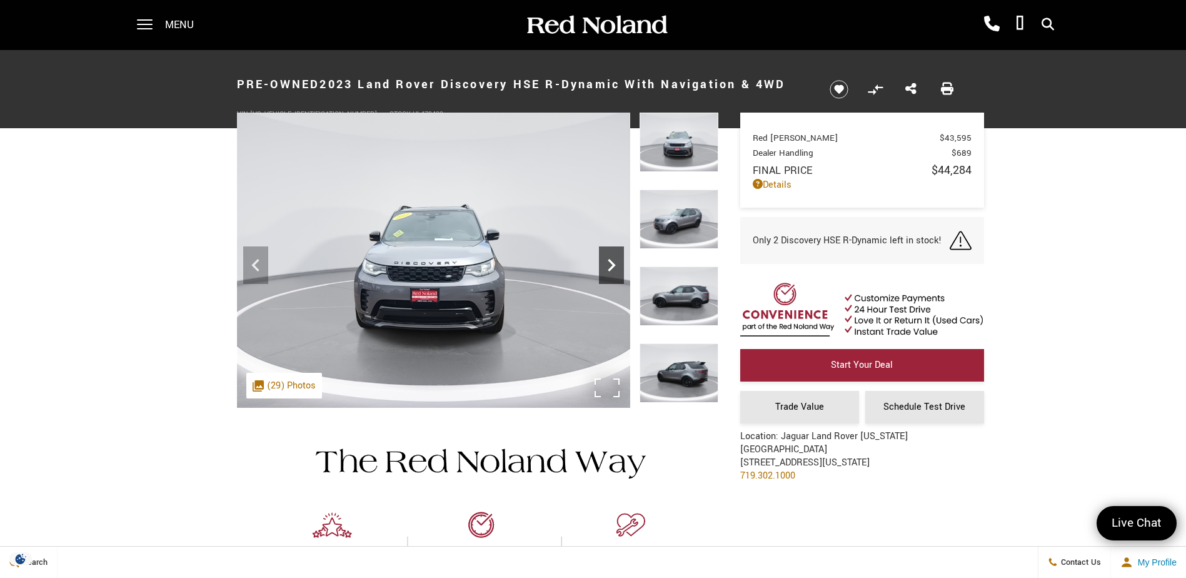
click at [614, 261] on icon "Next" at bounding box center [611, 265] width 25 height 25
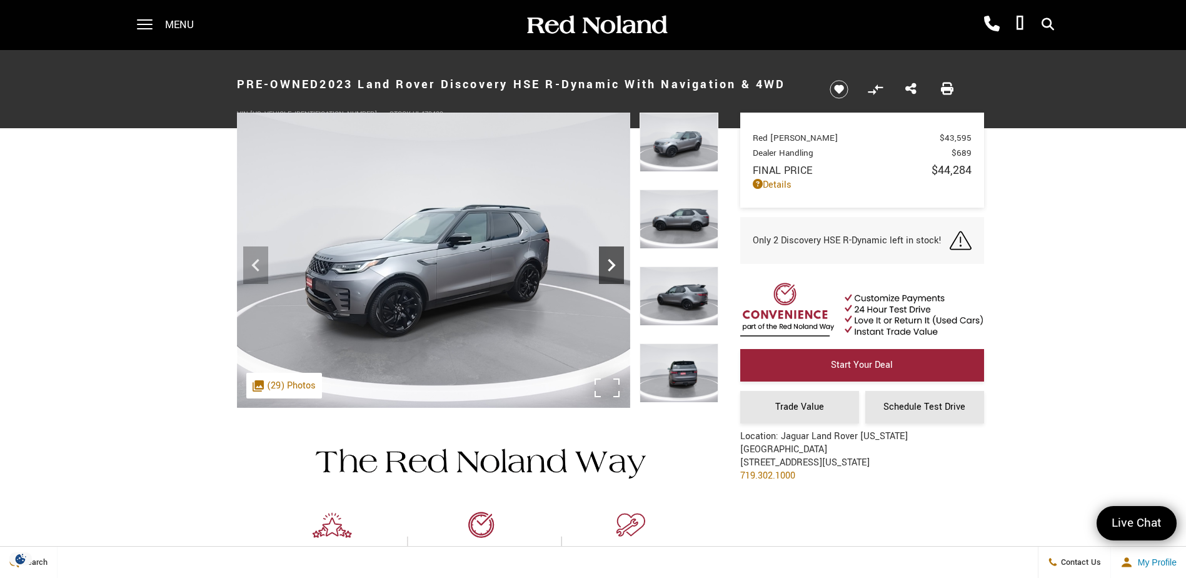
click at [613, 261] on icon "Next" at bounding box center [611, 265] width 25 height 25
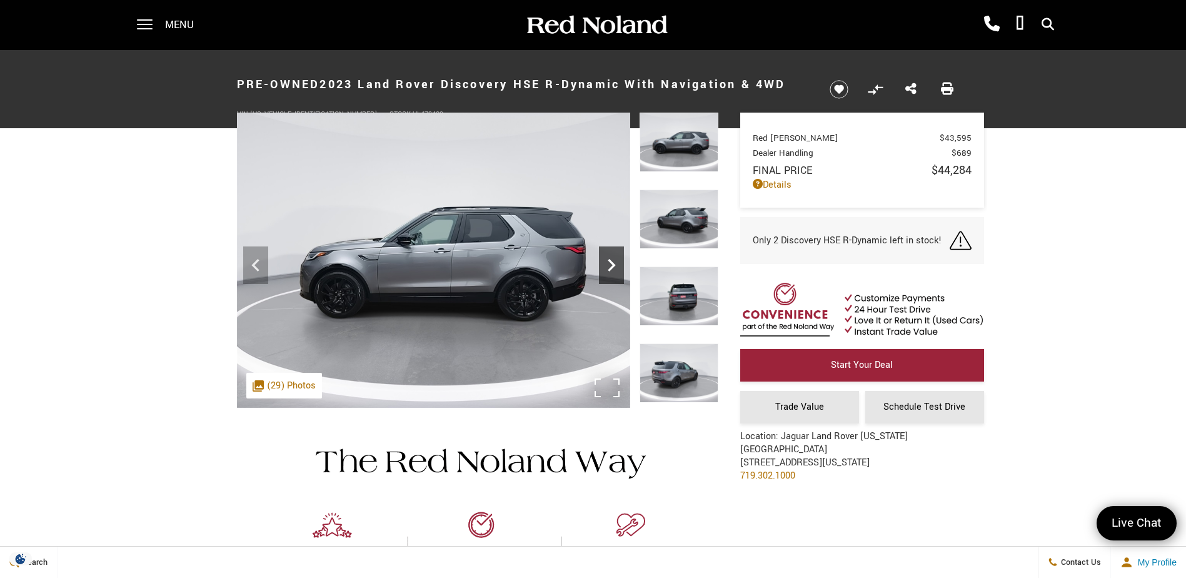
click at [613, 261] on icon "Next" at bounding box center [611, 265] width 25 height 25
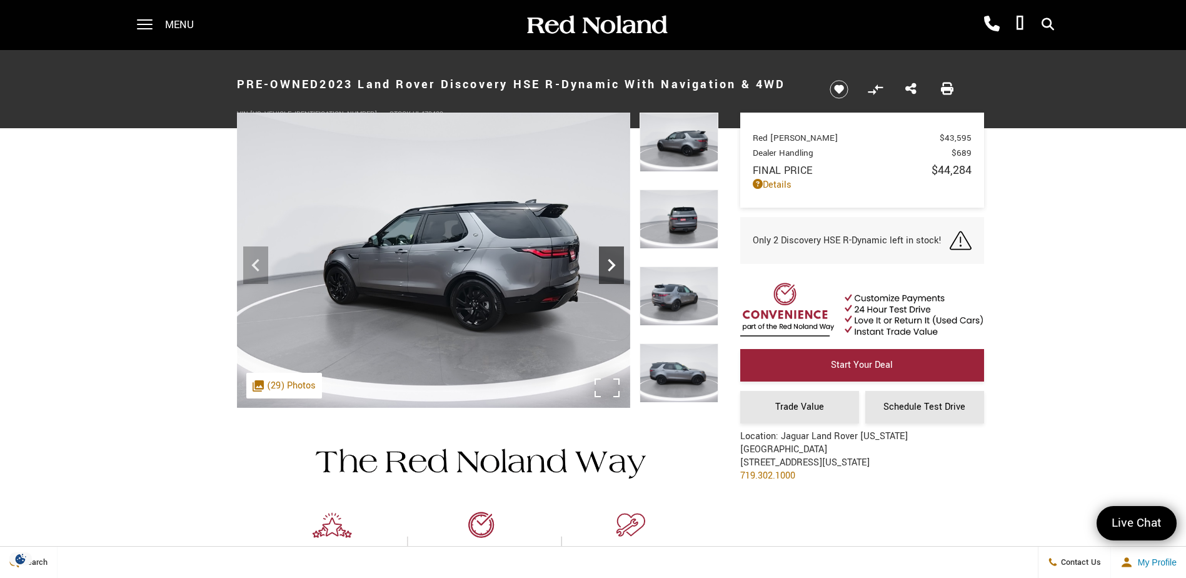
click at [612, 262] on icon "Next" at bounding box center [612, 265] width 8 height 13
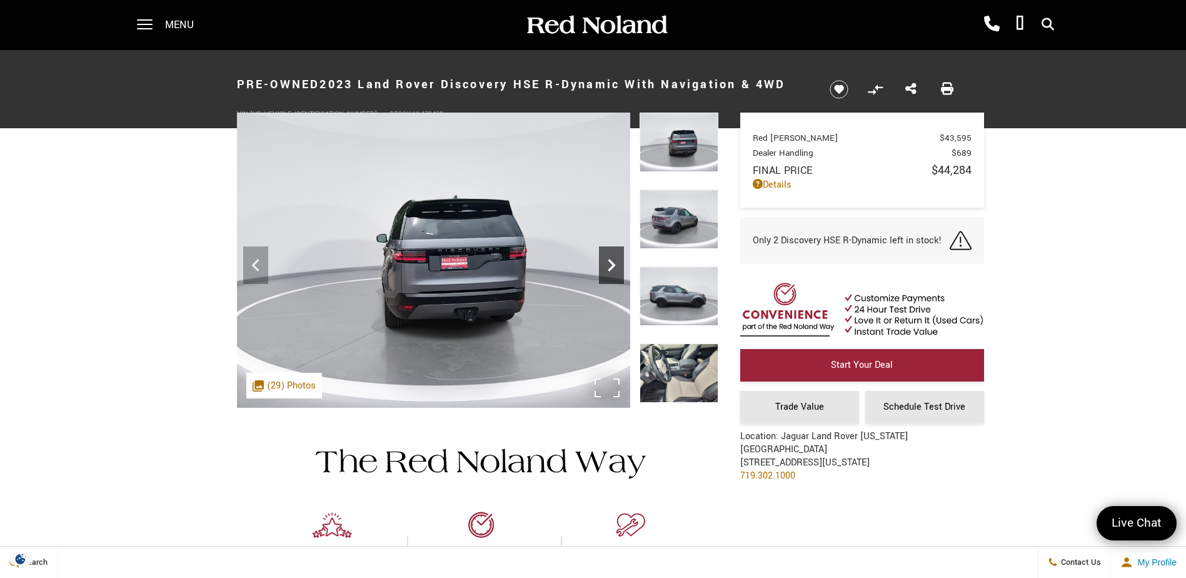
click at [612, 262] on icon "Next" at bounding box center [612, 265] width 8 height 13
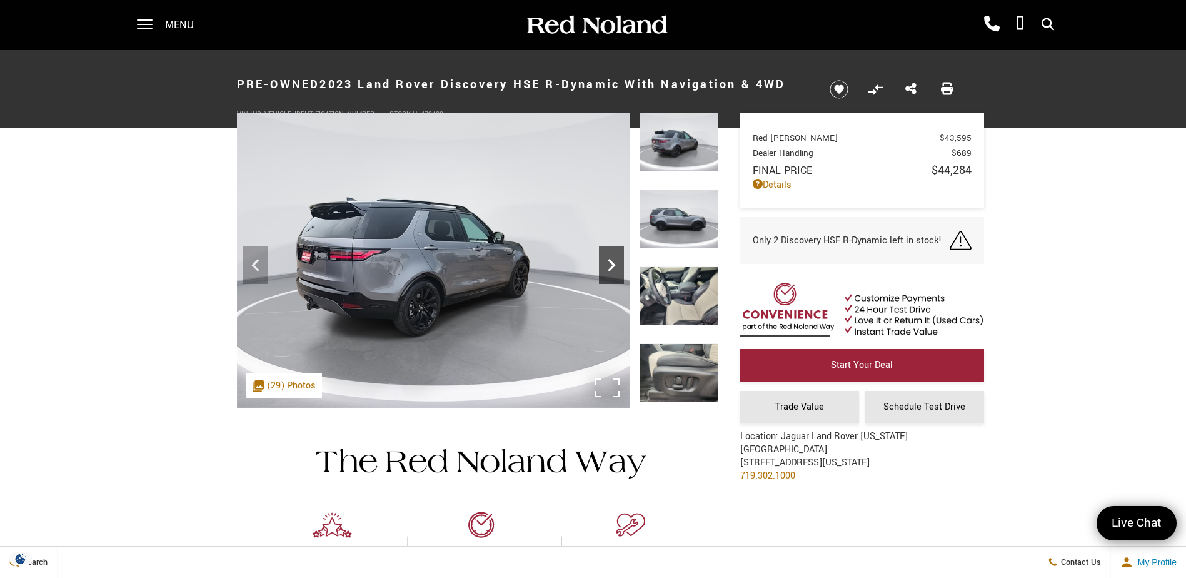
click at [612, 262] on icon "Next" at bounding box center [612, 265] width 8 height 13
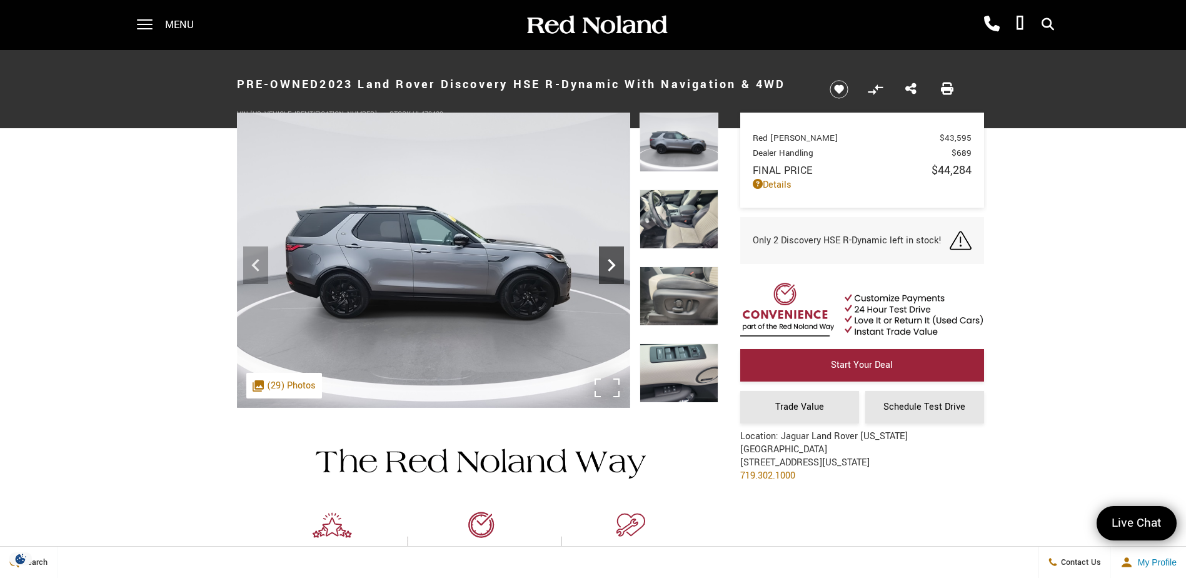
click at [612, 262] on icon "Next" at bounding box center [612, 265] width 8 height 13
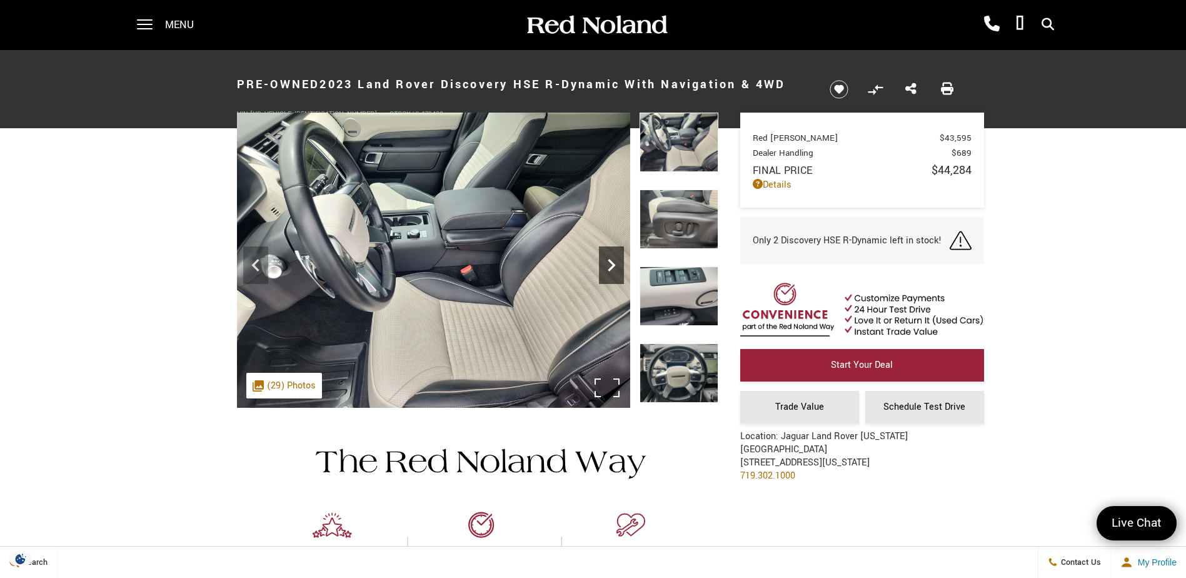
click at [612, 262] on icon "Next" at bounding box center [612, 265] width 8 height 13
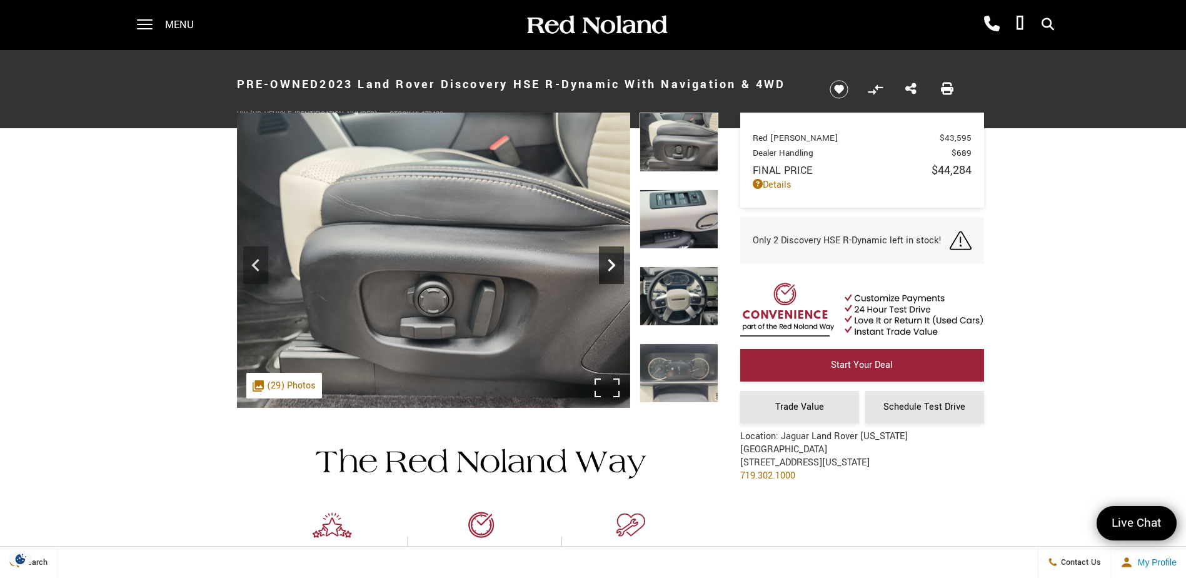
click at [612, 262] on icon "Next" at bounding box center [612, 265] width 8 height 13
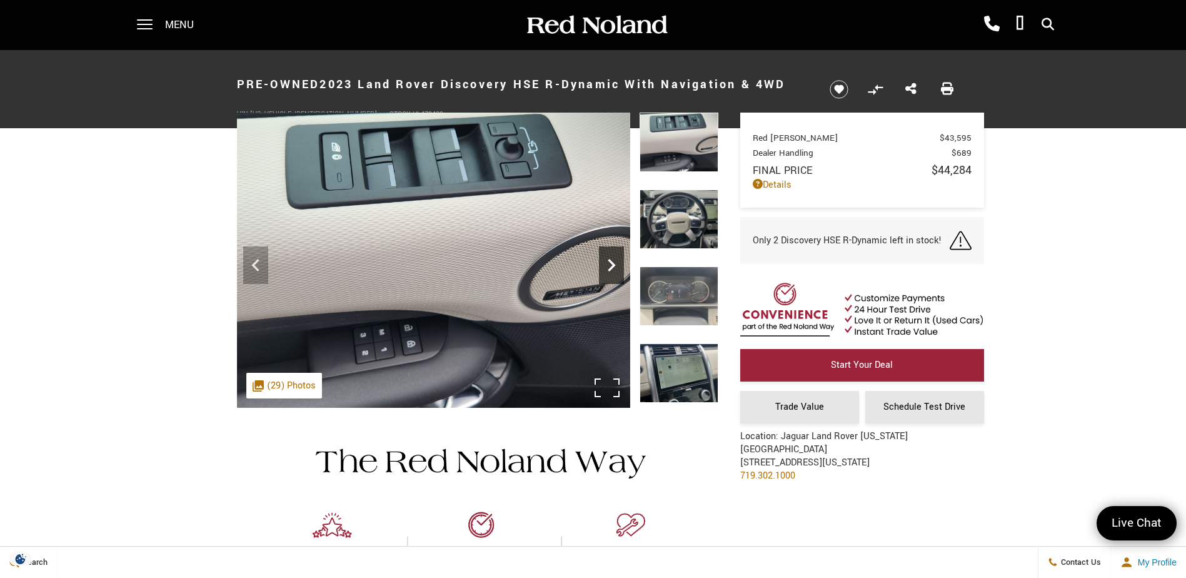
click at [612, 262] on icon "Next" at bounding box center [612, 265] width 8 height 13
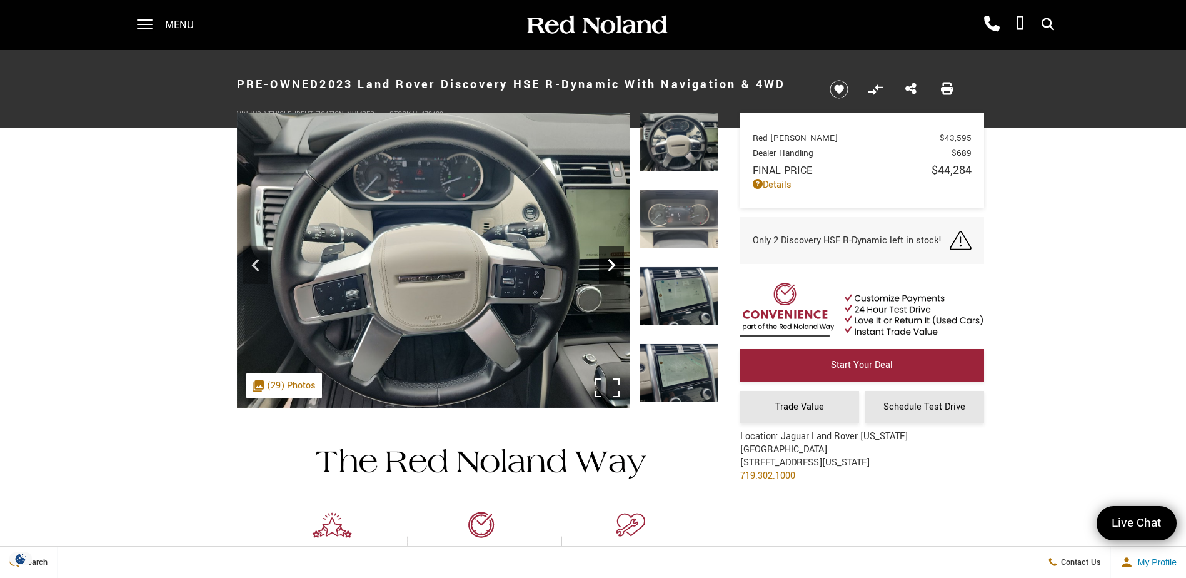
click at [612, 262] on icon "Next" at bounding box center [612, 265] width 8 height 13
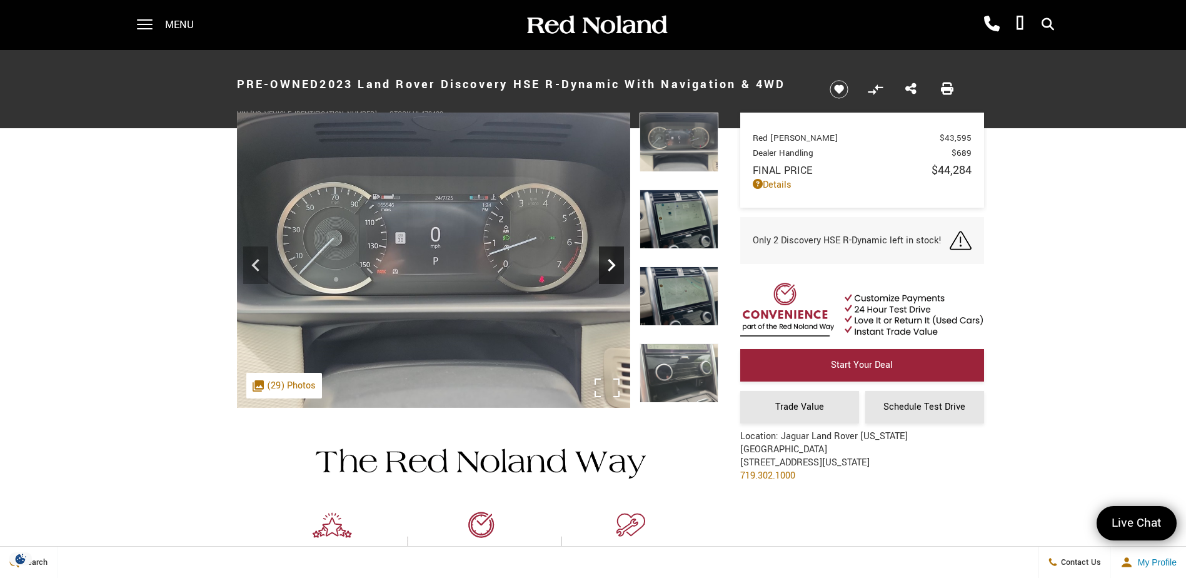
click at [612, 262] on icon "Next" at bounding box center [612, 265] width 8 height 13
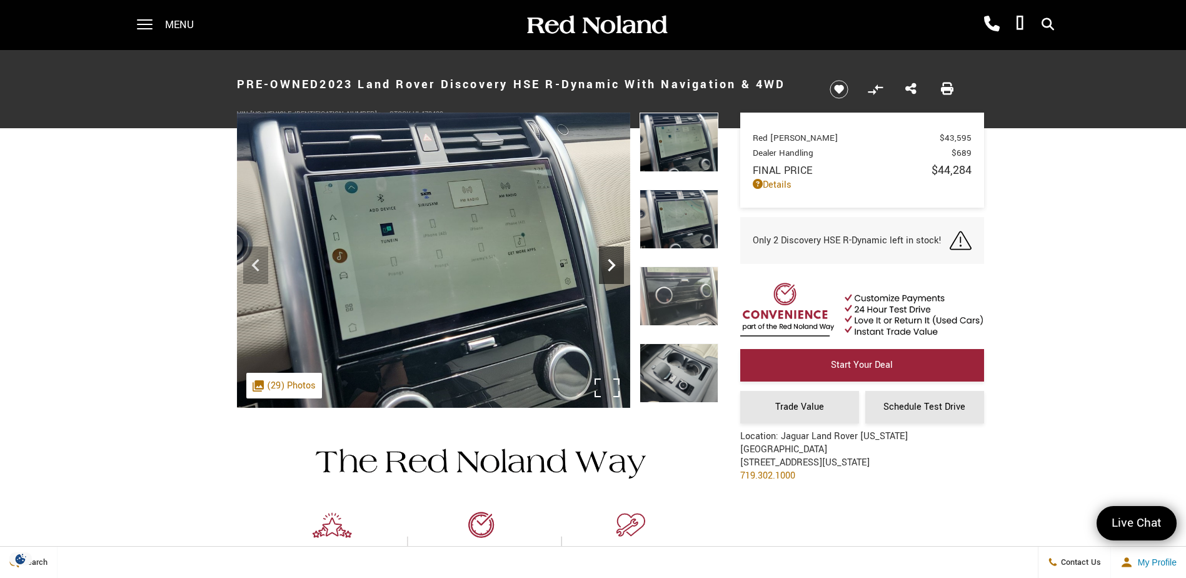
click at [612, 262] on icon "Next" at bounding box center [612, 265] width 8 height 13
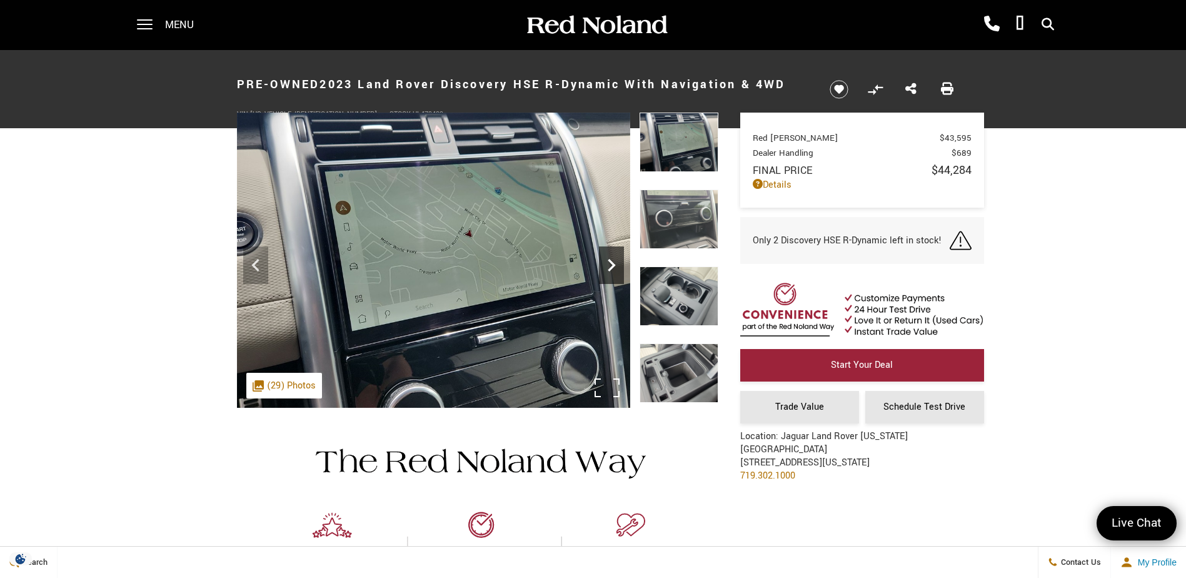
click at [612, 262] on icon "Next" at bounding box center [612, 265] width 8 height 13
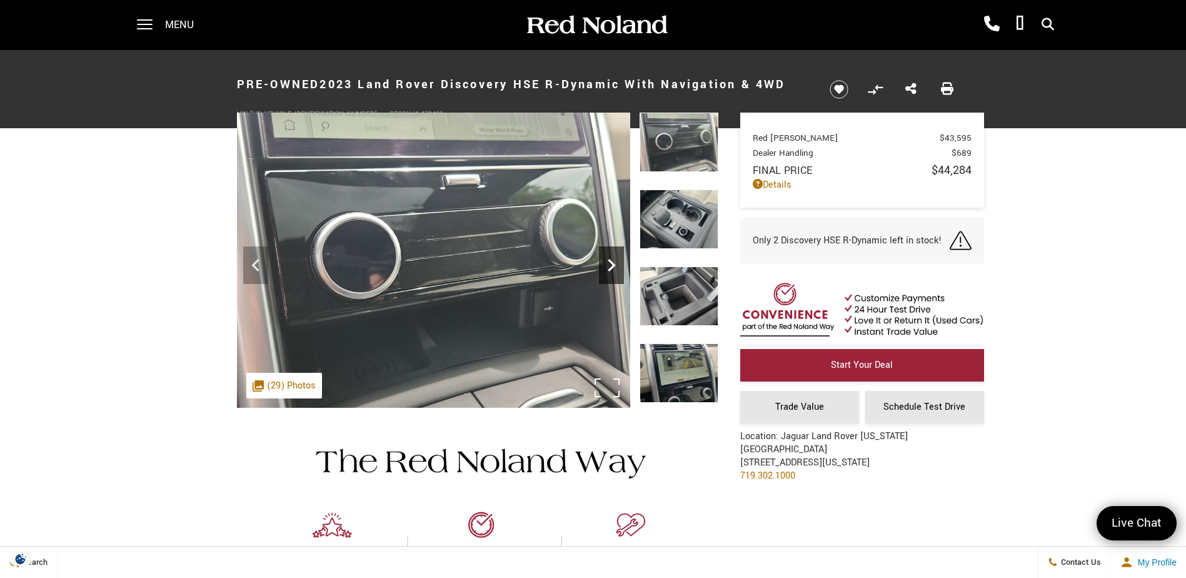
click at [612, 262] on icon "Next" at bounding box center [612, 265] width 8 height 13
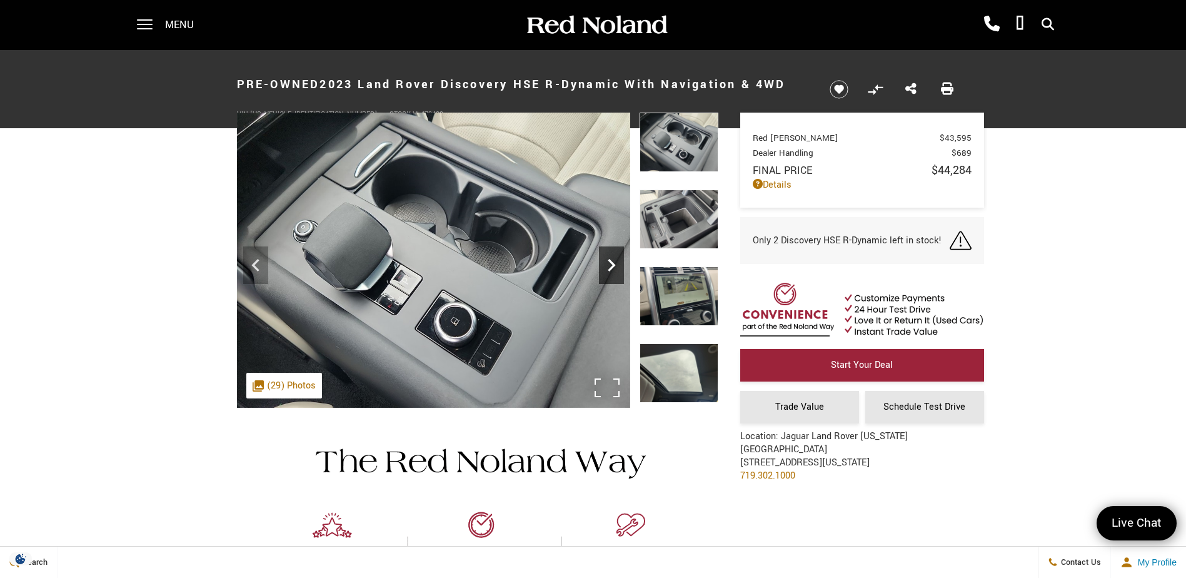
click at [613, 265] on icon "Next" at bounding box center [612, 265] width 8 height 13
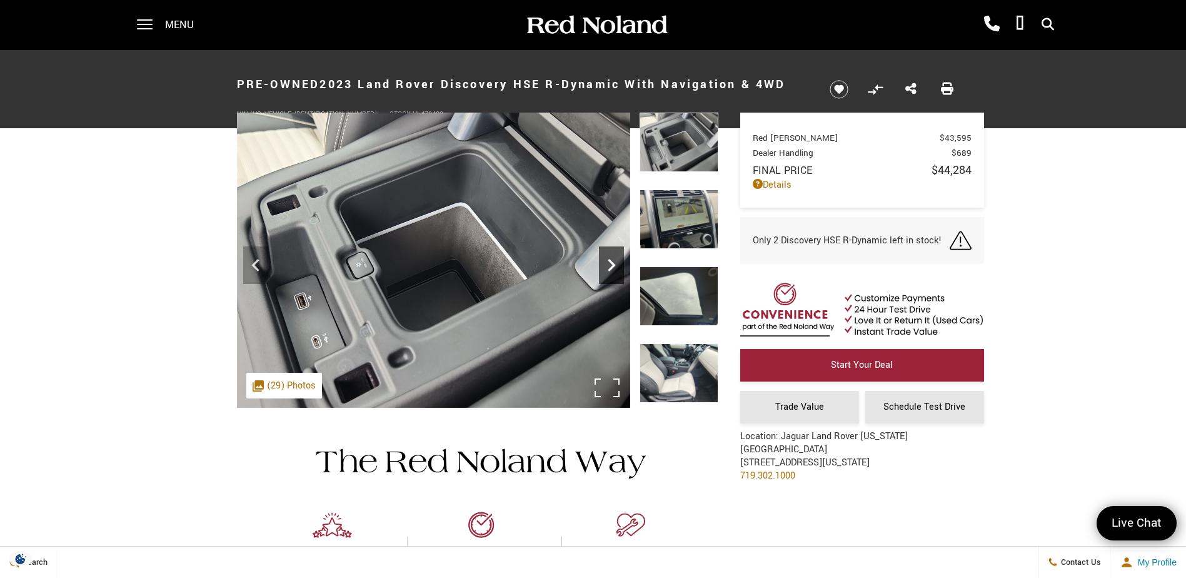
click at [613, 265] on icon "Next" at bounding box center [612, 265] width 8 height 13
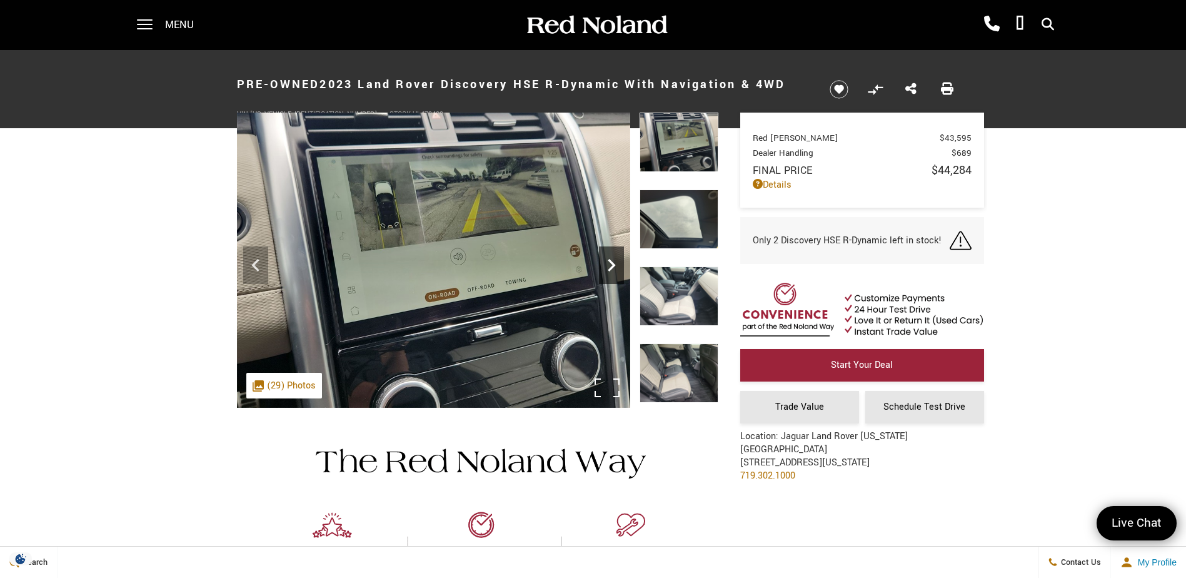
click at [613, 265] on icon "Next" at bounding box center [612, 265] width 8 height 13
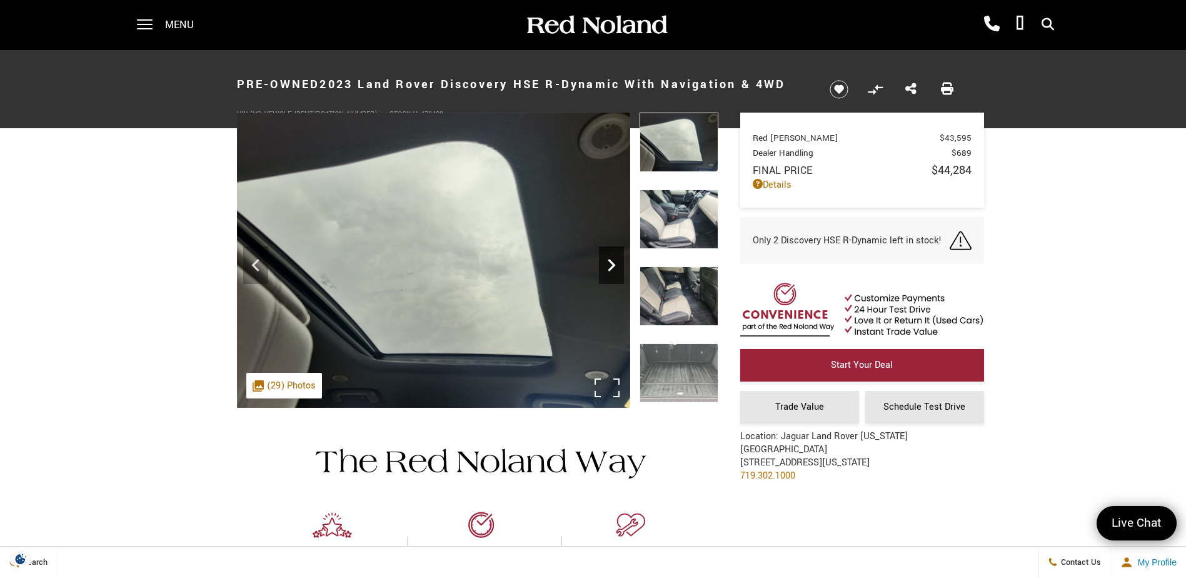
click at [613, 264] on icon "Next" at bounding box center [612, 265] width 8 height 13
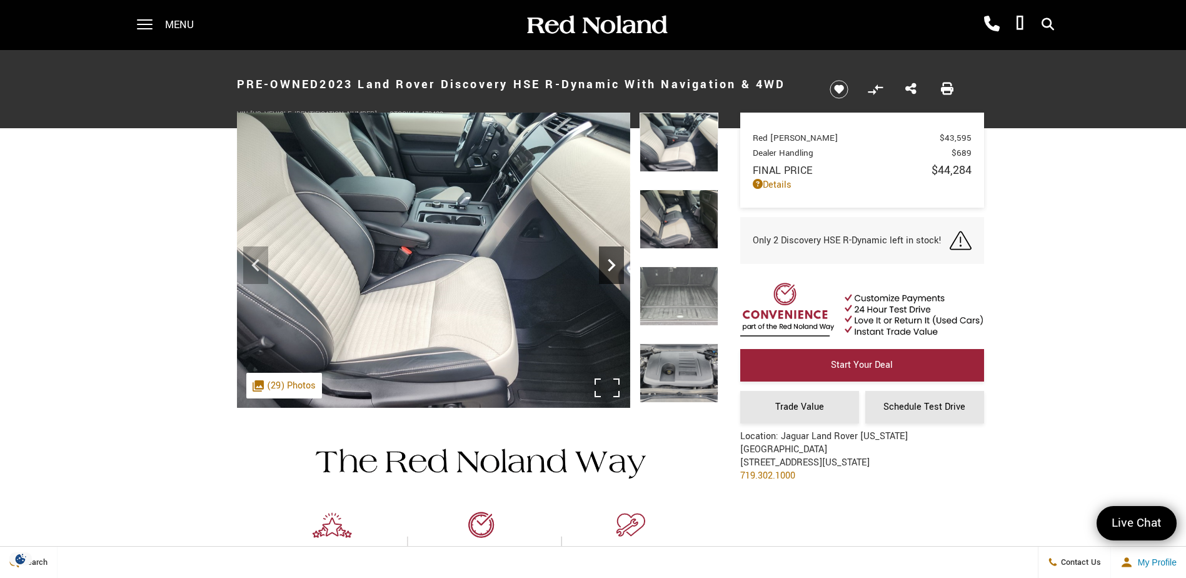
click at [613, 264] on icon "Next" at bounding box center [612, 265] width 8 height 13
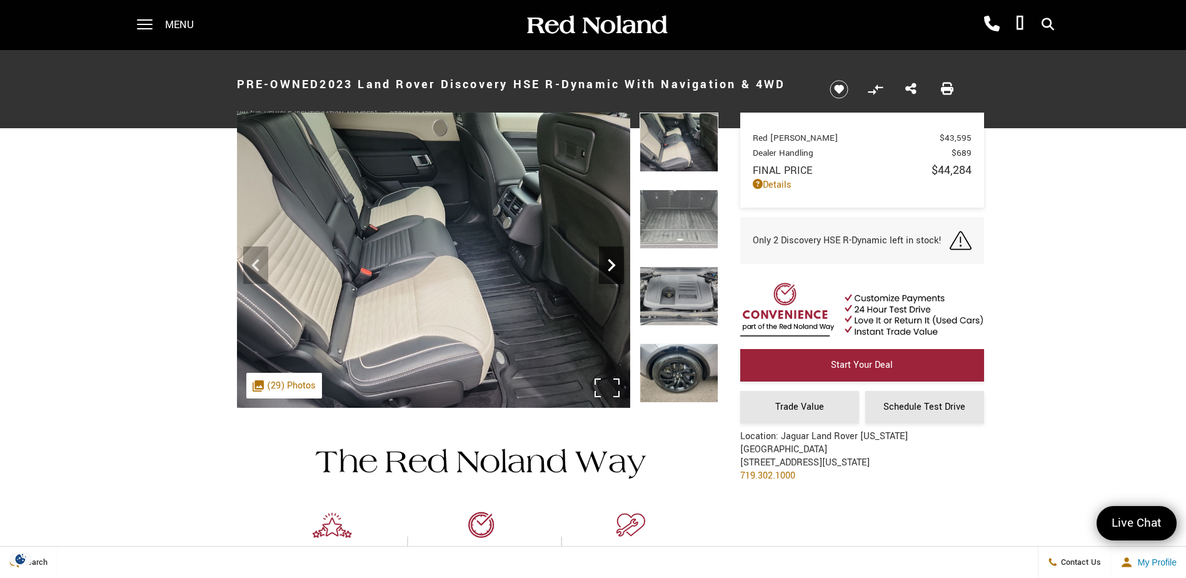
click at [613, 264] on icon "Next" at bounding box center [612, 265] width 8 height 13
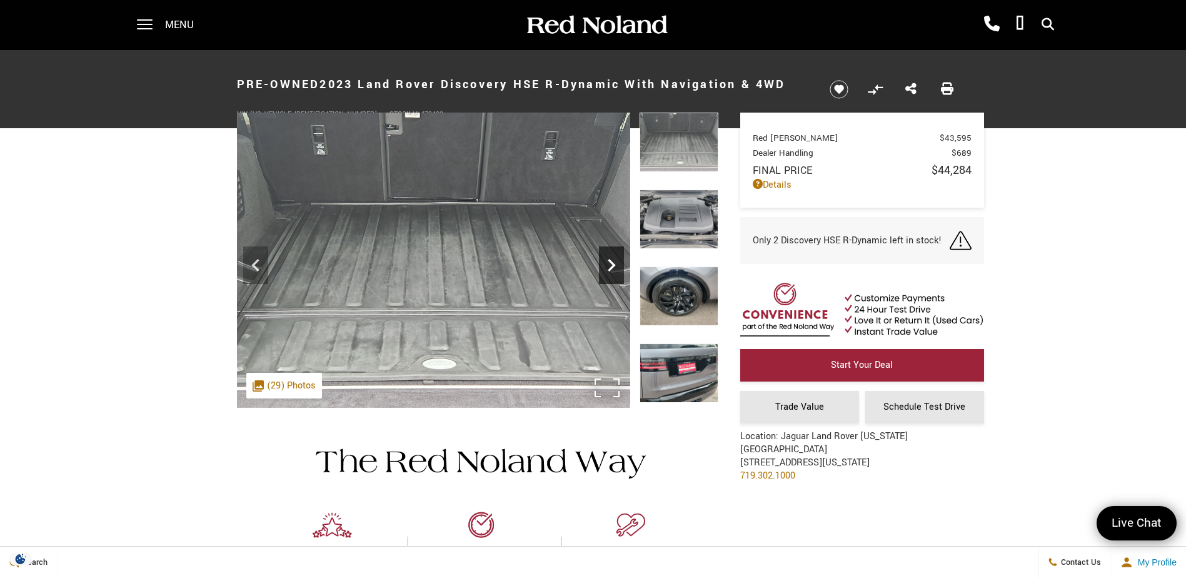
click at [613, 264] on icon "Next" at bounding box center [612, 265] width 8 height 13
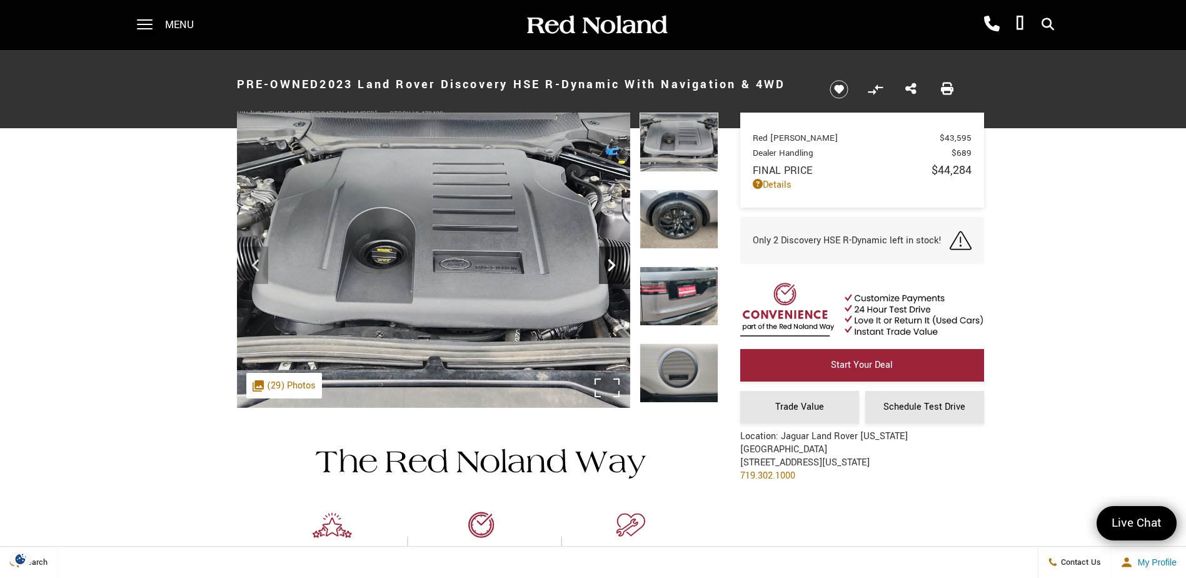
click at [613, 264] on icon "Next" at bounding box center [612, 265] width 8 height 13
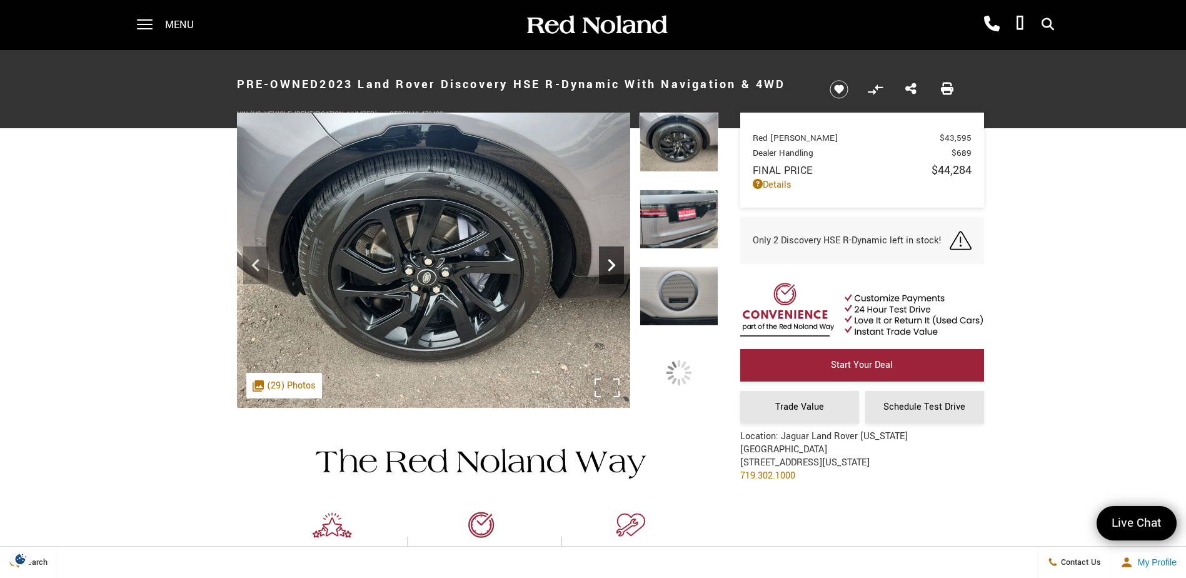
click at [613, 264] on icon "Next" at bounding box center [612, 265] width 8 height 13
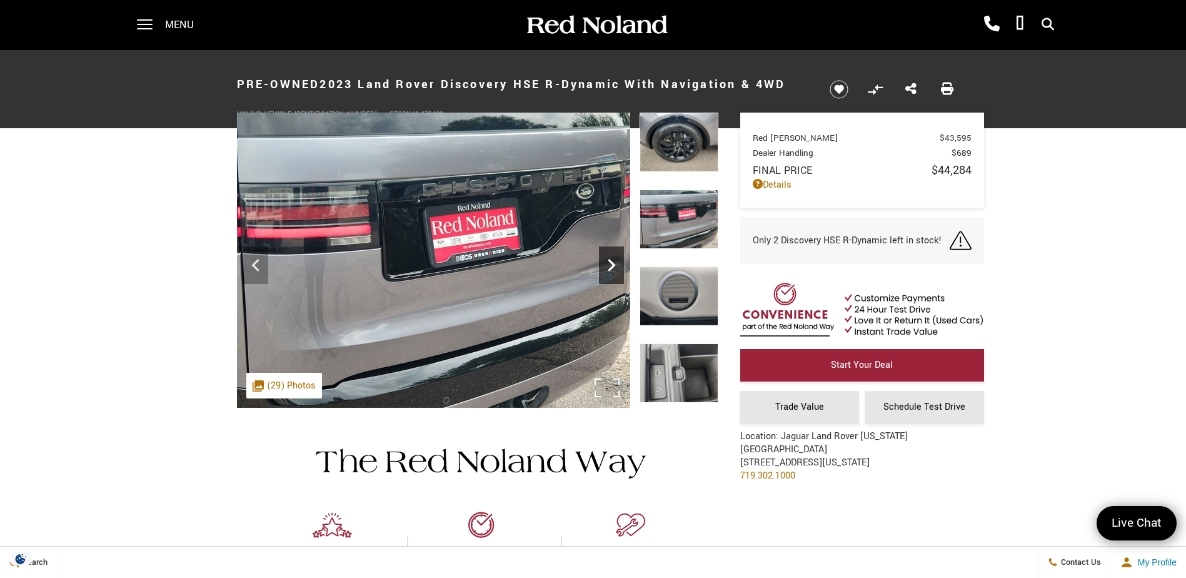
click at [613, 264] on icon "Next" at bounding box center [612, 265] width 8 height 13
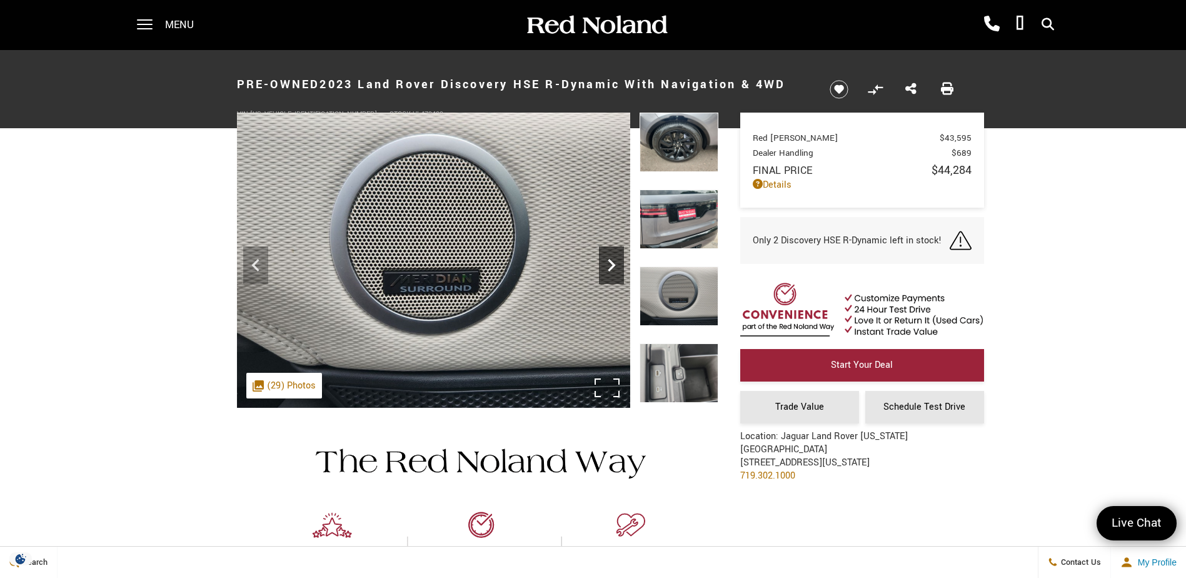
click at [613, 264] on icon "Next" at bounding box center [612, 265] width 8 height 13
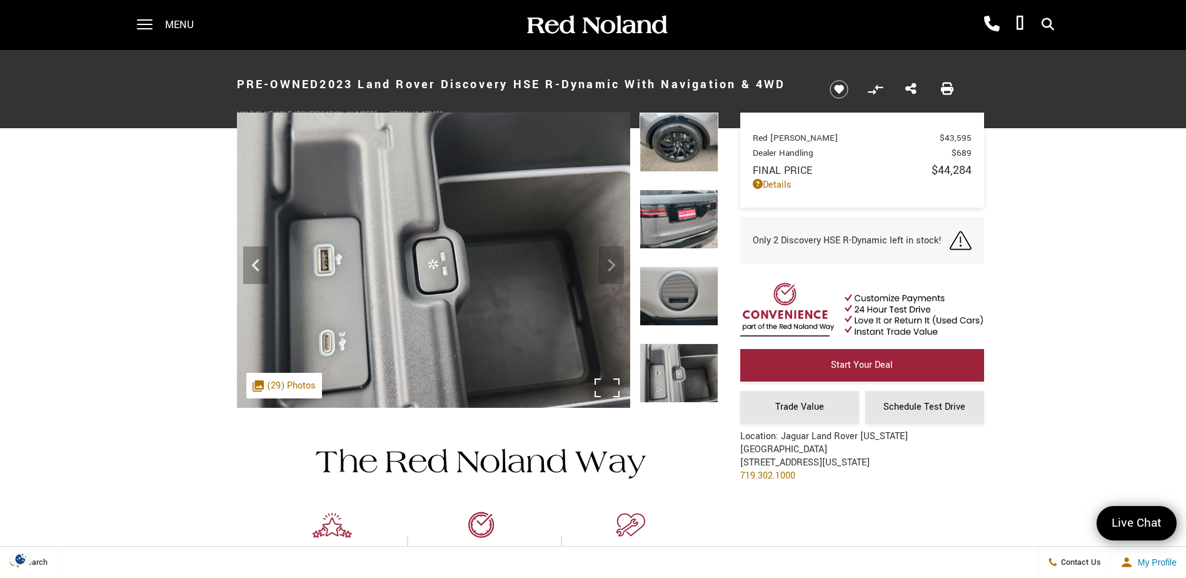
click at [613, 264] on img at bounding box center [433, 260] width 393 height 295
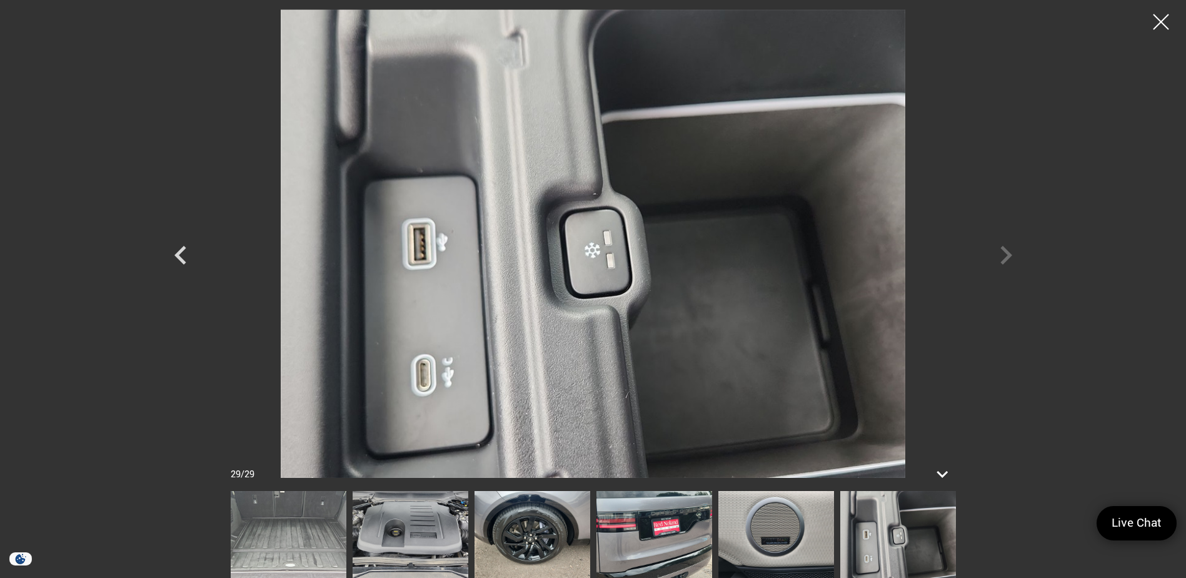
click at [154, 121] on div at bounding box center [593, 289] width 1186 height 578
click at [1161, 19] on div at bounding box center [1161, 22] width 33 height 33
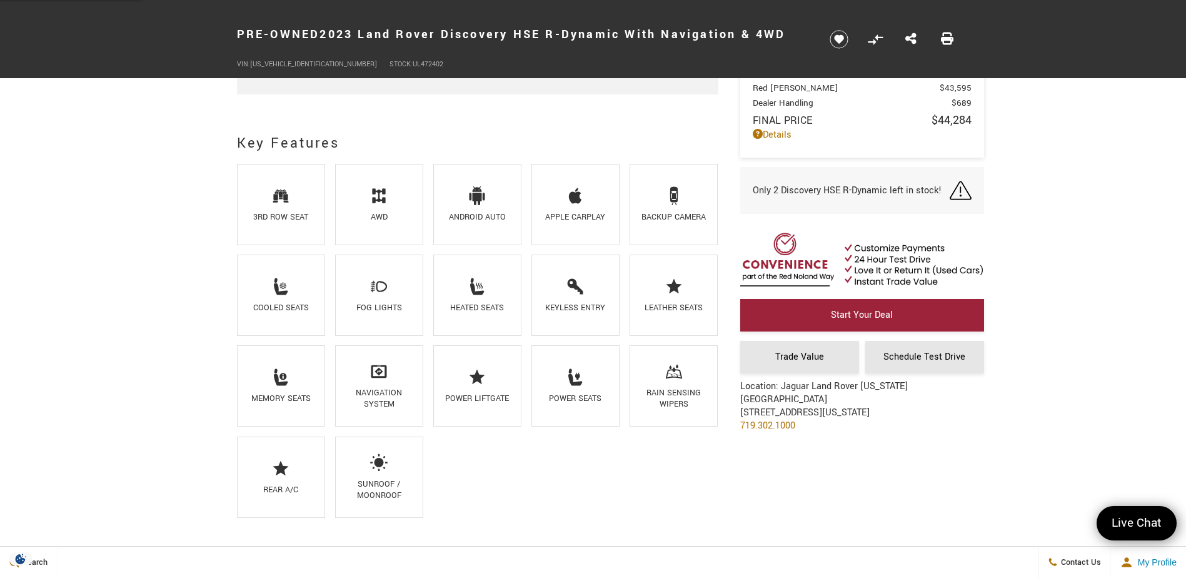
scroll to position [563, 0]
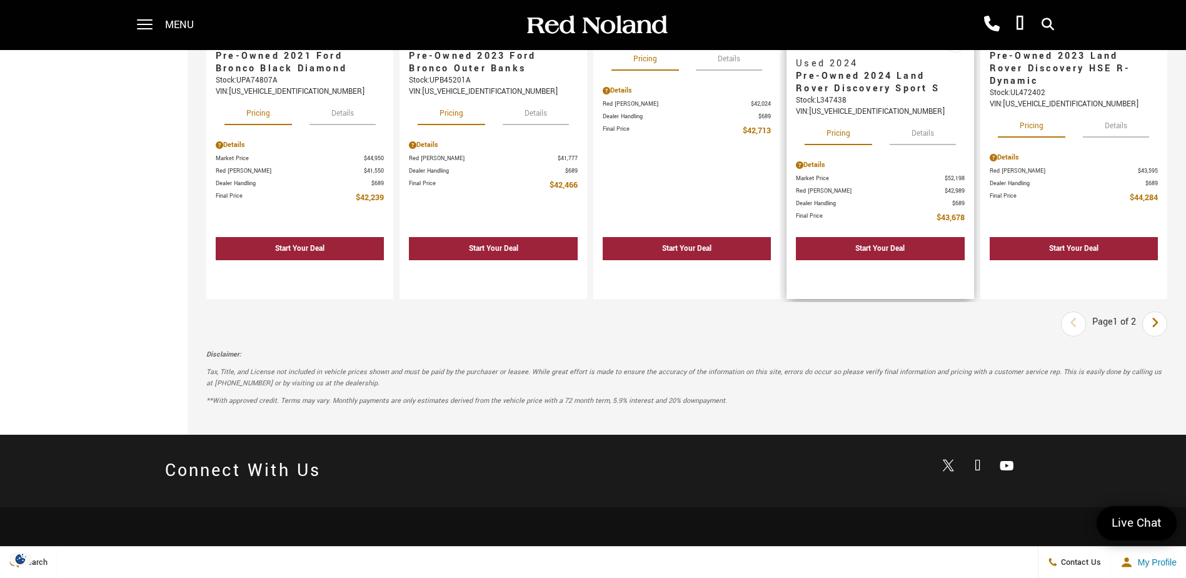
scroll to position [1814, 0]
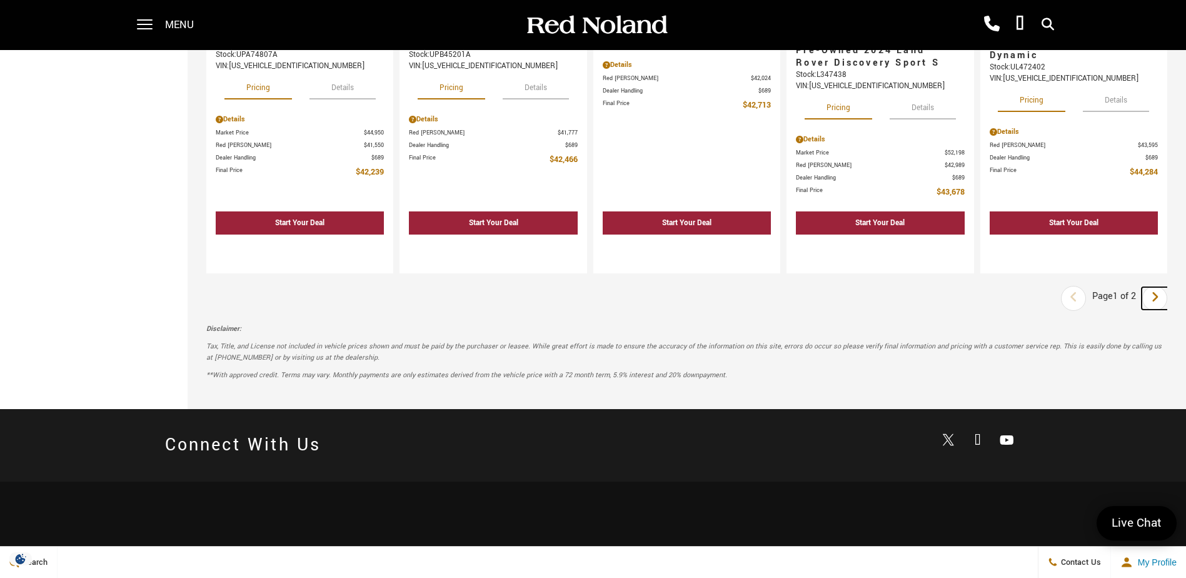
click at [1159, 304] on icon "next page" at bounding box center [1155, 297] width 8 height 20
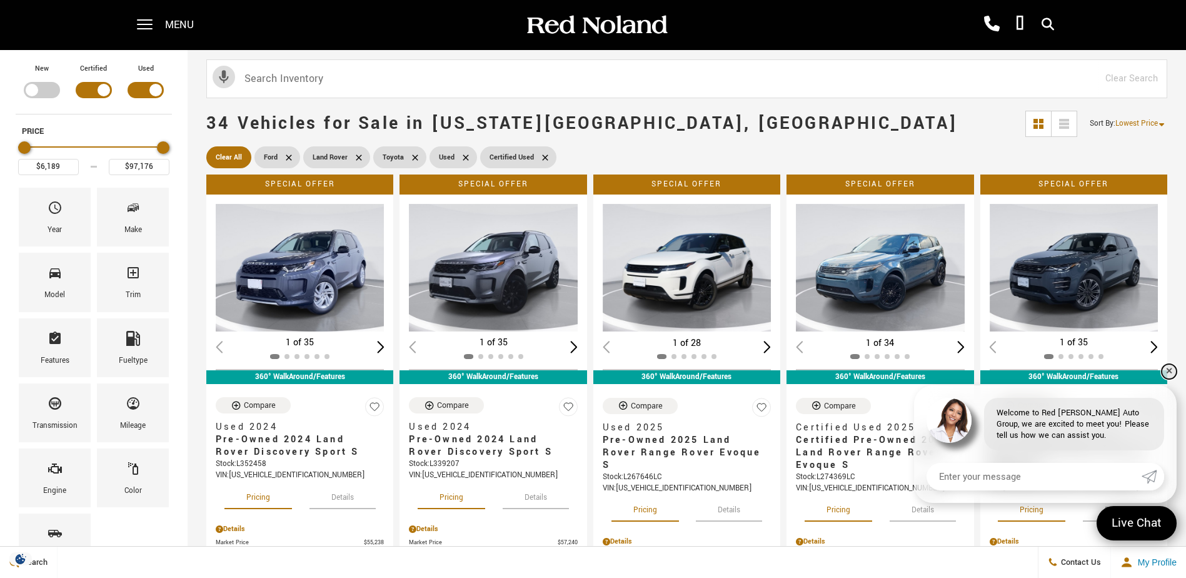
click at [1168, 370] on link "✕" at bounding box center [1169, 371] width 15 height 15
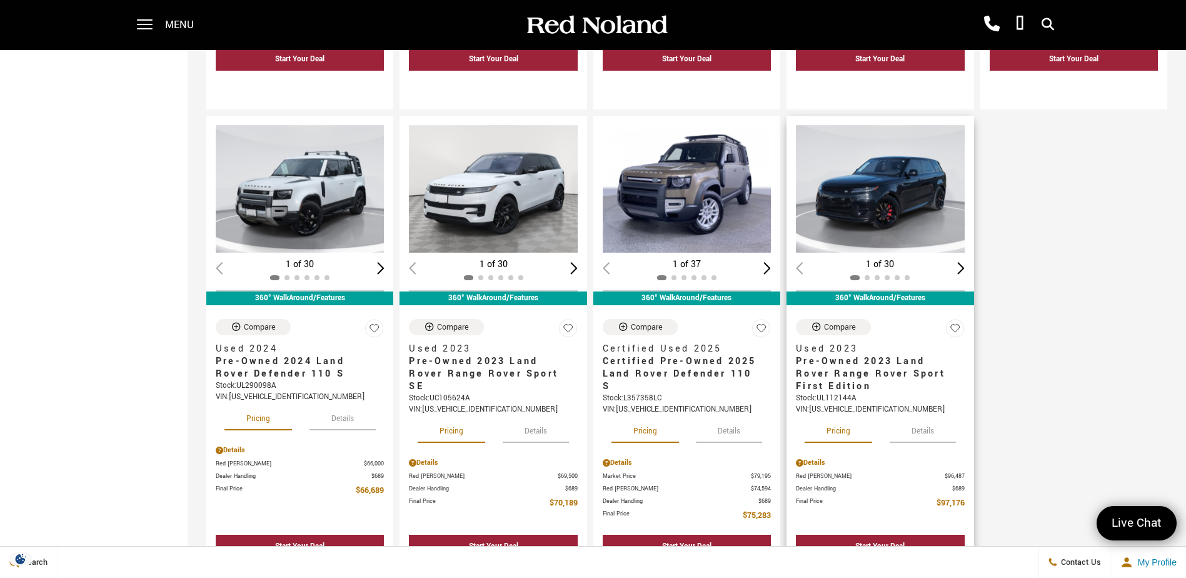
scroll to position [1251, 0]
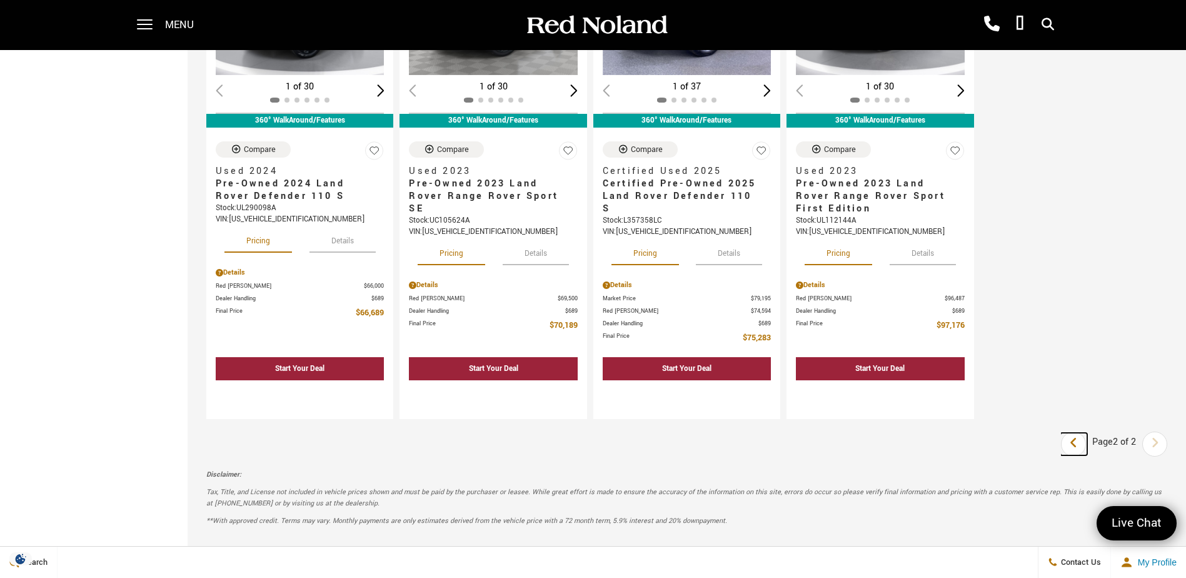
click at [1078, 450] on icon "previous page" at bounding box center [1074, 443] width 8 height 20
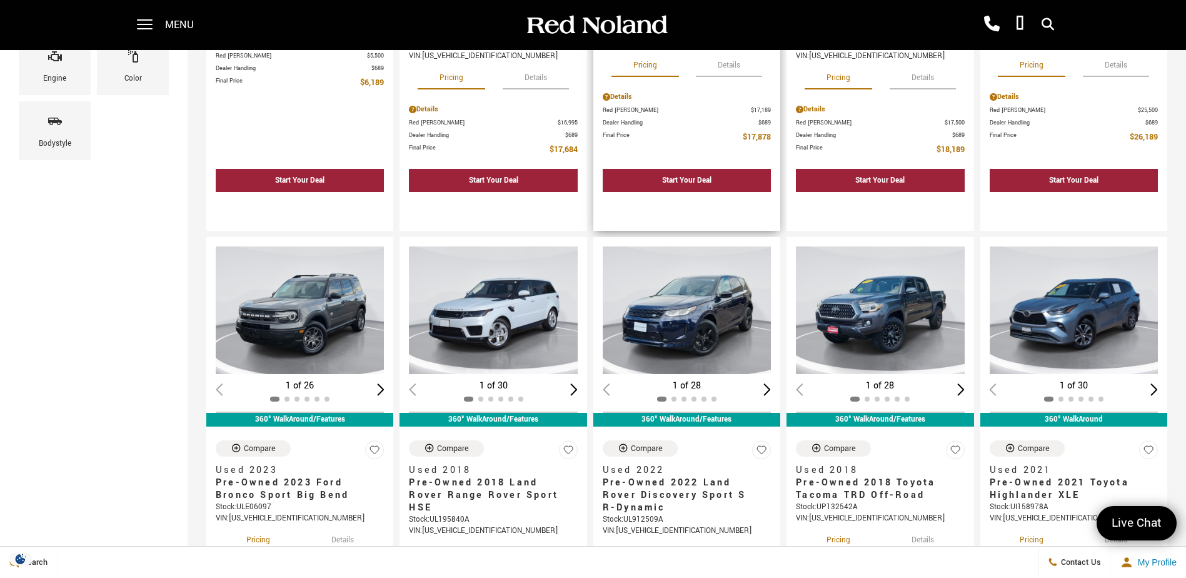
scroll to position [438, 0]
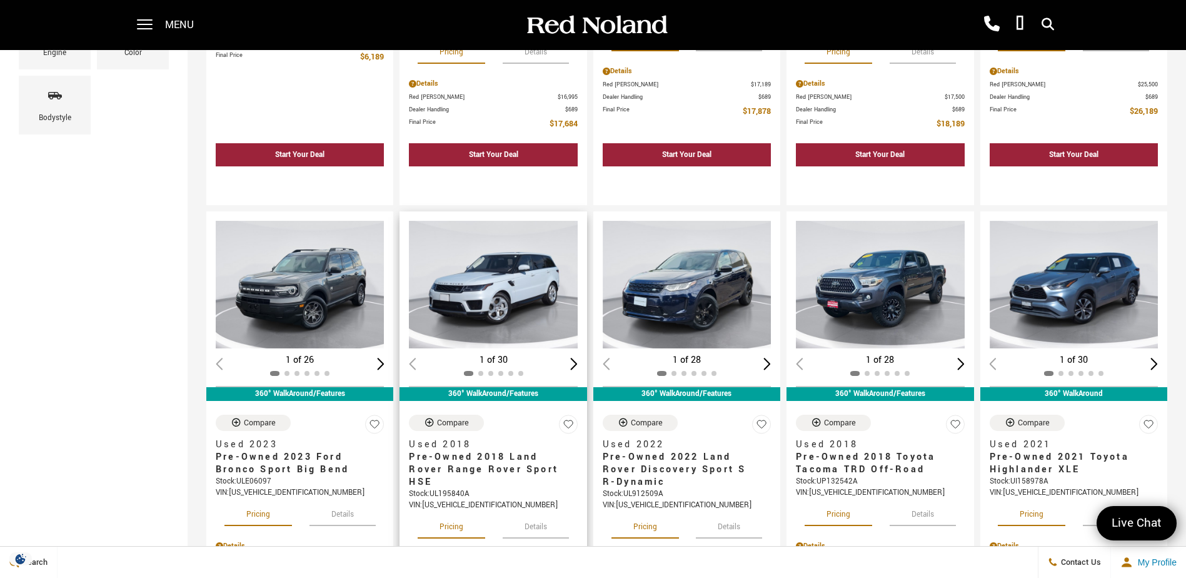
click at [510, 290] on img "1 / 2" at bounding box center [494, 285] width 170 height 128
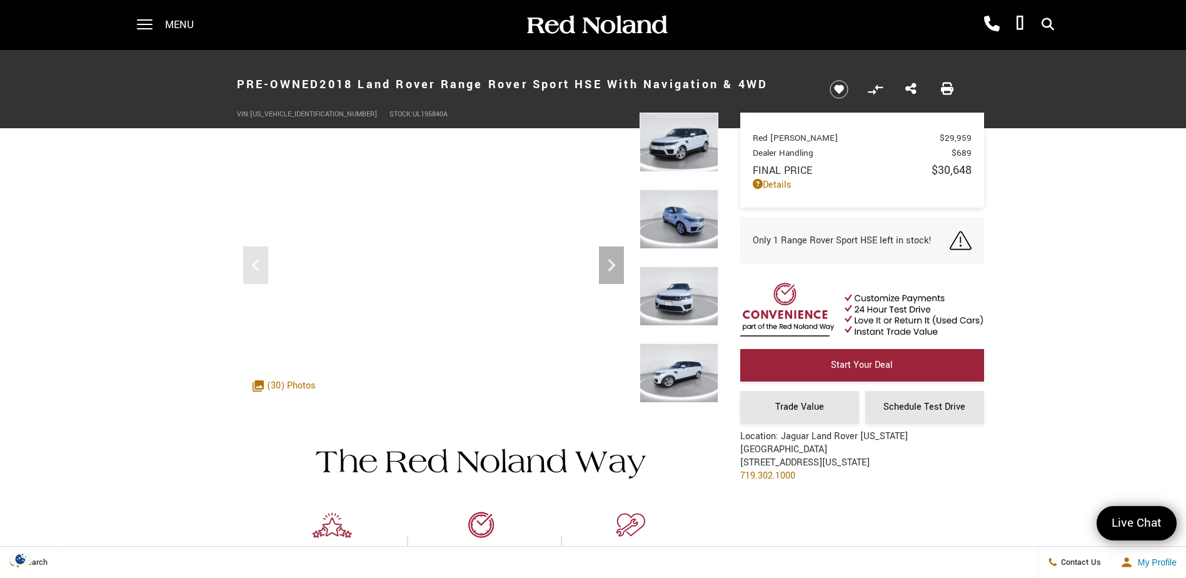
click at [672, 152] on img at bounding box center [679, 142] width 79 height 59
click at [679, 216] on img at bounding box center [679, 218] width 79 height 59
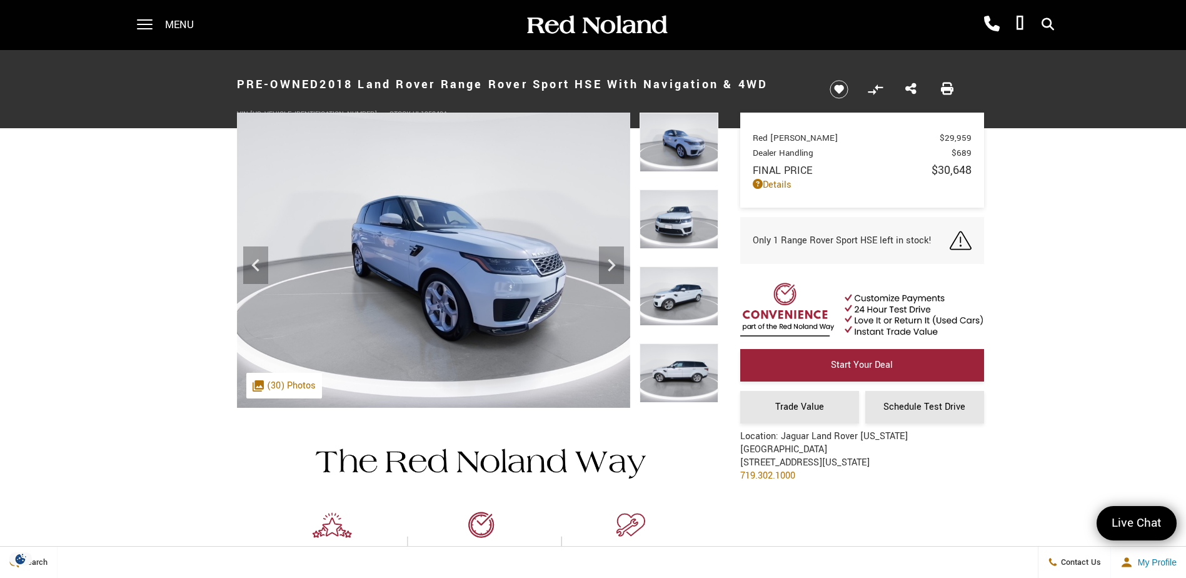
click at [689, 304] on img at bounding box center [679, 295] width 79 height 59
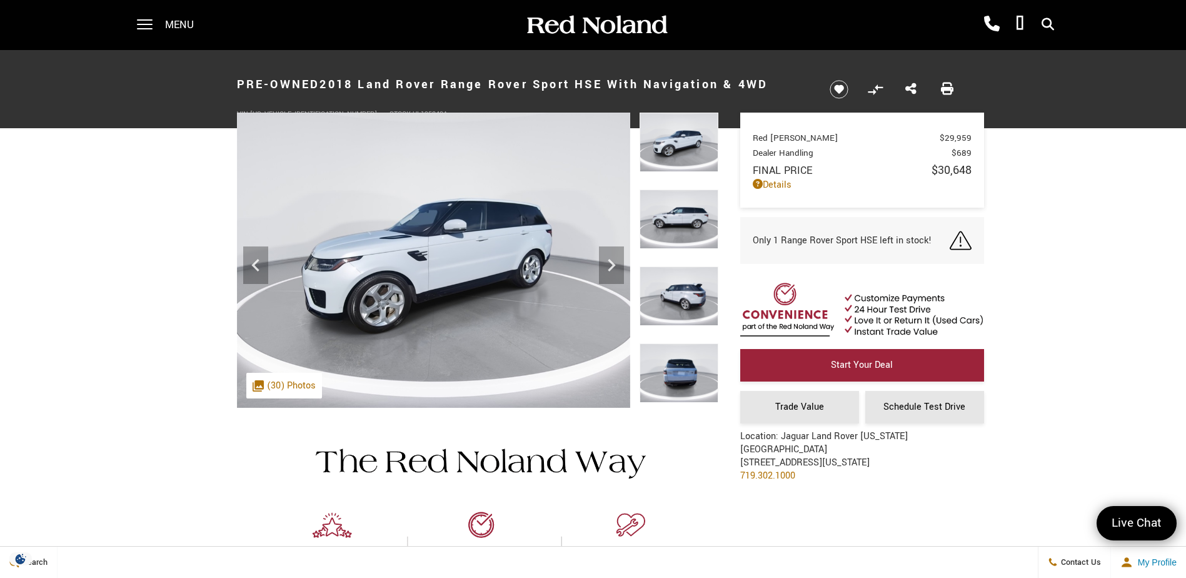
click at [684, 221] on img at bounding box center [679, 218] width 79 height 59
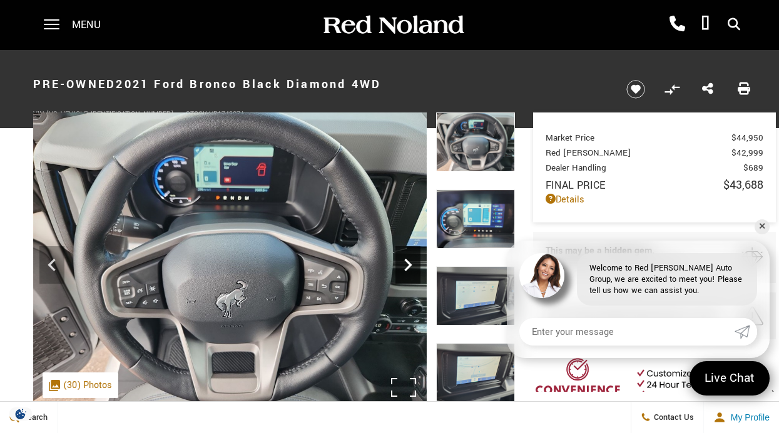
click at [412, 268] on icon "Next" at bounding box center [407, 265] width 25 height 25
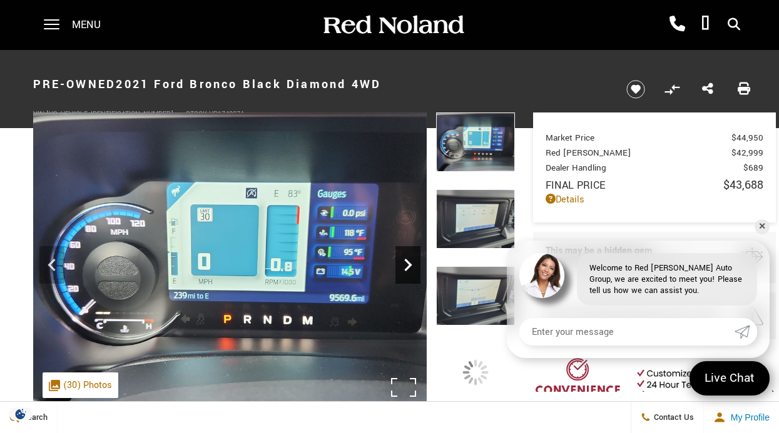
click at [412, 268] on icon "Next" at bounding box center [407, 265] width 25 height 25
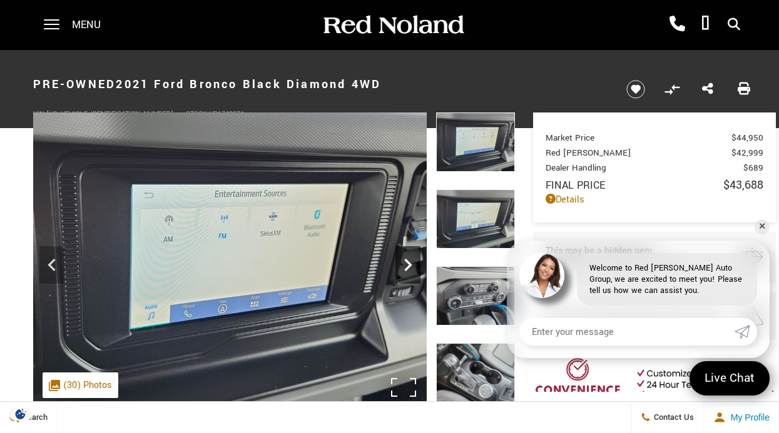
click at [412, 268] on icon "Next" at bounding box center [407, 265] width 25 height 25
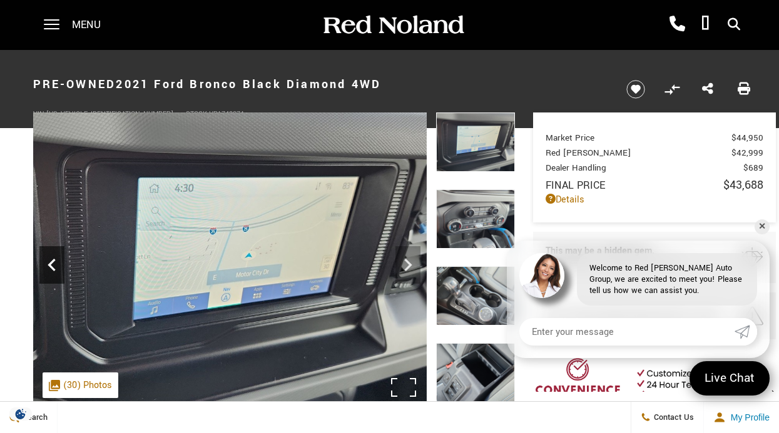
click at [55, 261] on icon "Previous" at bounding box center [51, 265] width 25 height 25
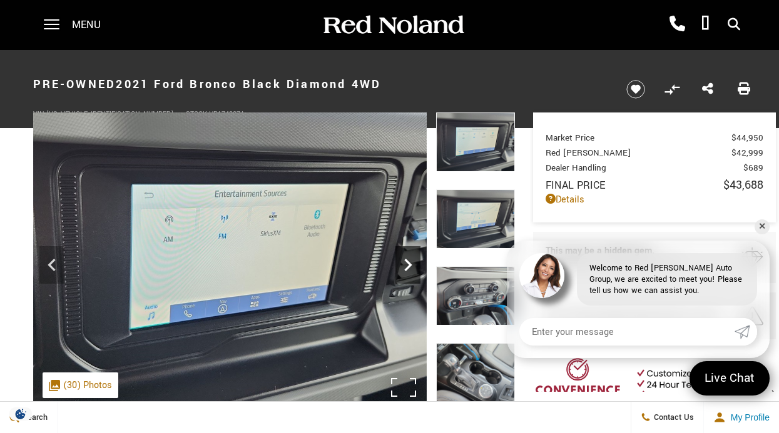
click at [410, 266] on icon "Next" at bounding box center [408, 265] width 8 height 13
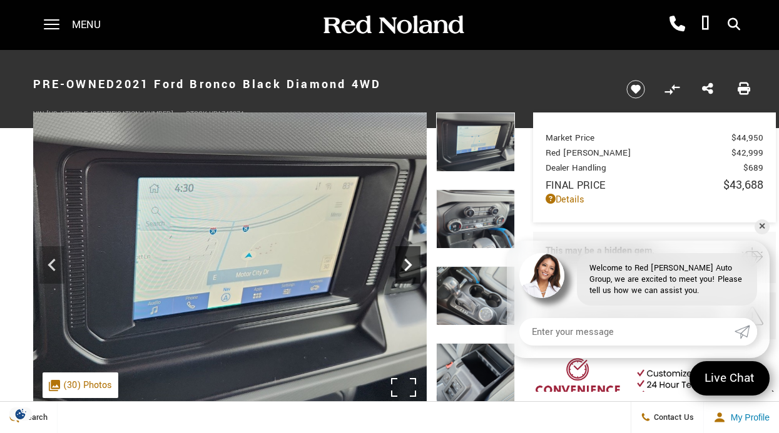
click at [410, 266] on icon "Next" at bounding box center [408, 265] width 8 height 13
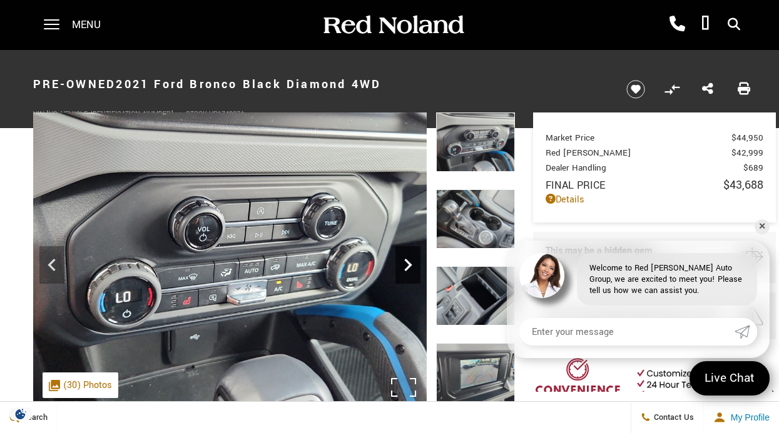
click at [410, 266] on icon "Next" at bounding box center [408, 265] width 8 height 13
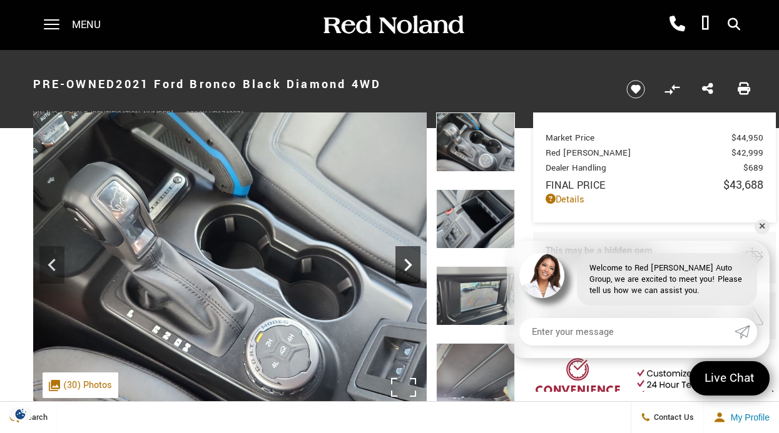
click at [410, 266] on icon "Next" at bounding box center [408, 265] width 8 height 13
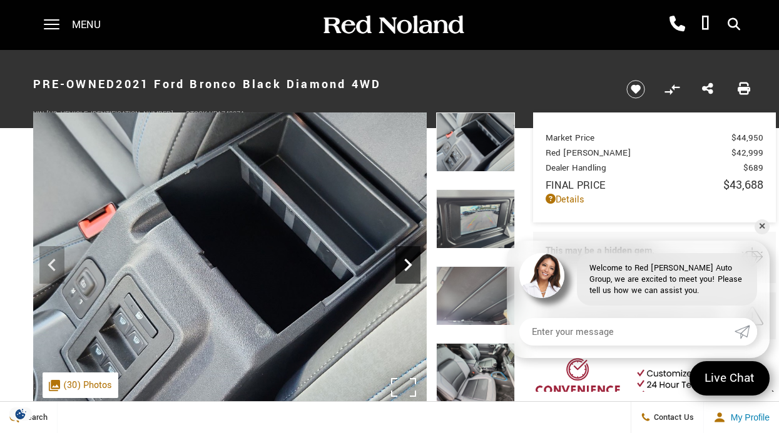
click at [410, 266] on icon "Next" at bounding box center [408, 265] width 8 height 13
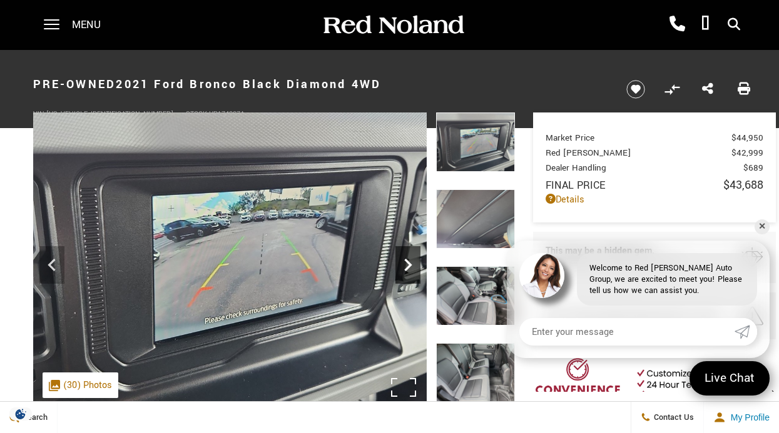
click at [410, 266] on icon "Next" at bounding box center [408, 265] width 8 height 13
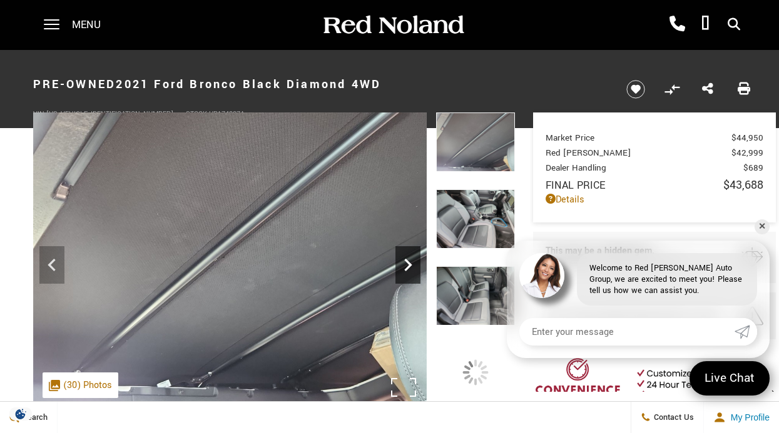
click at [410, 266] on icon "Next" at bounding box center [408, 265] width 8 height 13
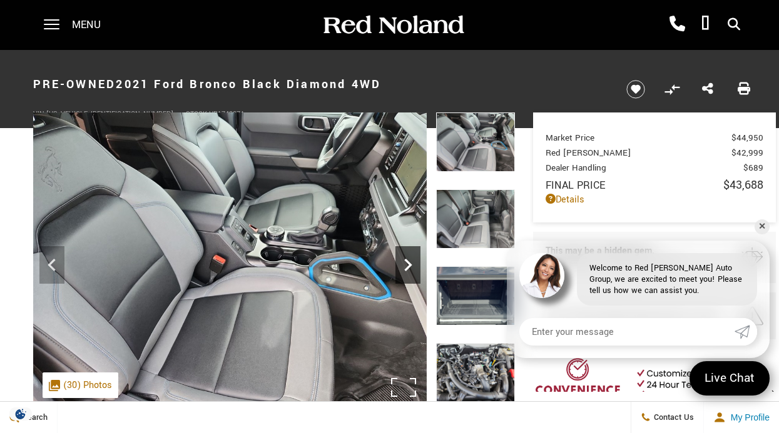
click at [410, 266] on icon "Next" at bounding box center [408, 265] width 8 height 13
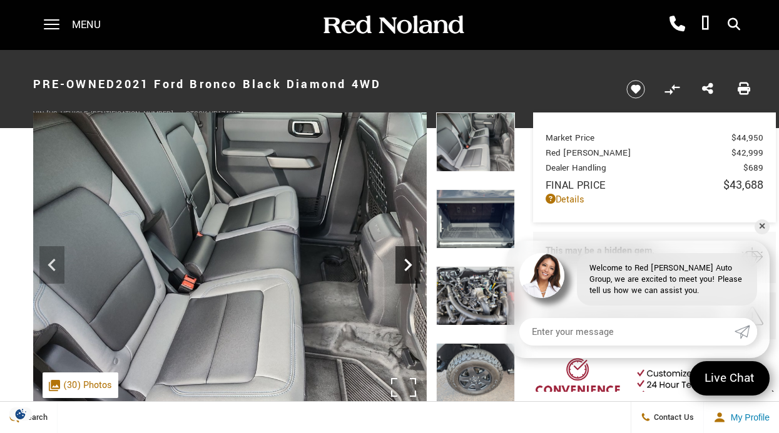
click at [410, 266] on icon "Next" at bounding box center [408, 265] width 8 height 13
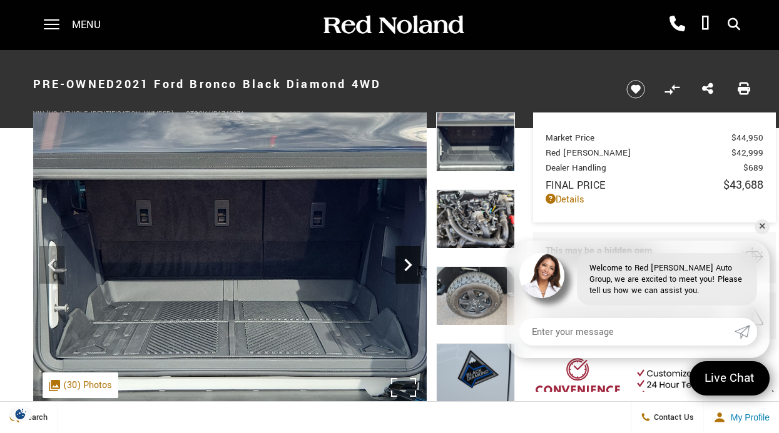
click at [410, 266] on icon "Next" at bounding box center [408, 265] width 8 height 13
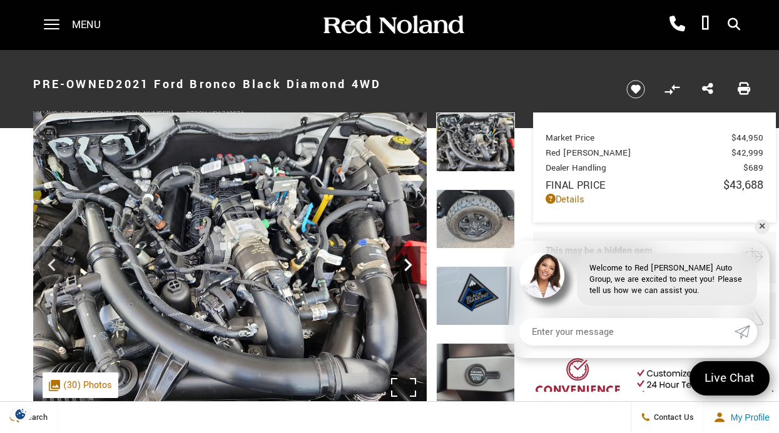
click at [410, 266] on icon "Next" at bounding box center [408, 265] width 8 height 13
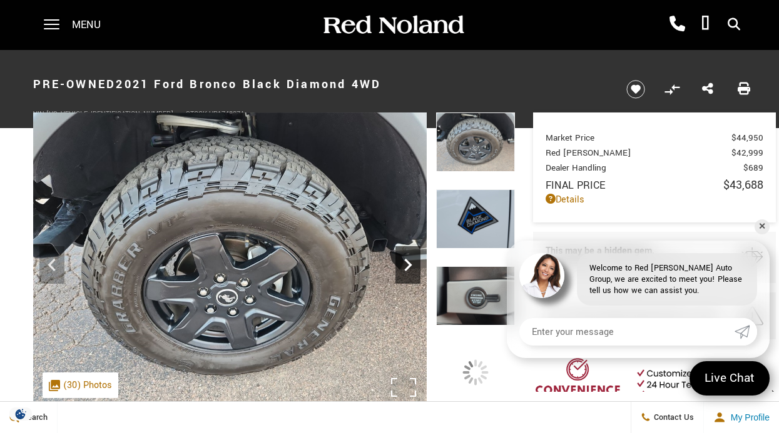
click at [408, 266] on icon "Next" at bounding box center [408, 265] width 8 height 13
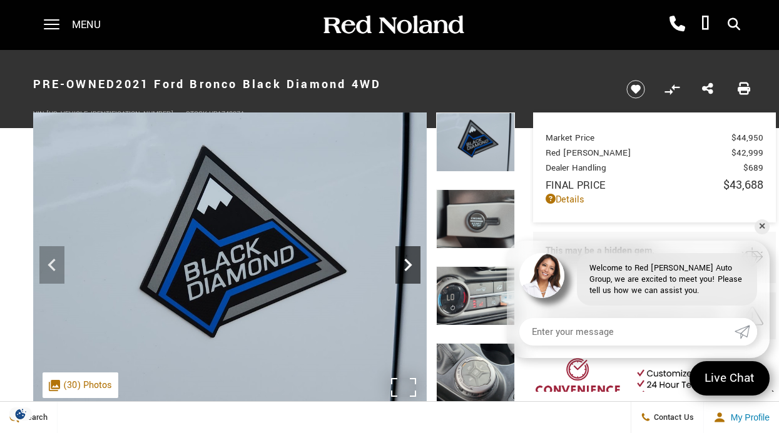
click at [408, 266] on icon "Next" at bounding box center [408, 265] width 8 height 13
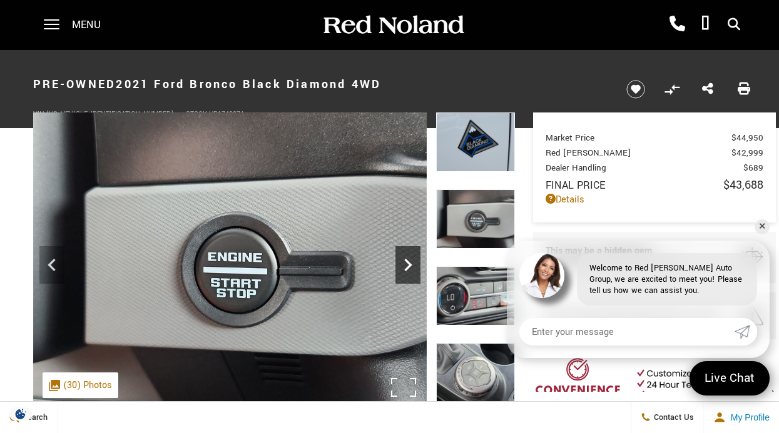
click at [408, 266] on icon "Next" at bounding box center [408, 265] width 8 height 13
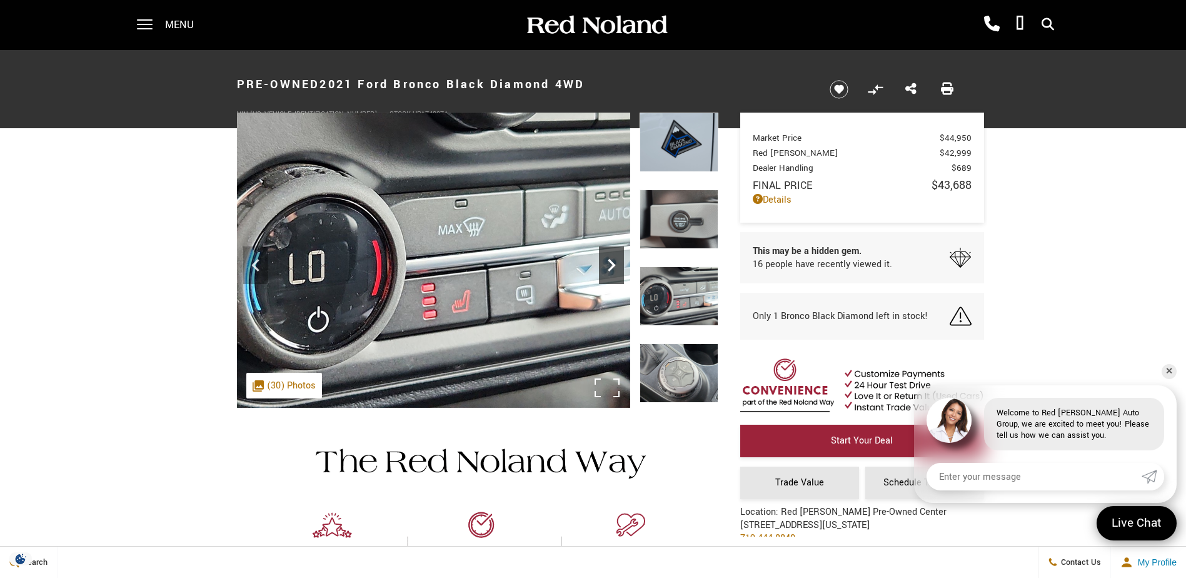
click at [617, 260] on icon "Next" at bounding box center [611, 265] width 25 height 25
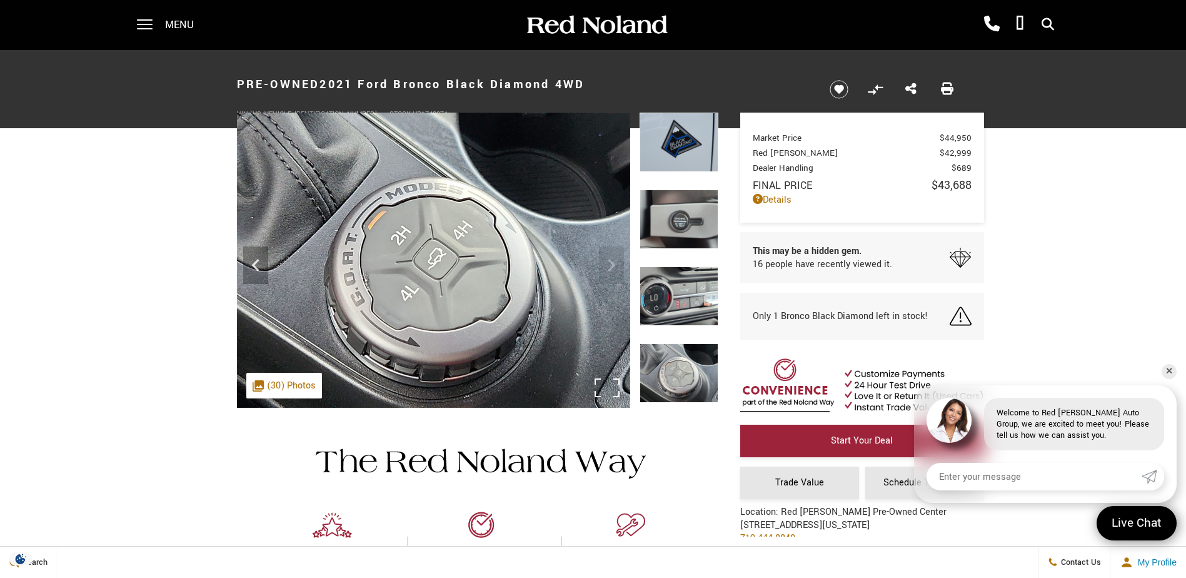
click at [613, 261] on img at bounding box center [433, 260] width 393 height 295
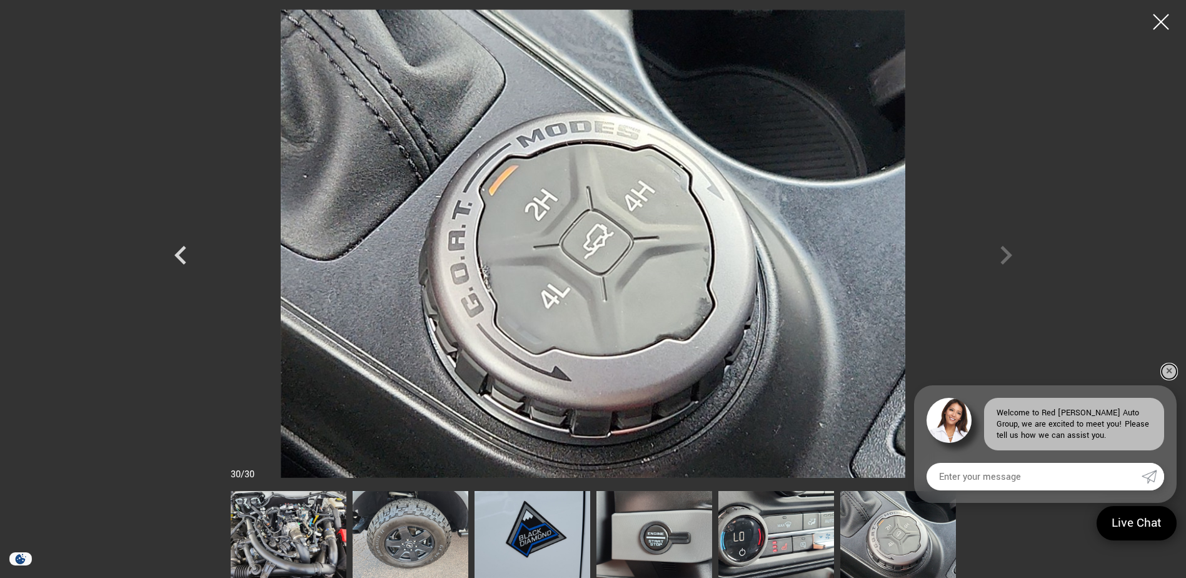
click at [778, 373] on link "✕" at bounding box center [1169, 371] width 15 height 15
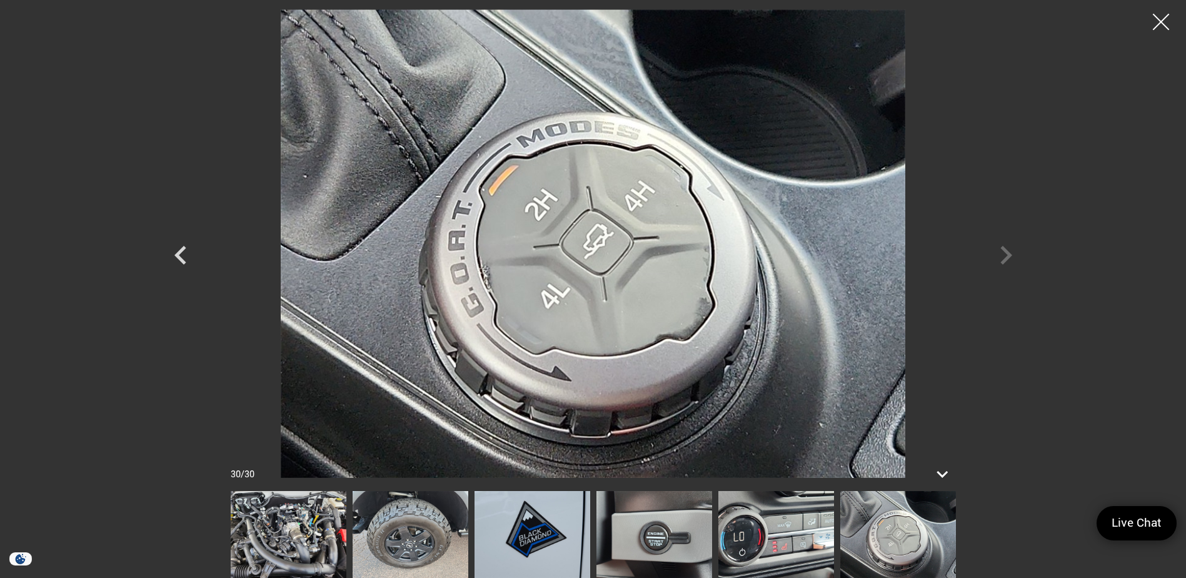
click at [778, 26] on div at bounding box center [1161, 22] width 33 height 33
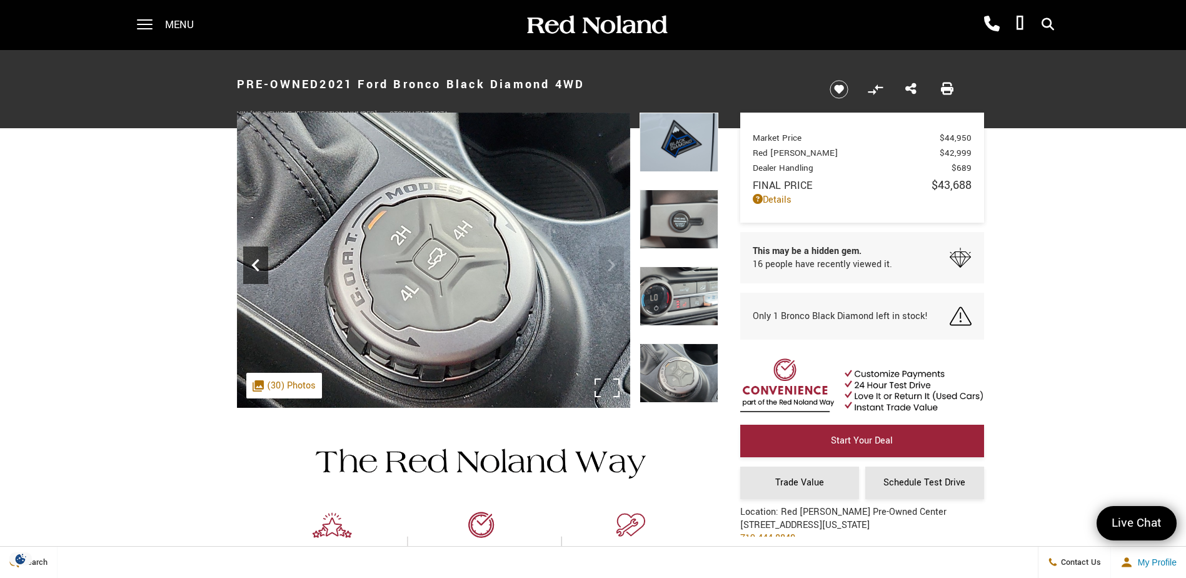
click at [250, 247] on div "Previous" at bounding box center [255, 265] width 25 height 38
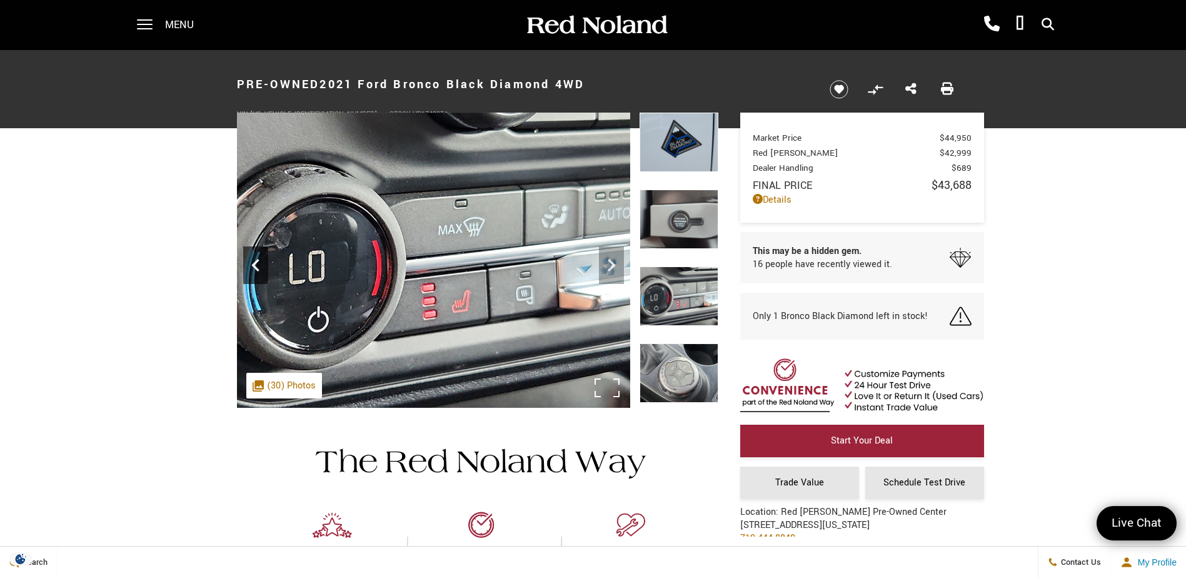
click at [250, 249] on div "Previous" at bounding box center [255, 265] width 25 height 38
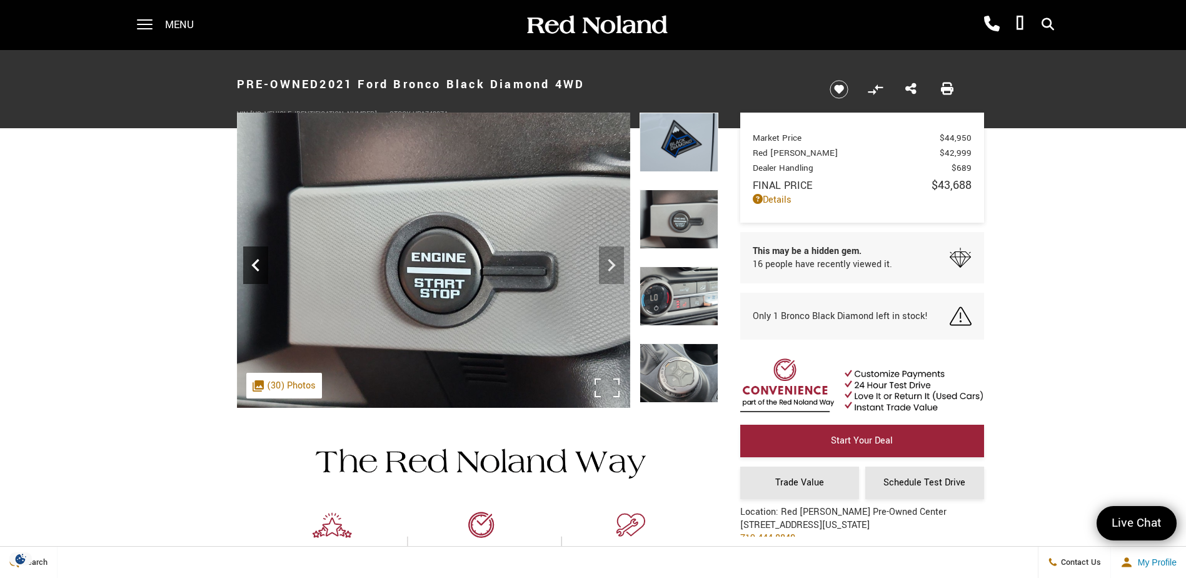
click at [250, 249] on div "Previous" at bounding box center [255, 265] width 25 height 38
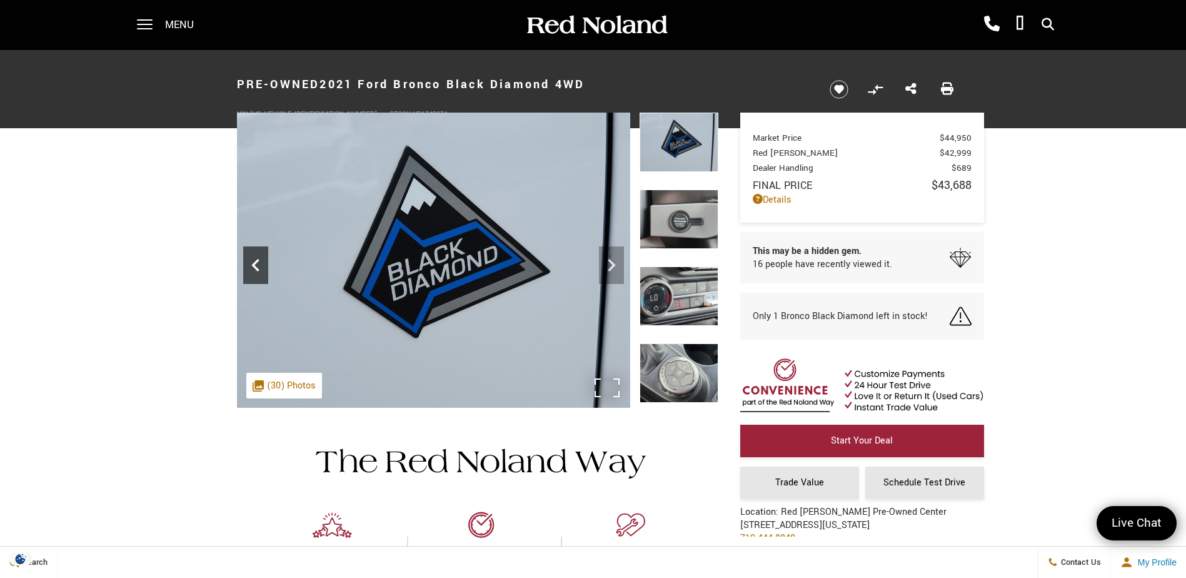
click at [250, 249] on div "Previous" at bounding box center [255, 265] width 25 height 38
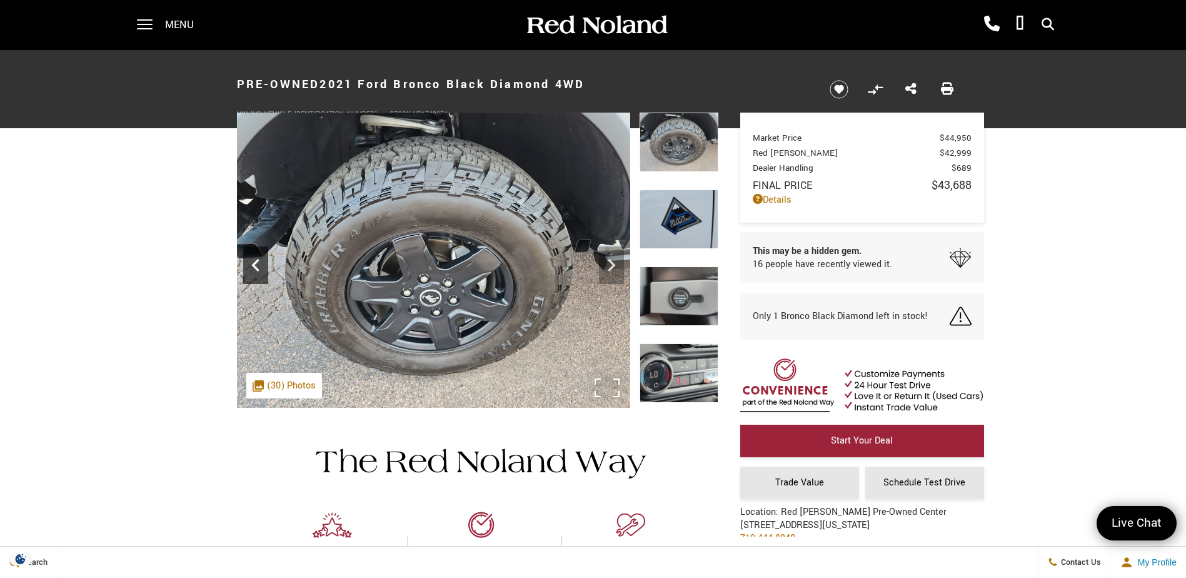
click at [250, 249] on div "Previous" at bounding box center [255, 265] width 25 height 38
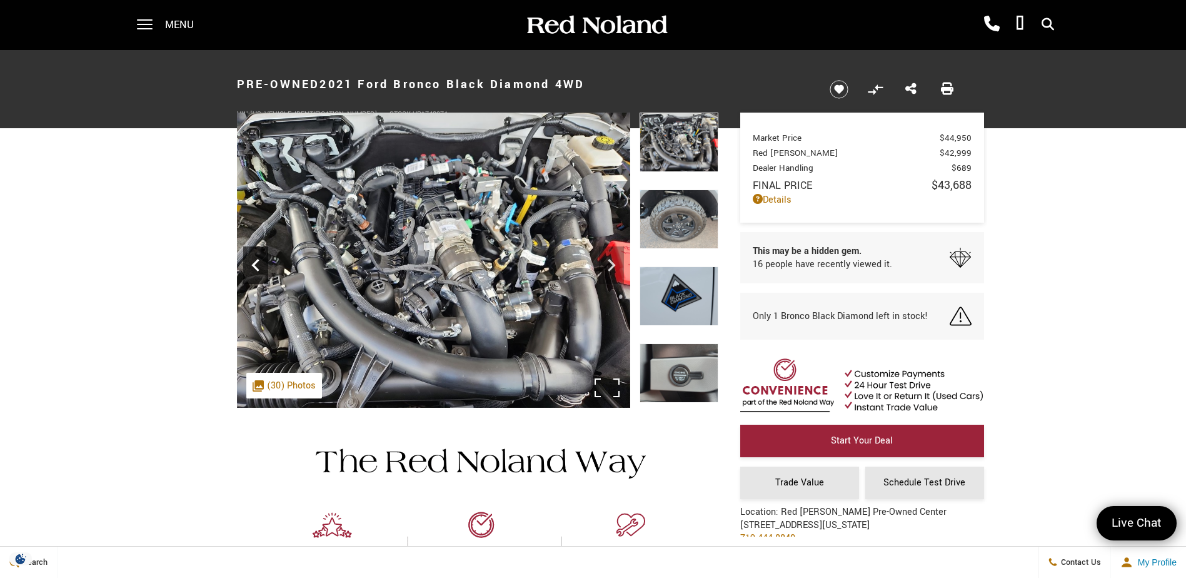
click at [250, 249] on div "Previous" at bounding box center [255, 265] width 25 height 38
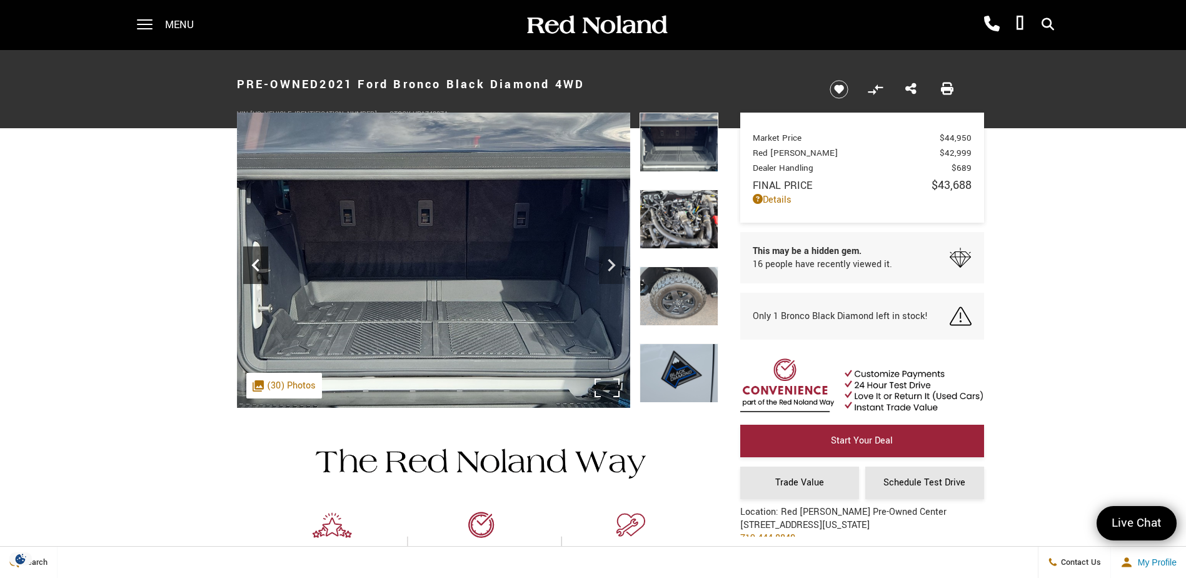
click at [249, 249] on div "Previous" at bounding box center [255, 265] width 25 height 38
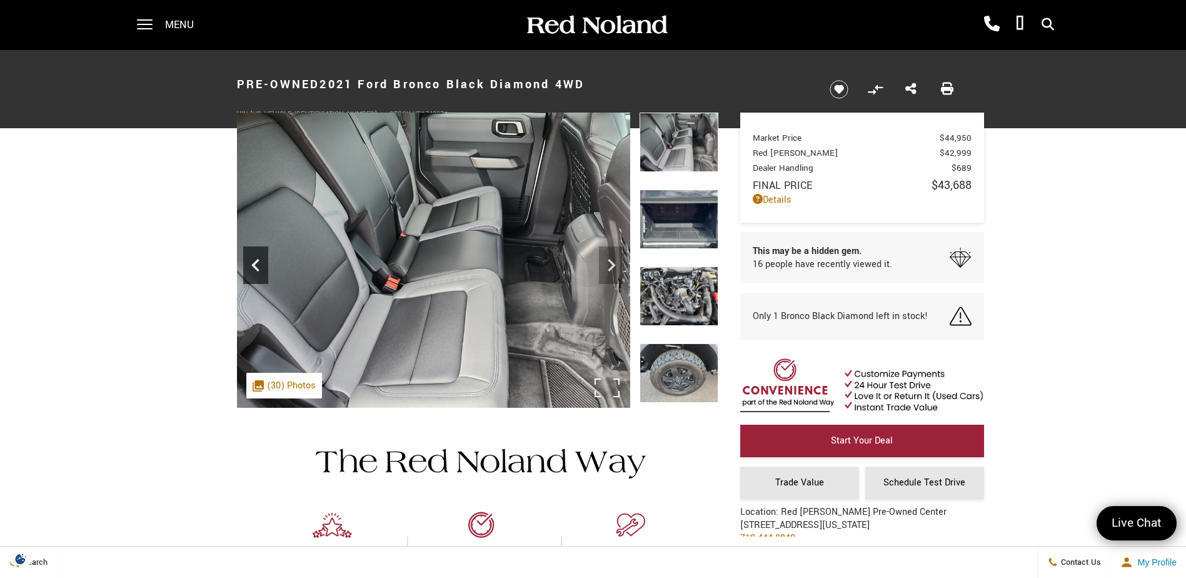
click at [249, 249] on div "Previous" at bounding box center [255, 265] width 25 height 38
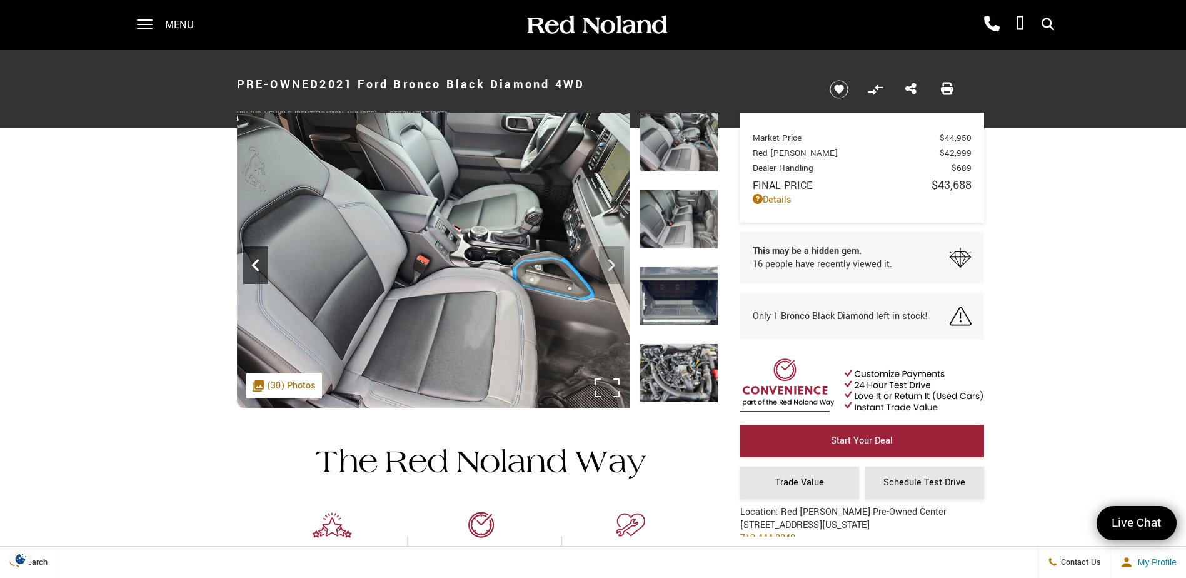
click at [249, 249] on div "Previous" at bounding box center [255, 265] width 25 height 38
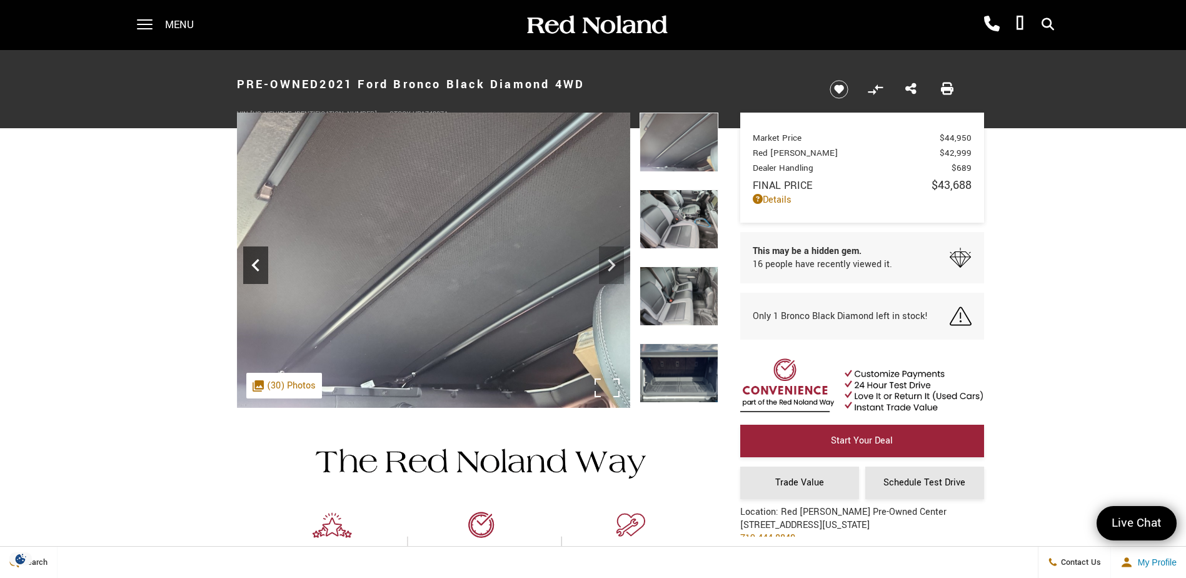
click at [249, 249] on div "Previous" at bounding box center [255, 265] width 25 height 38
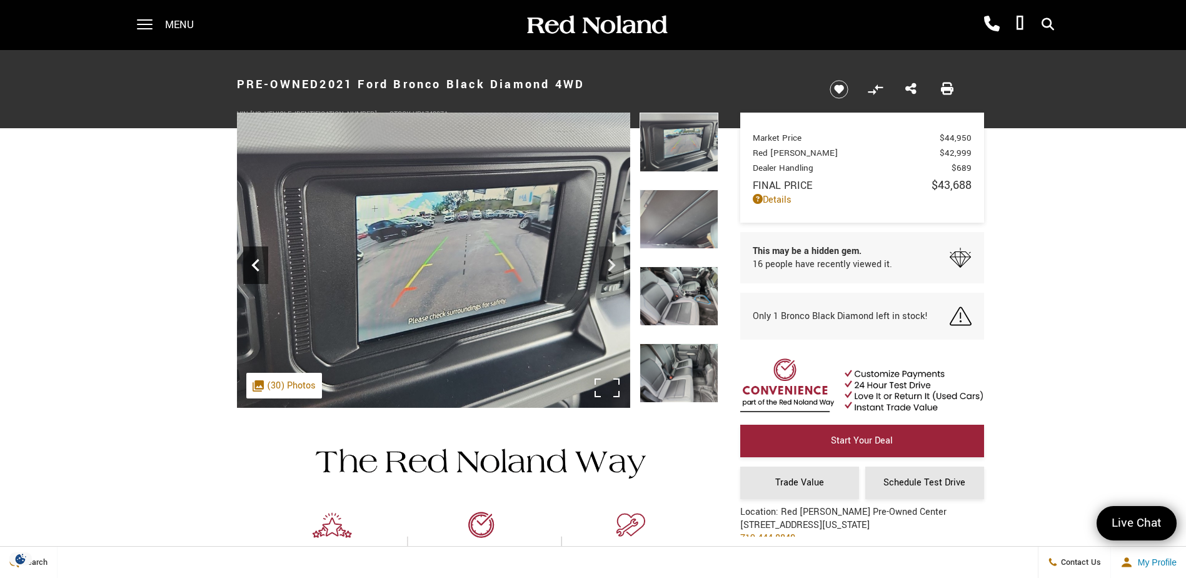
click at [249, 249] on div "Previous" at bounding box center [255, 265] width 25 height 38
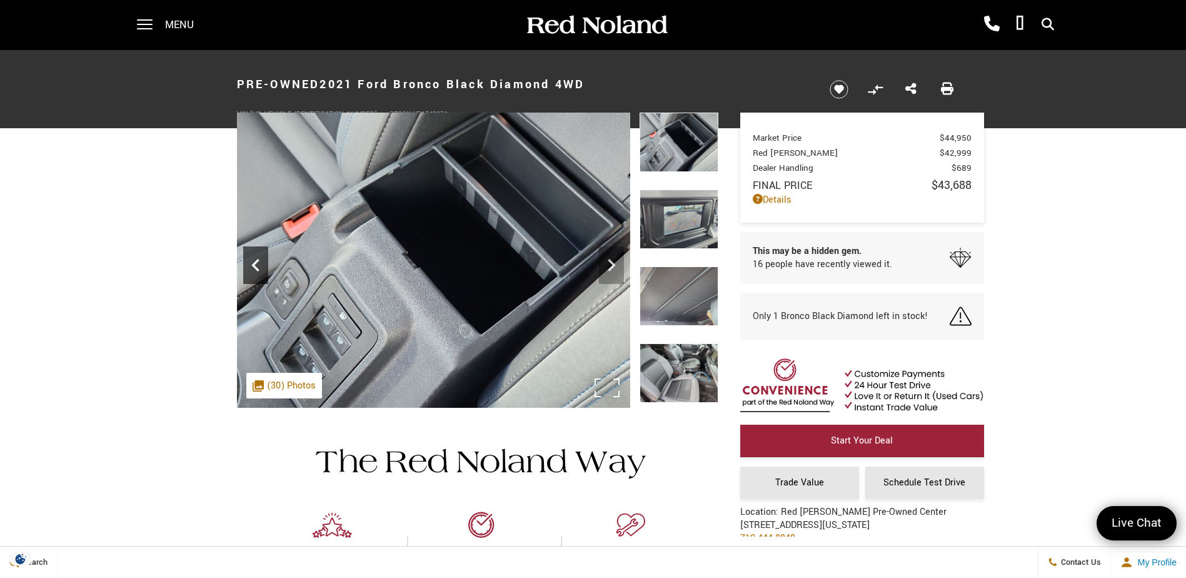
click at [249, 249] on div "Previous" at bounding box center [255, 265] width 25 height 38
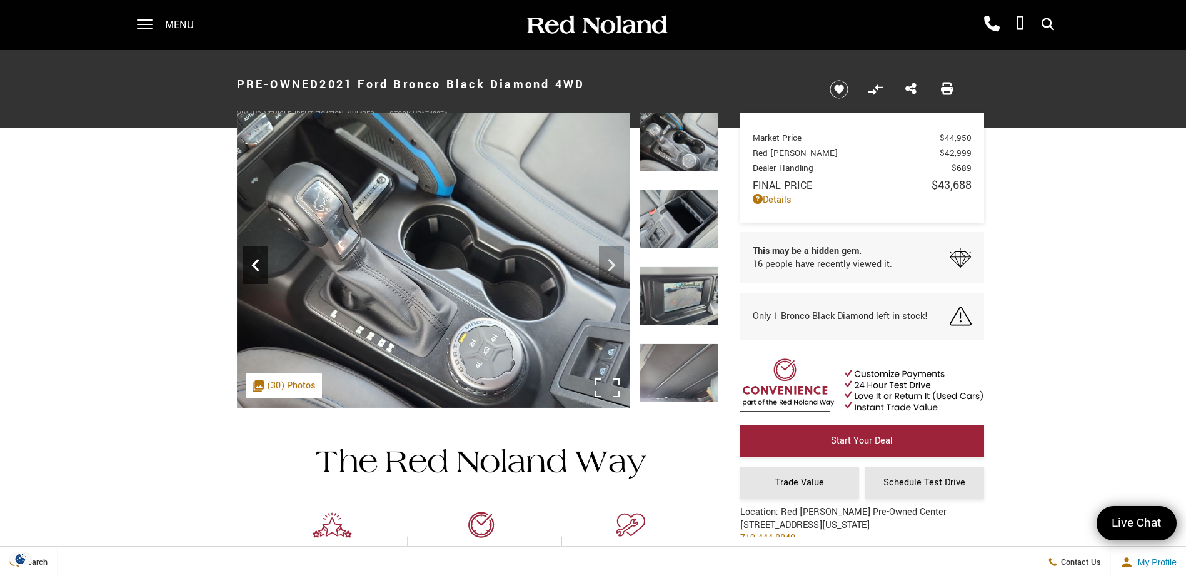
click at [249, 249] on div "Previous" at bounding box center [255, 265] width 25 height 38
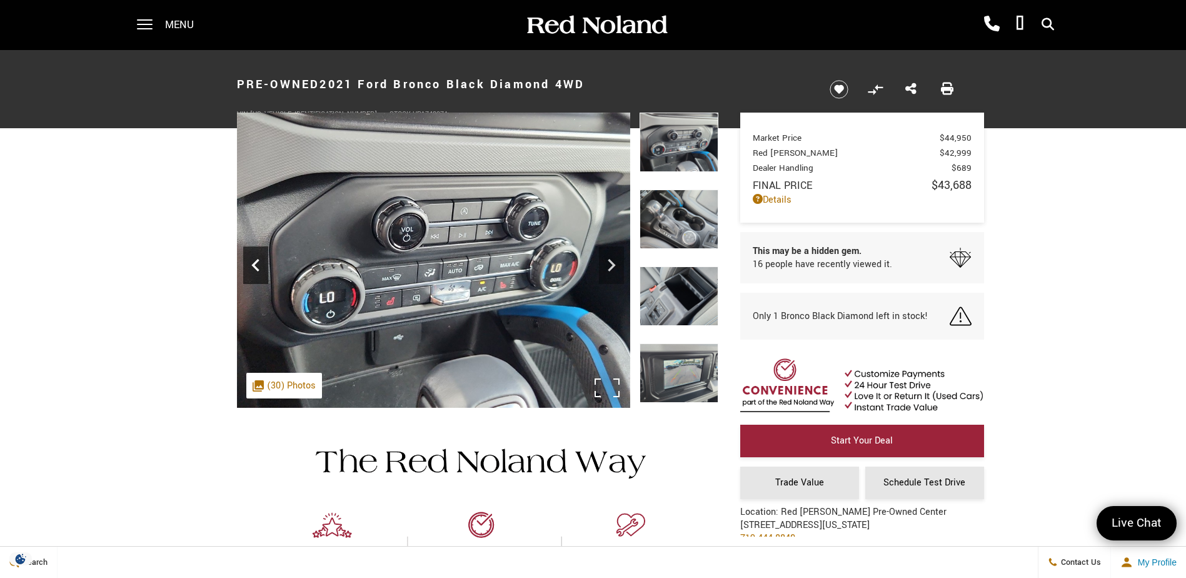
click at [249, 249] on div "Previous" at bounding box center [255, 265] width 25 height 38
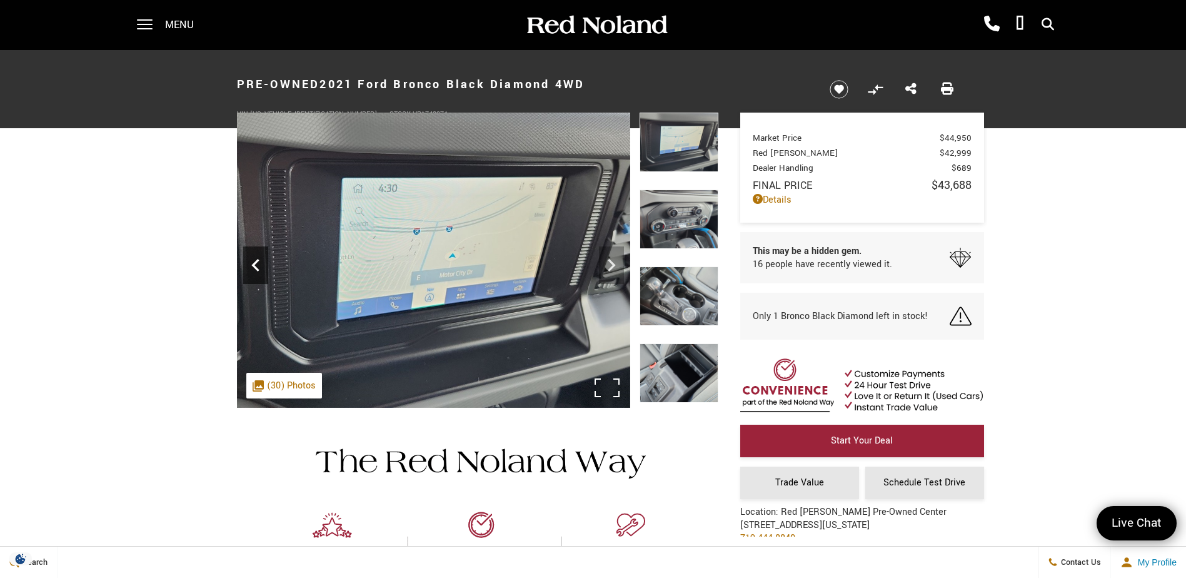
click at [249, 249] on div "Previous" at bounding box center [255, 265] width 25 height 38
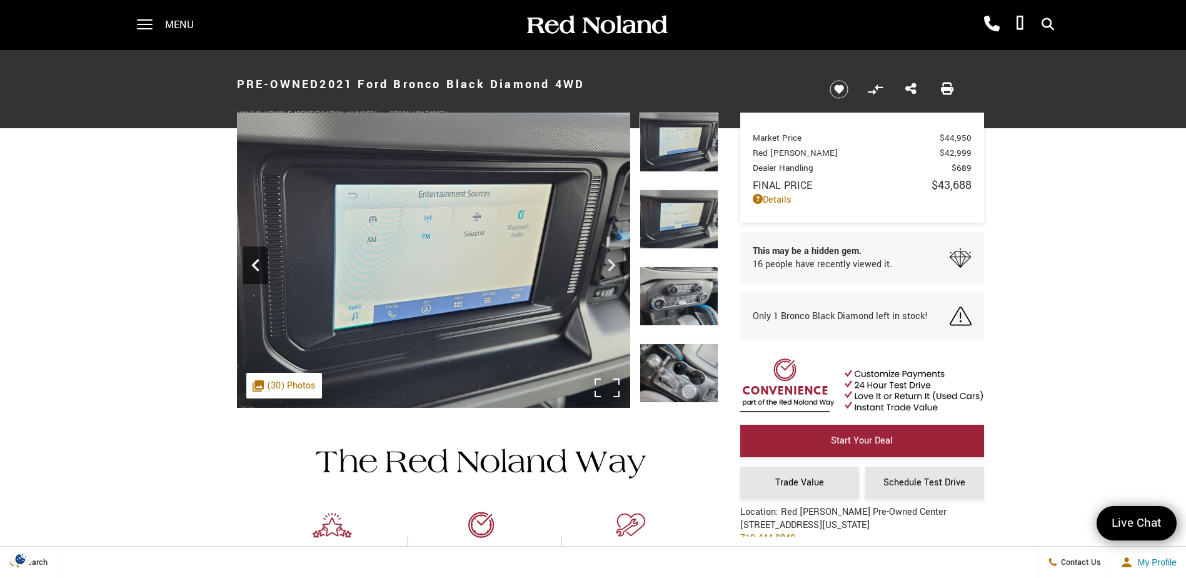
click at [249, 249] on div "Previous" at bounding box center [255, 265] width 25 height 38
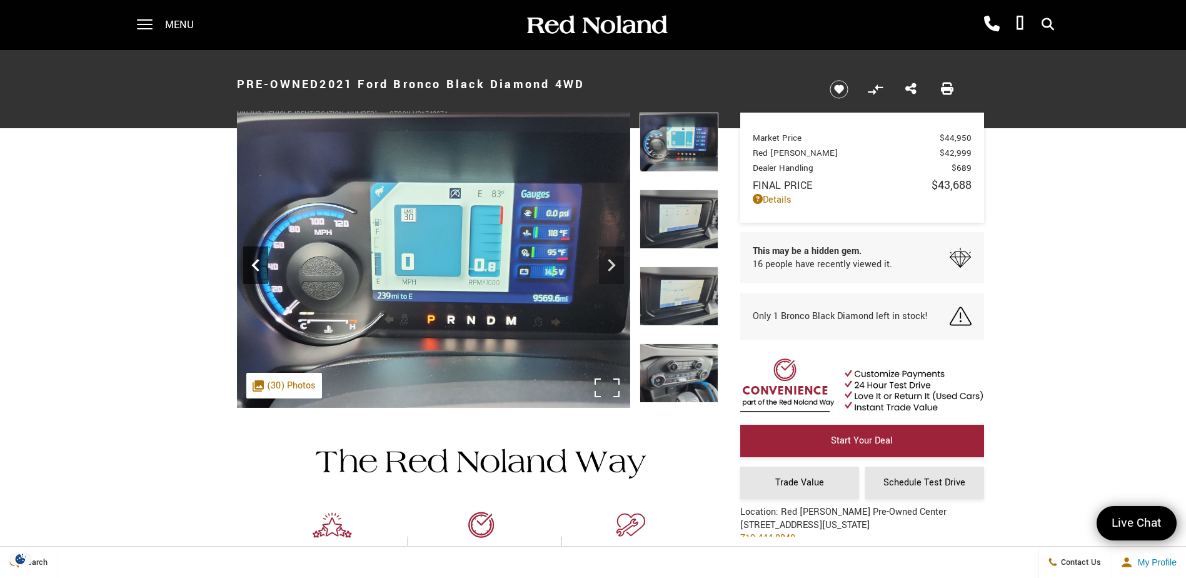
click at [248, 250] on div "Previous" at bounding box center [255, 265] width 25 height 38
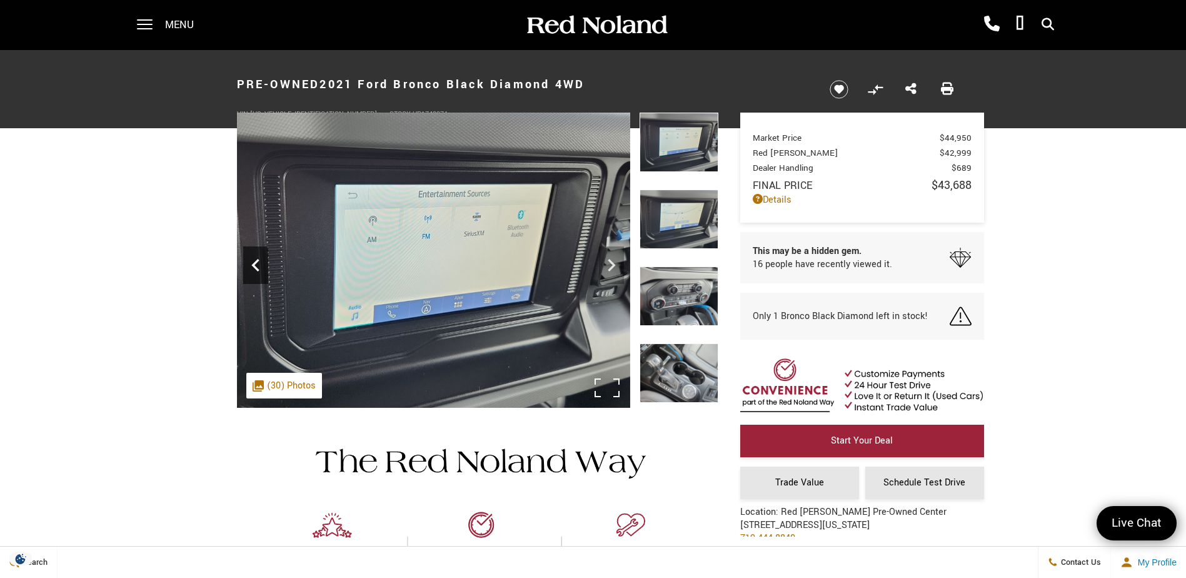
click at [248, 257] on icon "Previous" at bounding box center [255, 265] width 25 height 25
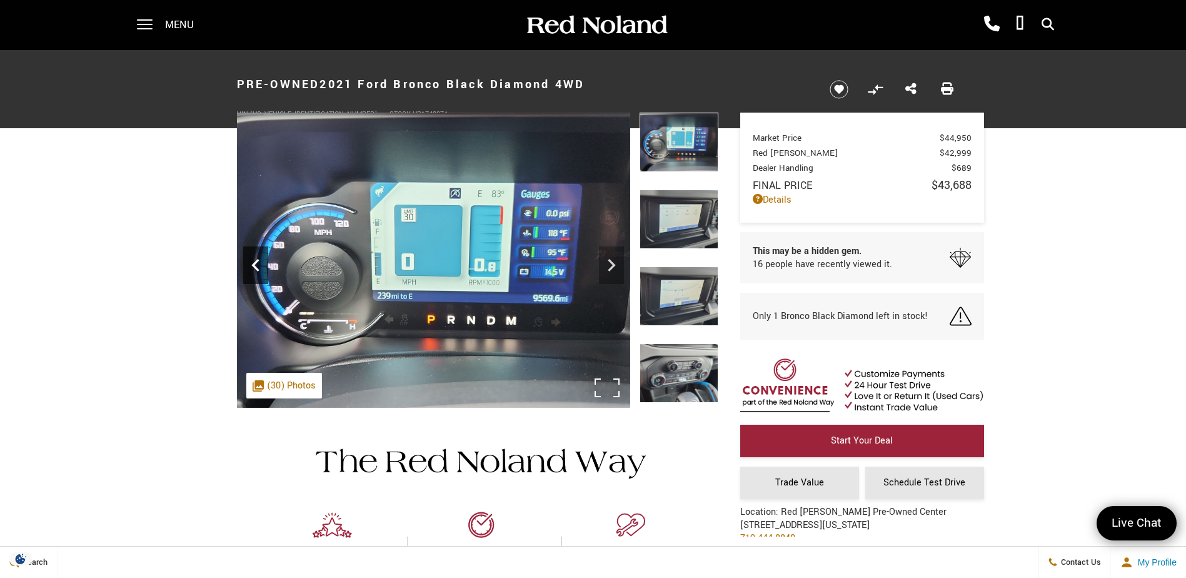
click at [248, 257] on icon "Previous" at bounding box center [255, 265] width 25 height 25
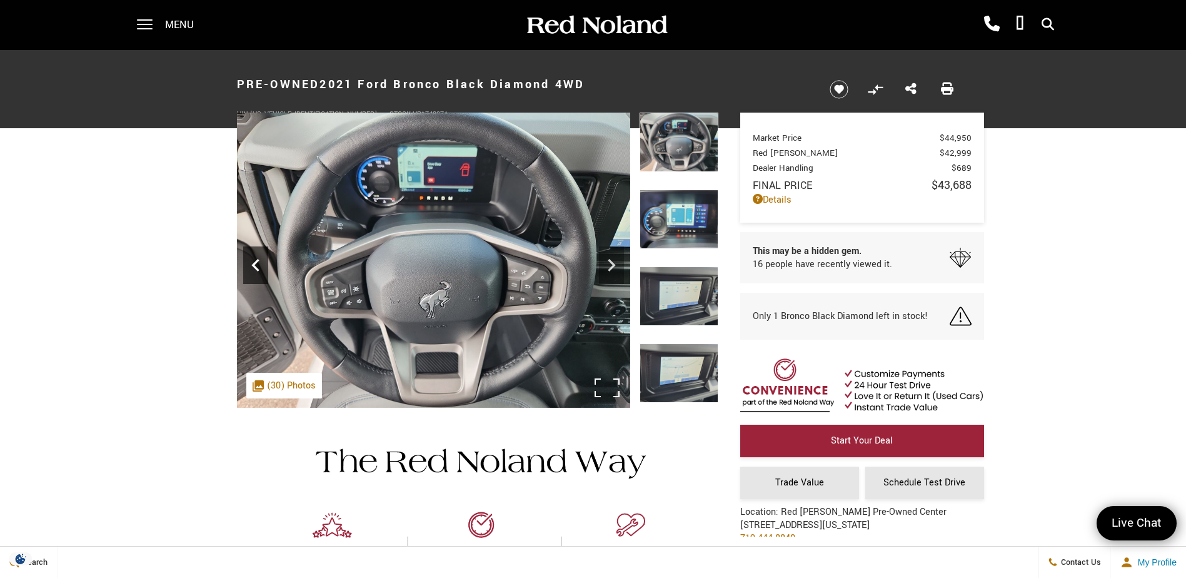
click at [248, 257] on icon "Previous" at bounding box center [255, 265] width 25 height 25
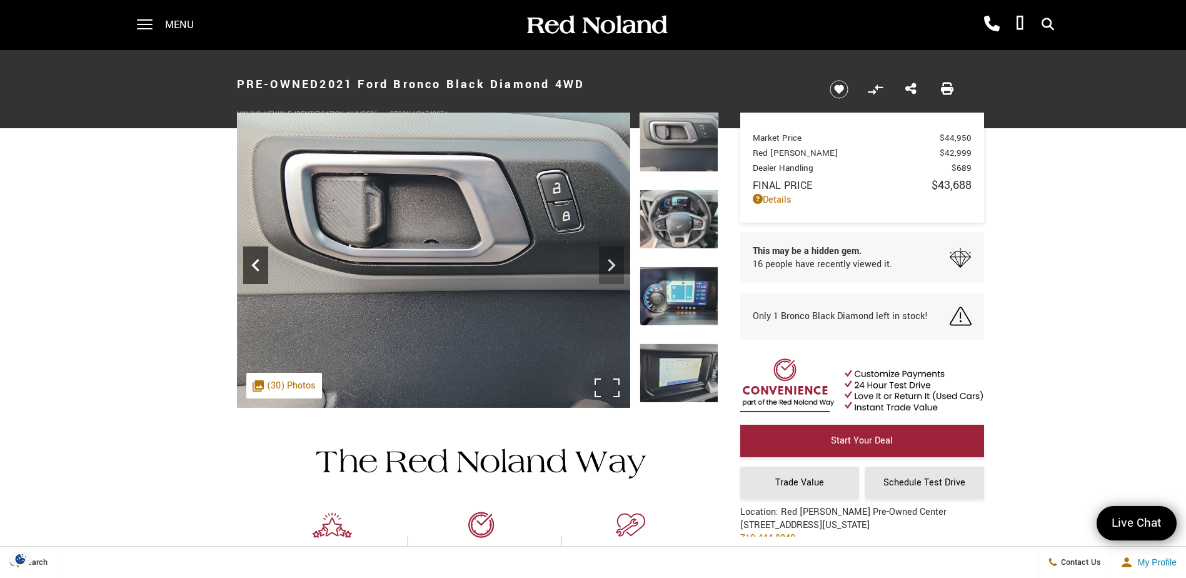
click at [256, 266] on icon "Previous" at bounding box center [255, 265] width 25 height 25
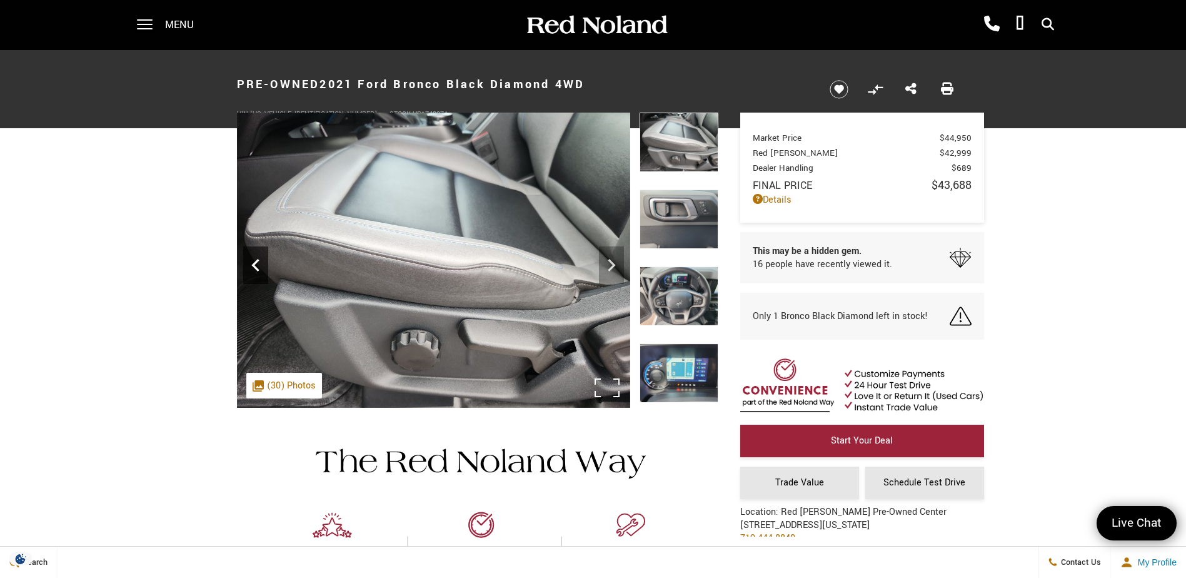
click at [256, 266] on icon "Previous" at bounding box center [255, 265] width 25 height 25
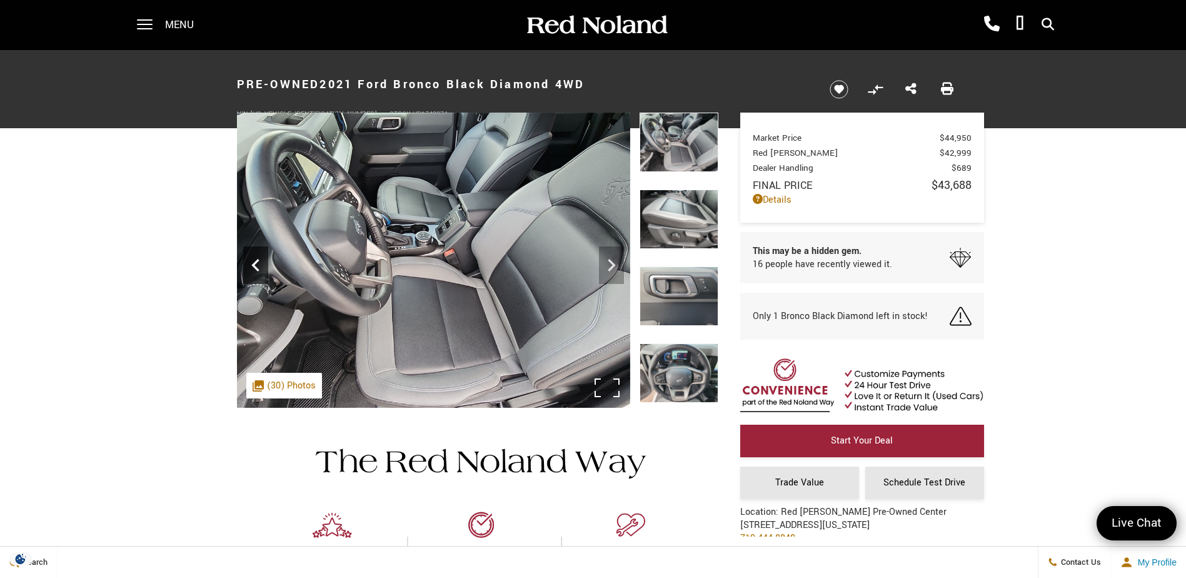
click at [256, 266] on icon "Previous" at bounding box center [255, 265] width 25 height 25
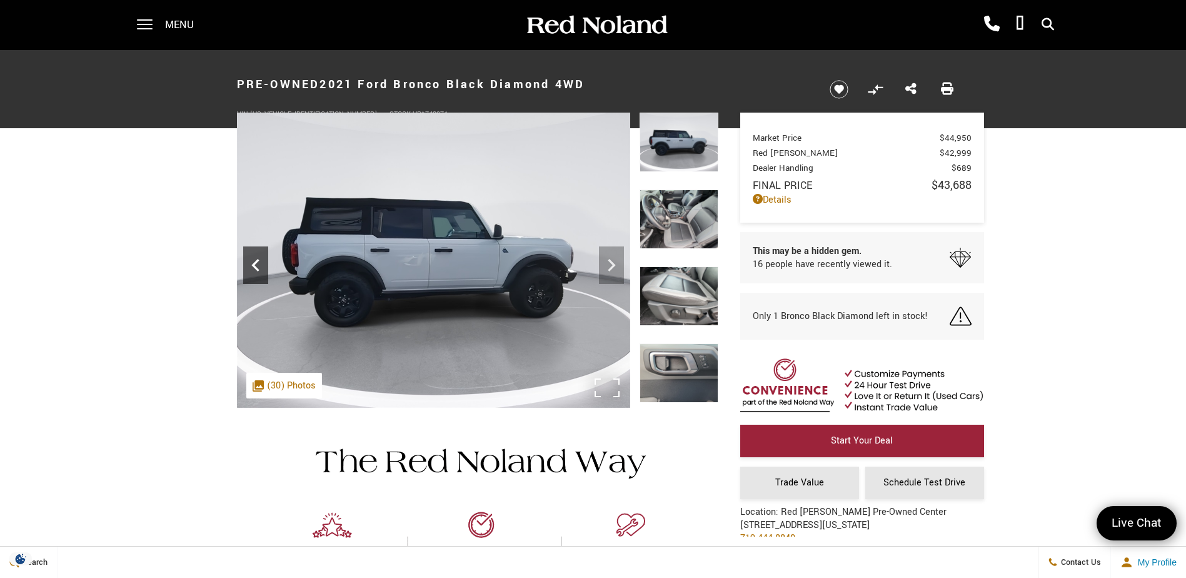
click at [256, 266] on icon "Previous" at bounding box center [255, 265] width 25 height 25
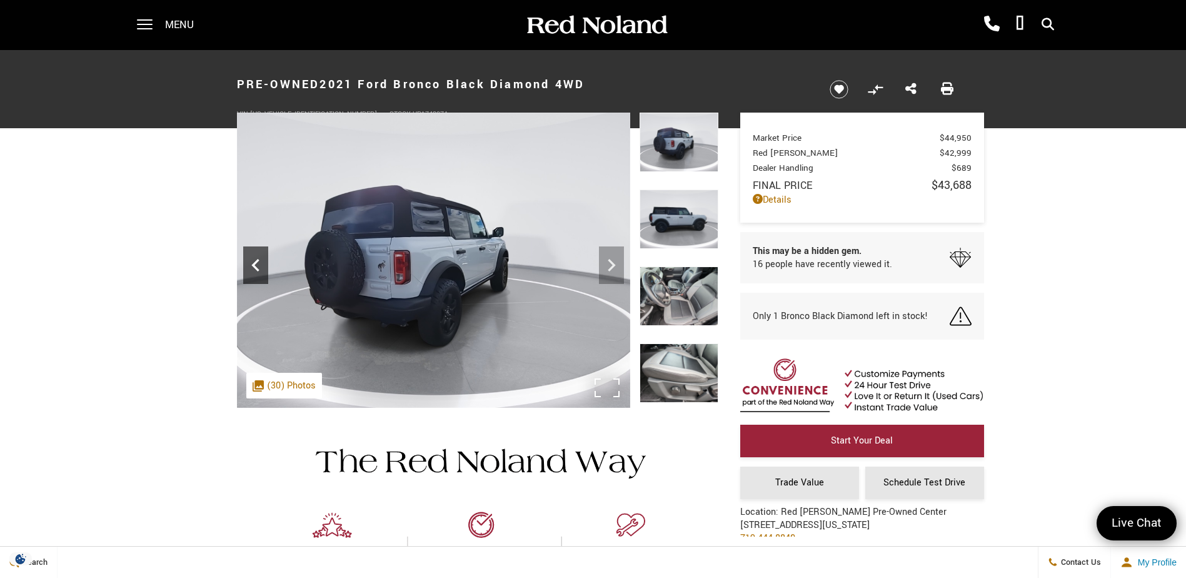
click at [256, 266] on icon "Previous" at bounding box center [255, 265] width 25 height 25
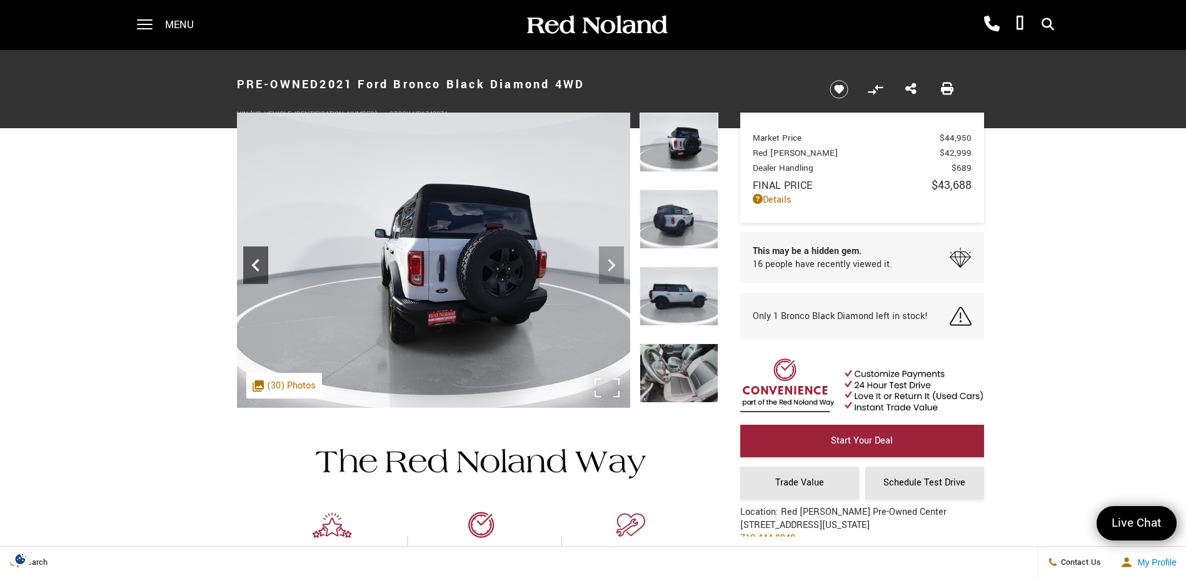
click at [256, 266] on icon "Previous" at bounding box center [255, 265] width 25 height 25
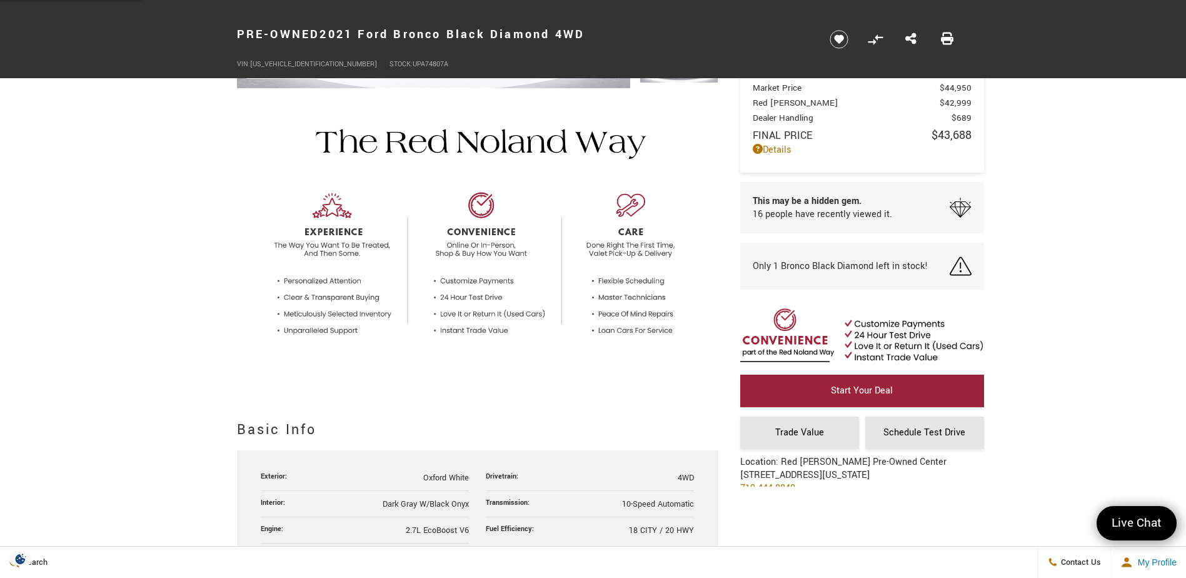
scroll to position [188, 0]
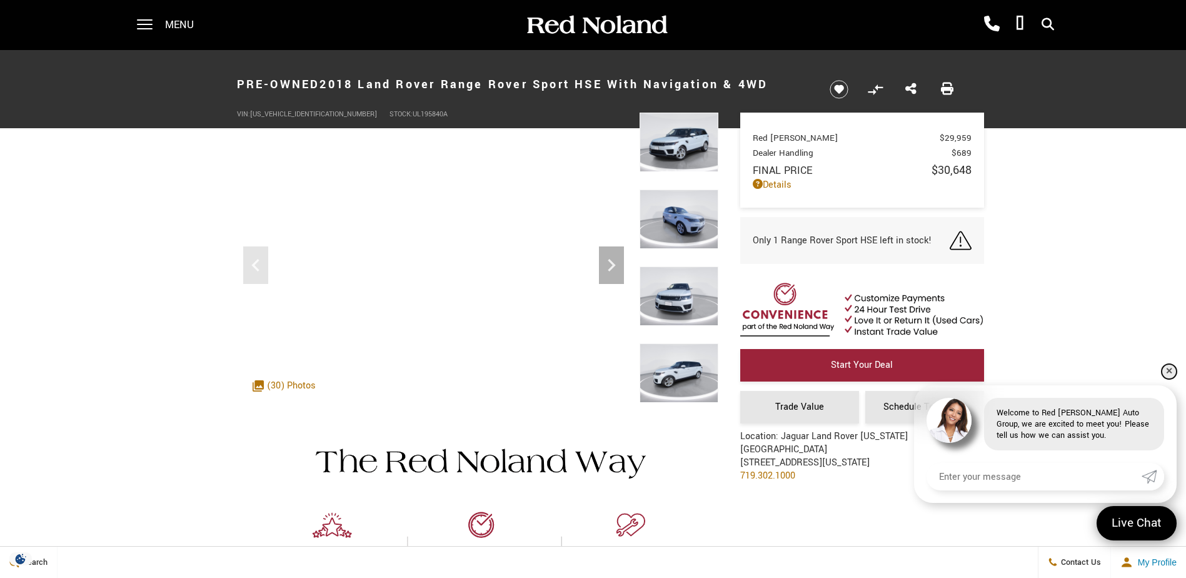
click at [1168, 373] on link "✕" at bounding box center [1169, 371] width 15 height 15
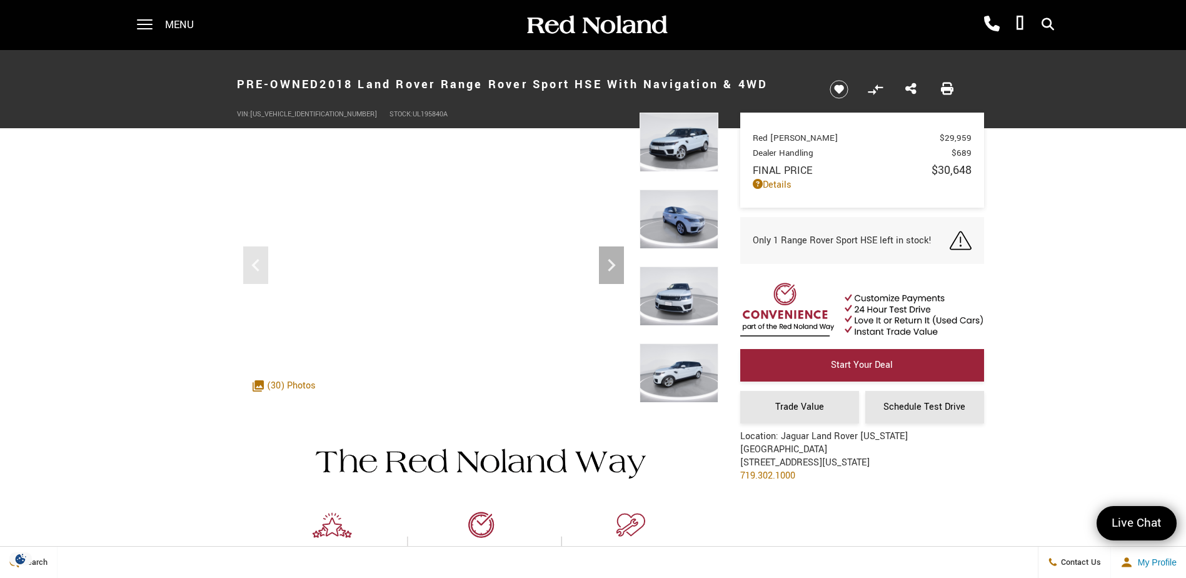
click at [669, 383] on img at bounding box center [679, 372] width 79 height 59
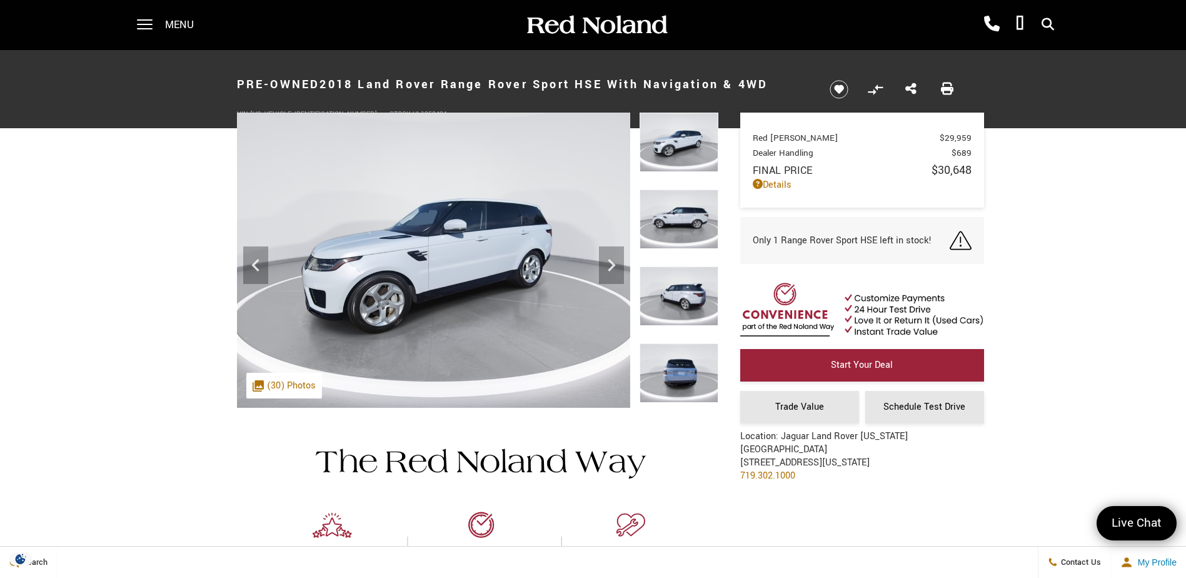
click at [676, 220] on img at bounding box center [679, 218] width 79 height 59
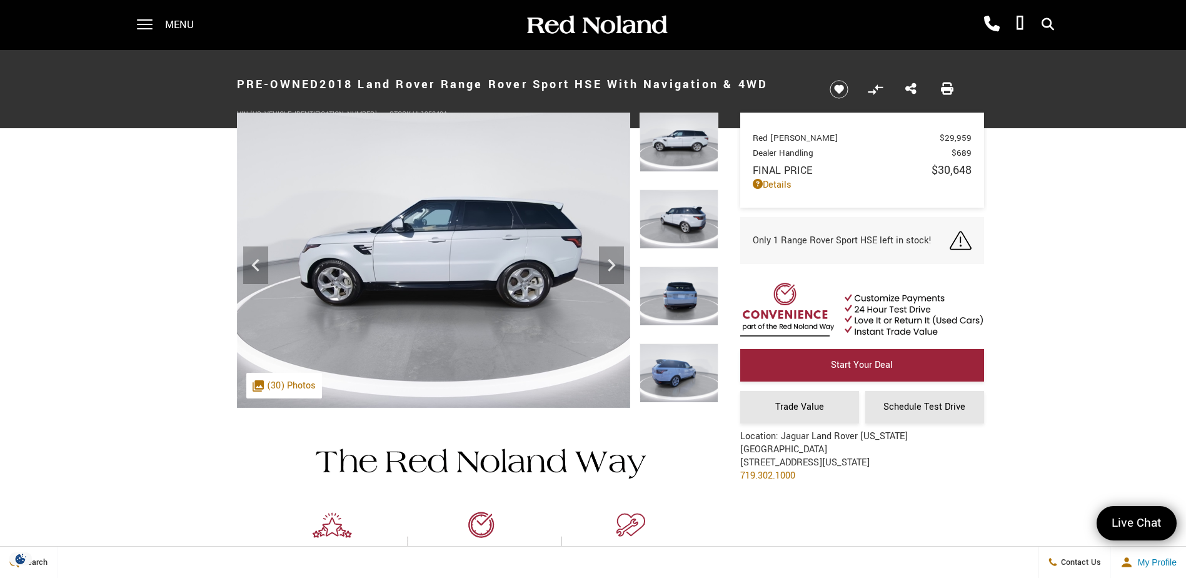
click at [674, 293] on img at bounding box center [679, 295] width 79 height 59
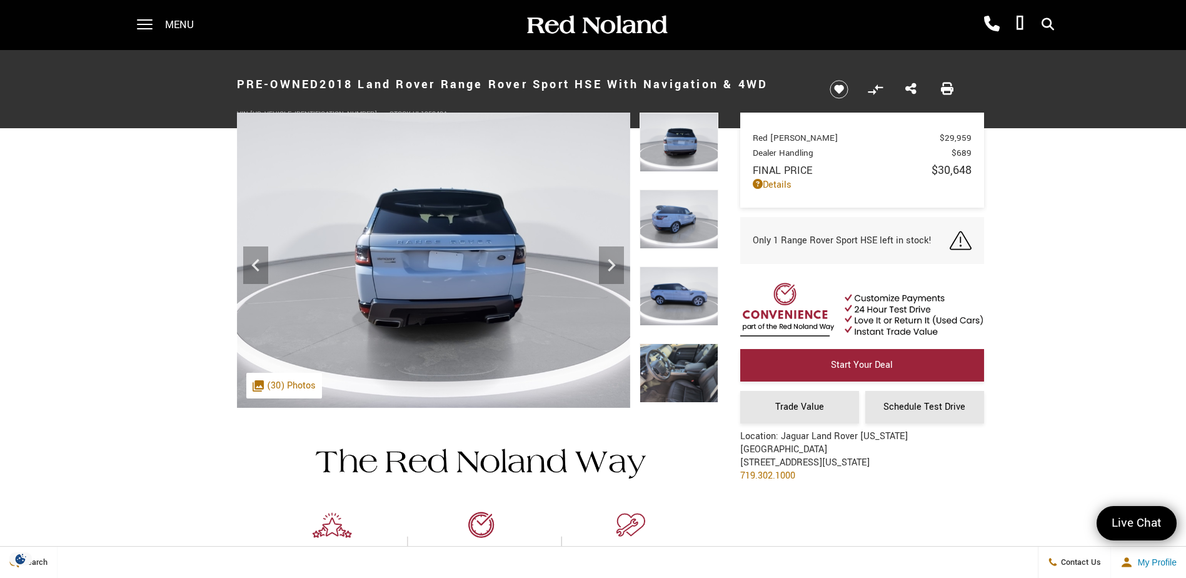
click at [676, 287] on img at bounding box center [679, 295] width 79 height 59
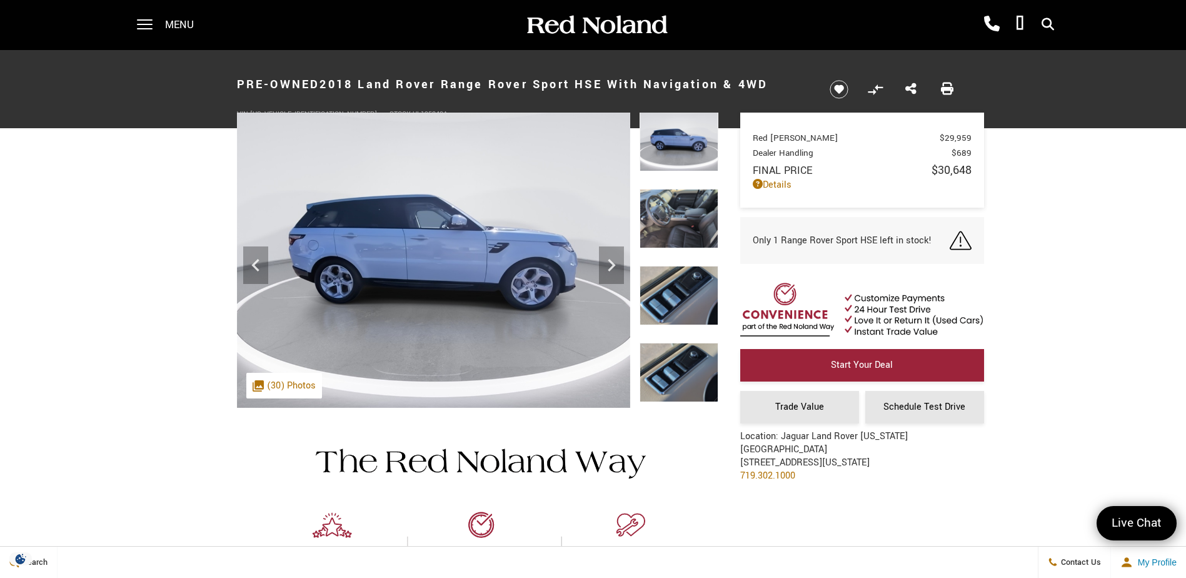
click at [682, 215] on img at bounding box center [679, 218] width 79 height 59
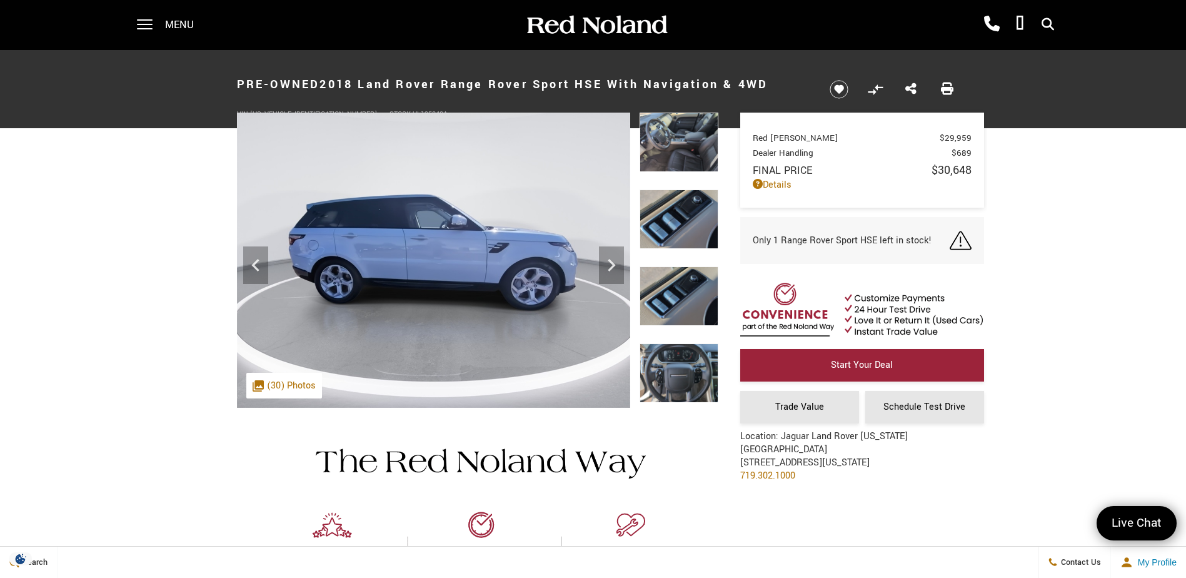
click at [685, 373] on img at bounding box center [679, 372] width 79 height 59
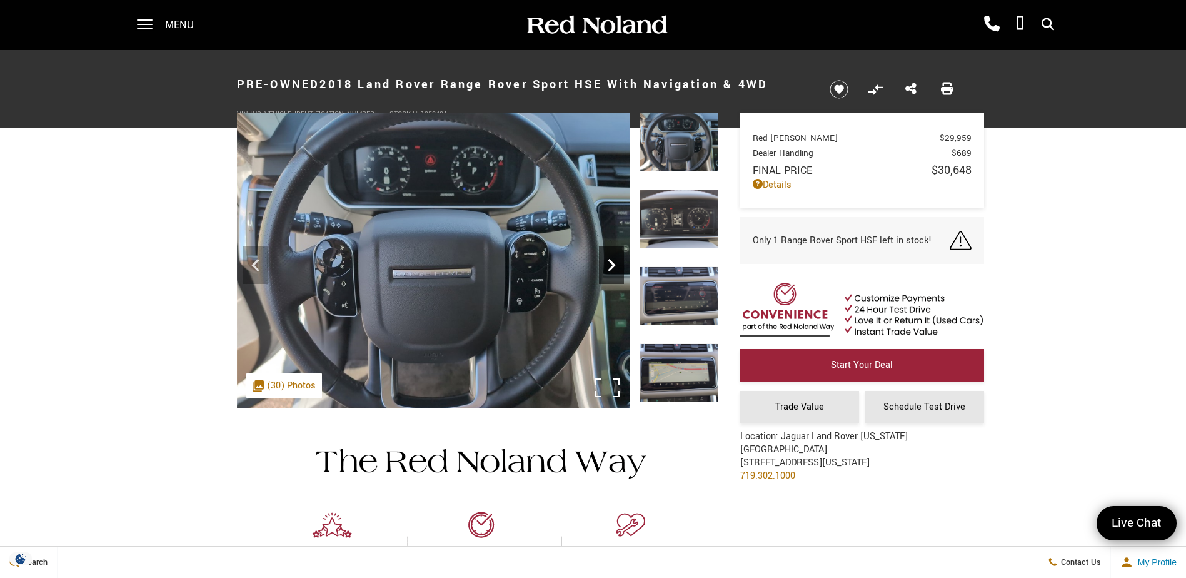
click at [610, 265] on icon "Next" at bounding box center [611, 265] width 25 height 25
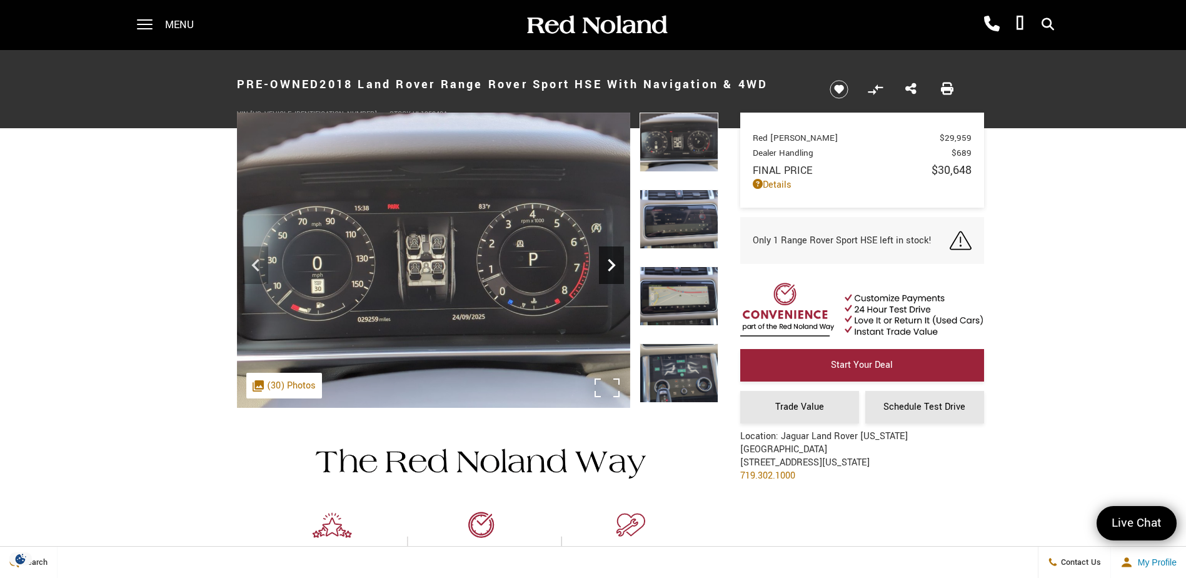
click at [610, 265] on icon "Next" at bounding box center [611, 265] width 25 height 25
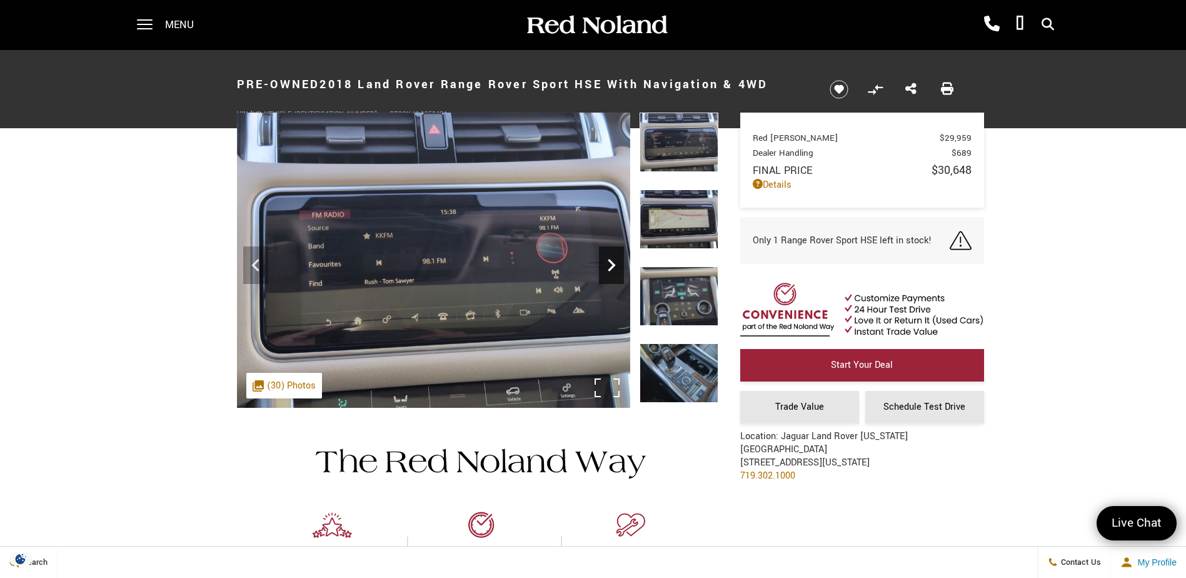
click at [610, 265] on icon "Next" at bounding box center [611, 265] width 25 height 25
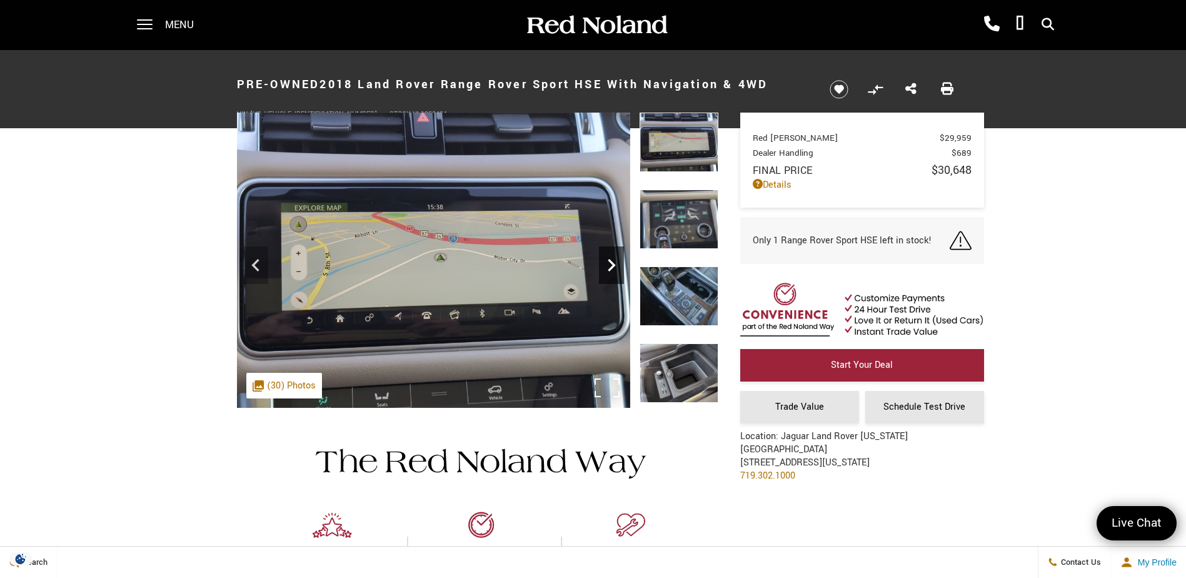
click at [610, 265] on icon "Next" at bounding box center [611, 265] width 25 height 25
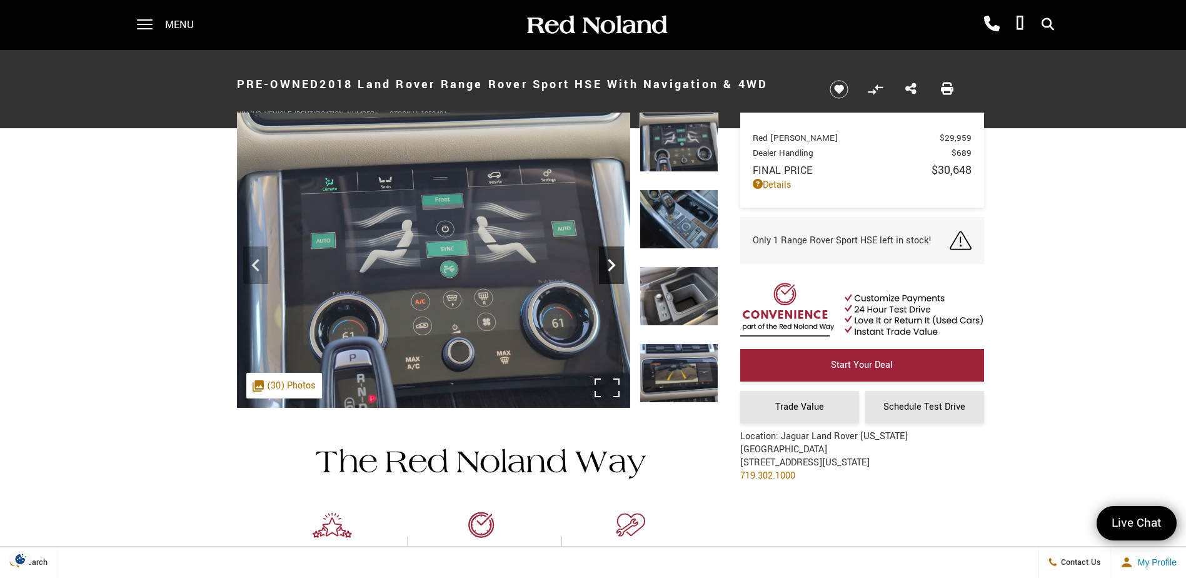
click at [610, 265] on icon "Next" at bounding box center [611, 265] width 25 height 25
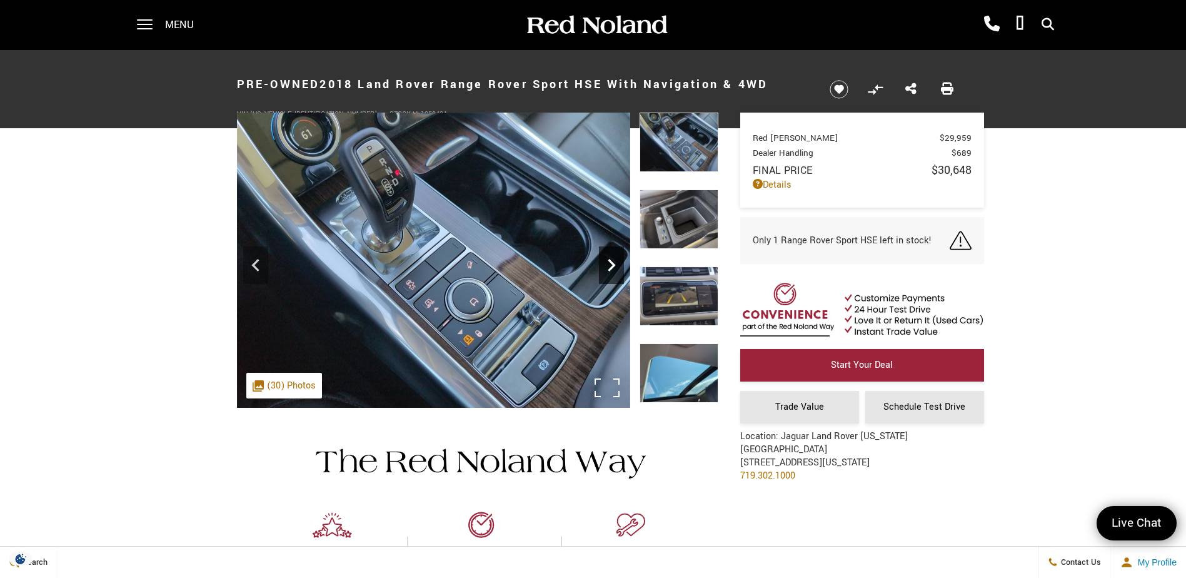
click at [610, 265] on icon "Next" at bounding box center [611, 265] width 25 height 25
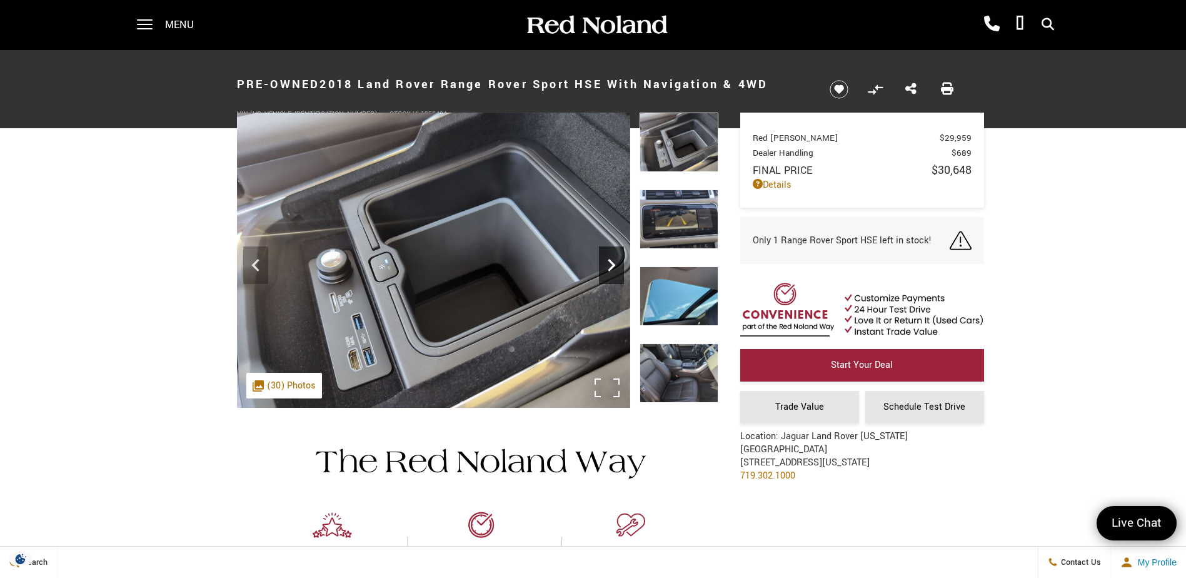
click at [610, 265] on icon "Next" at bounding box center [611, 265] width 25 height 25
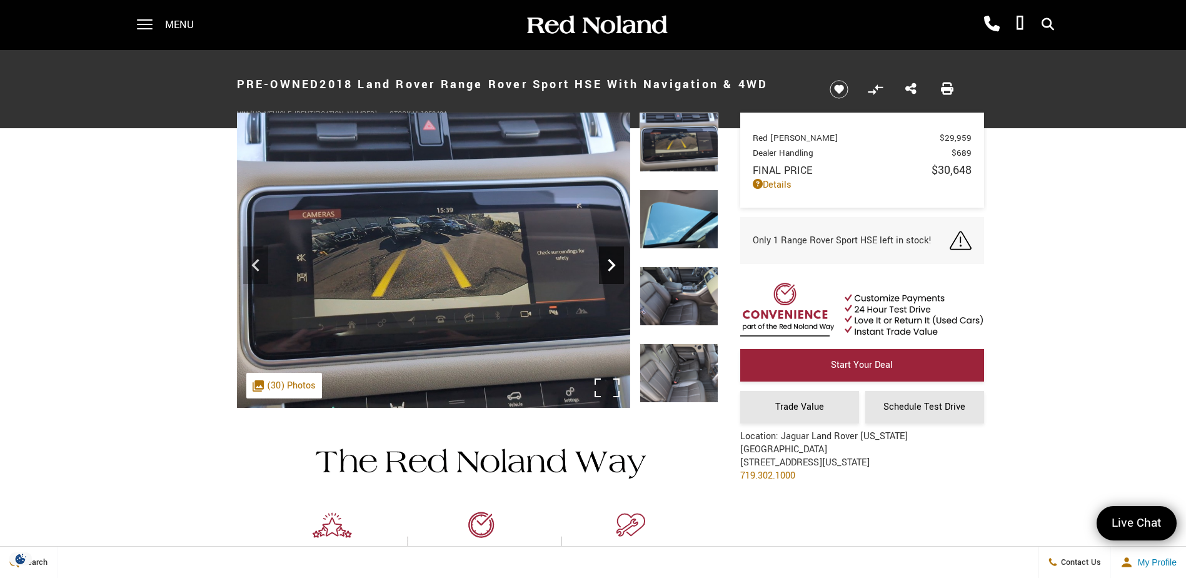
click at [610, 265] on icon "Next" at bounding box center [611, 265] width 25 height 25
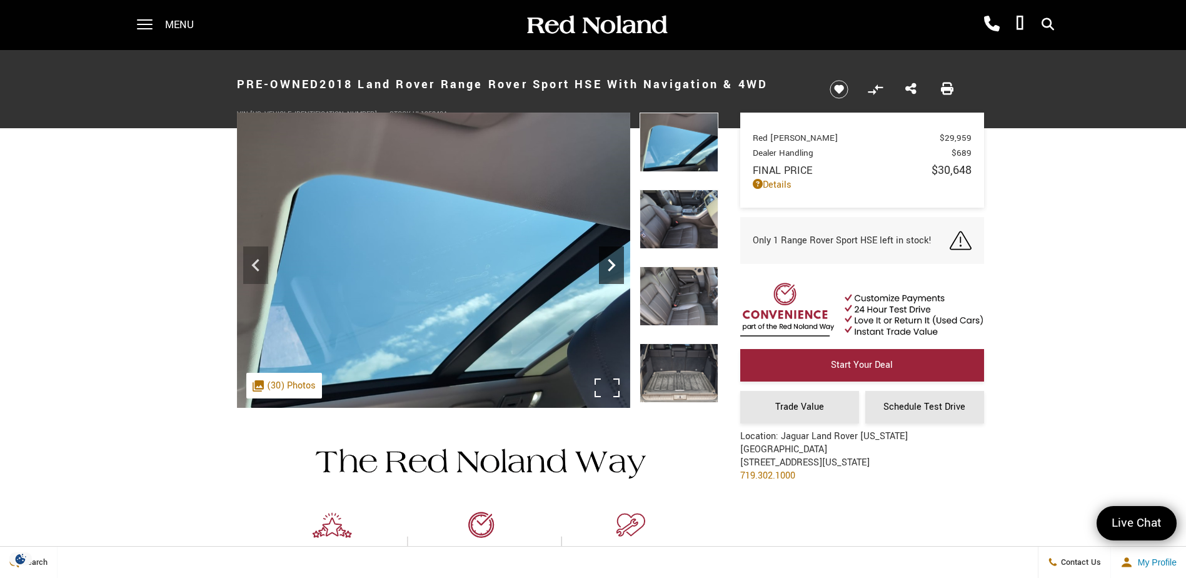
click at [610, 265] on icon "Next" at bounding box center [611, 265] width 25 height 25
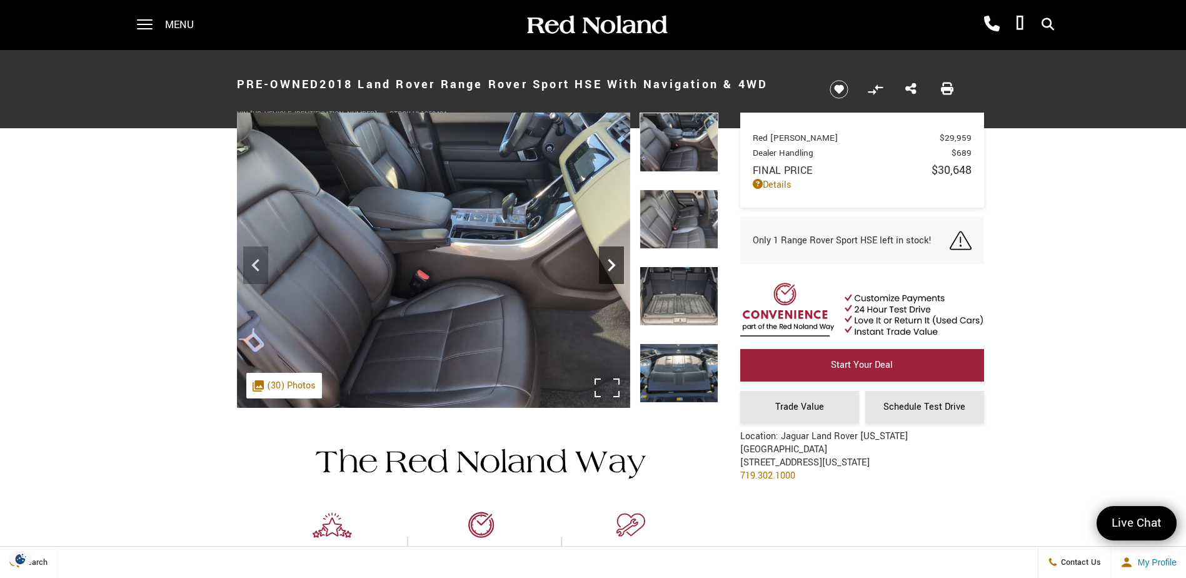
click at [610, 265] on icon "Next" at bounding box center [611, 265] width 25 height 25
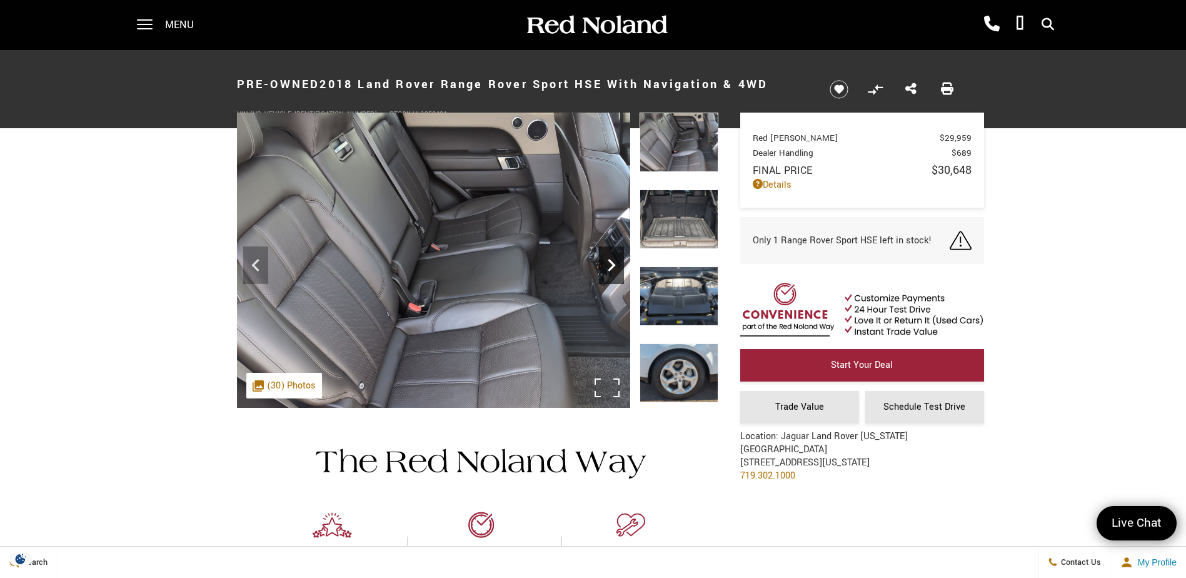
click at [610, 265] on icon "Next" at bounding box center [611, 265] width 25 height 25
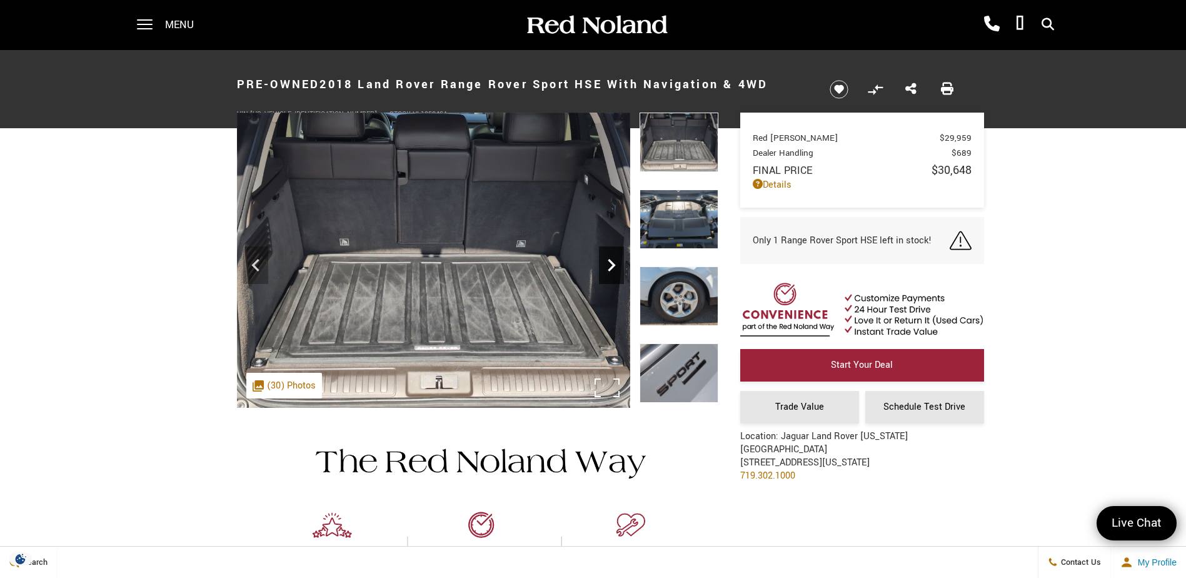
click at [610, 265] on icon "Next" at bounding box center [611, 265] width 25 height 25
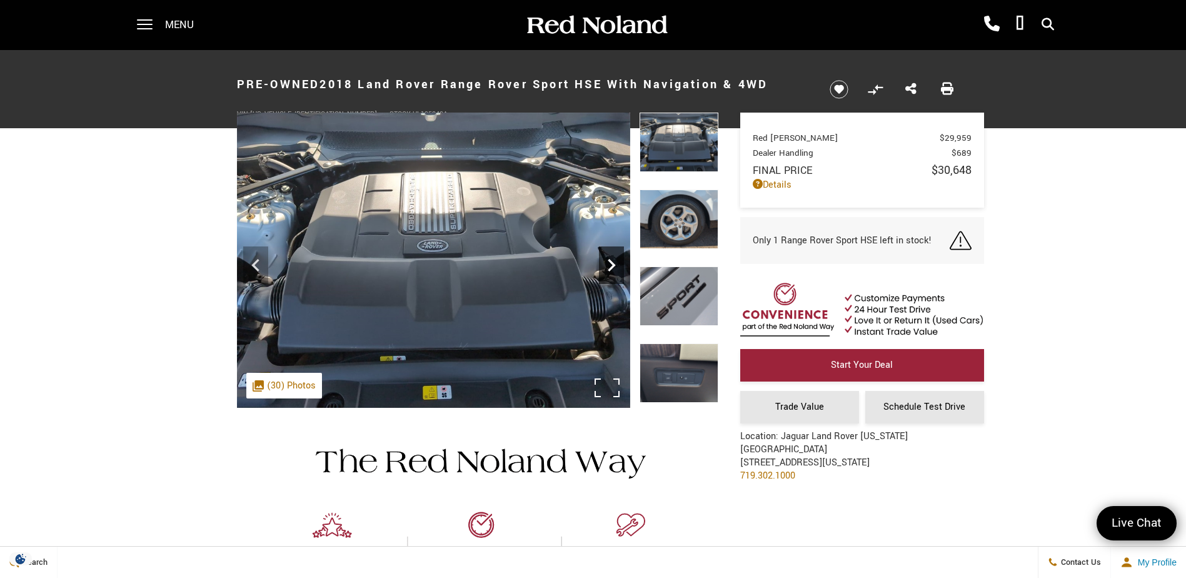
click at [610, 265] on icon "Next" at bounding box center [611, 265] width 25 height 25
